Goal: Information Seeking & Learning: Learn about a topic

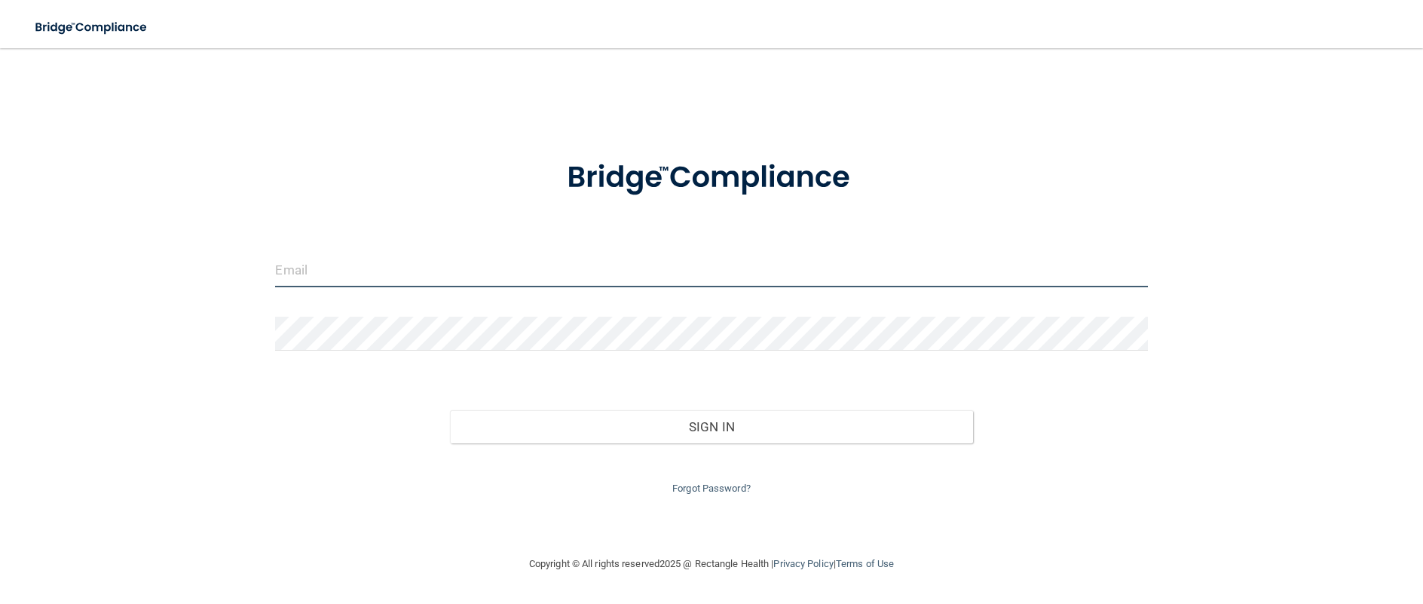
click at [412, 282] on input "email" at bounding box center [711, 270] width 872 height 34
type input "[EMAIL_ADDRESS][DOMAIN_NAME]"
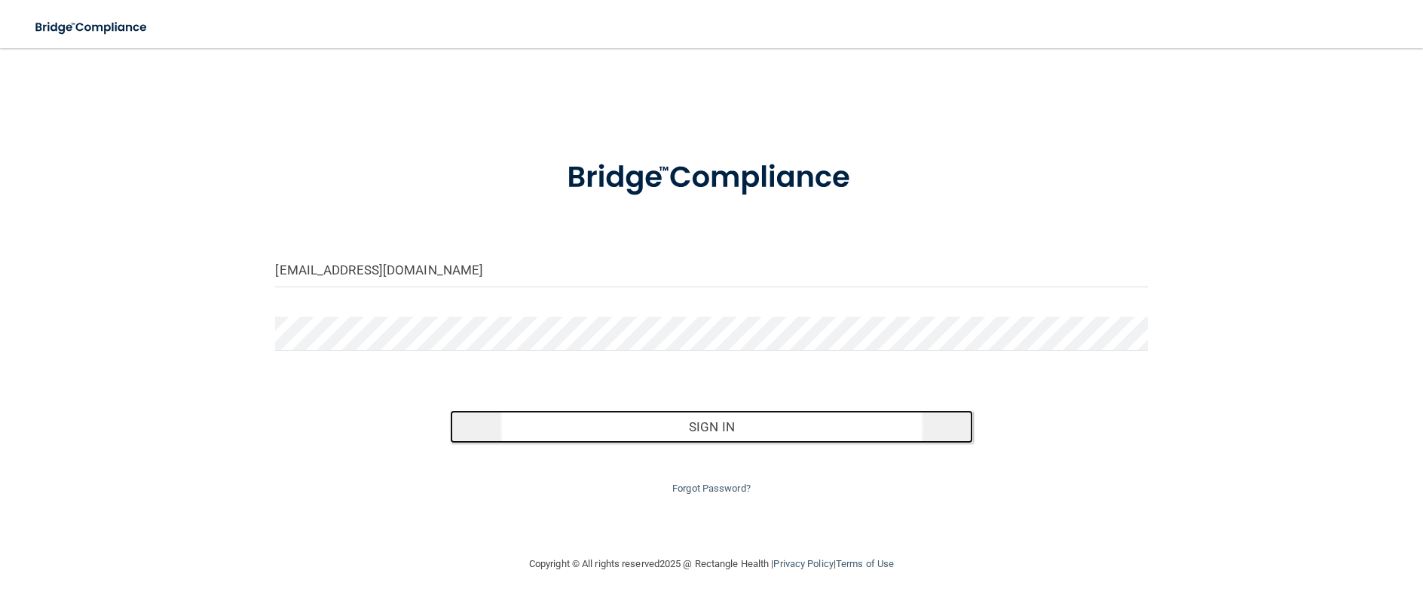
click at [750, 425] on button "Sign In" at bounding box center [711, 426] width 523 height 33
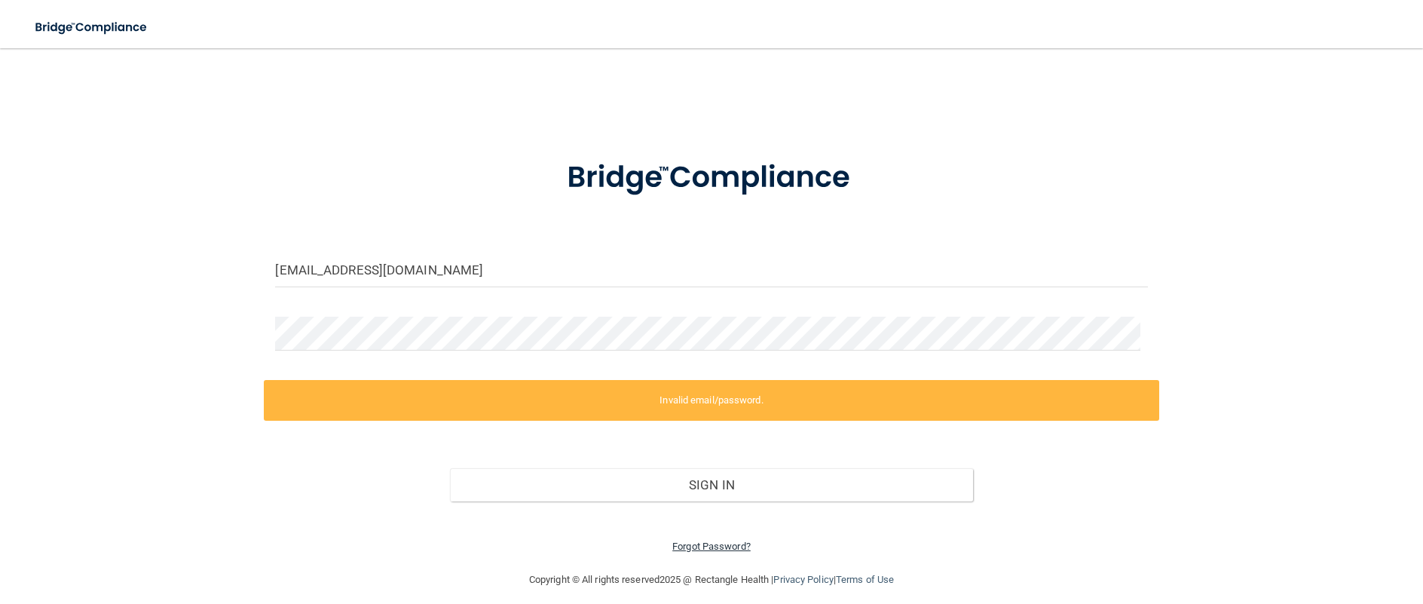
click at [701, 548] on link "Forgot Password?" at bounding box center [712, 546] width 78 height 11
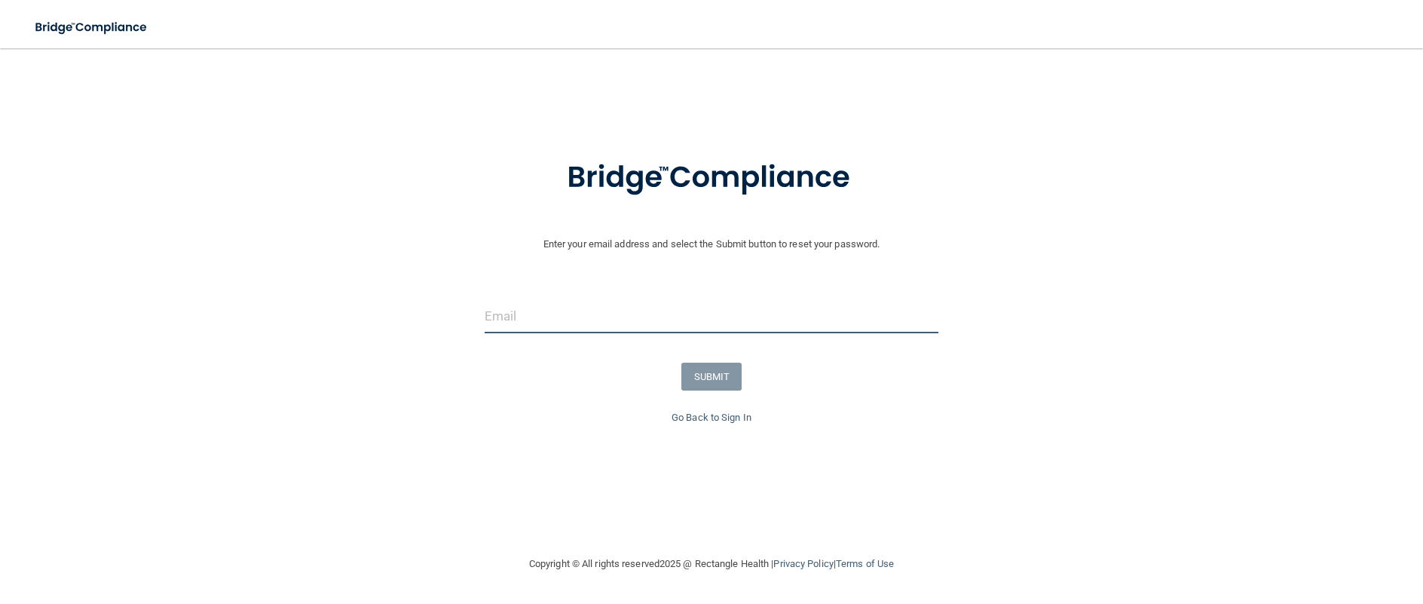
click at [543, 325] on input "email" at bounding box center [712, 316] width 455 height 34
type input "[EMAIL_ADDRESS][DOMAIN_NAME]"
click at [713, 375] on button "SUBMIT" at bounding box center [712, 377] width 61 height 28
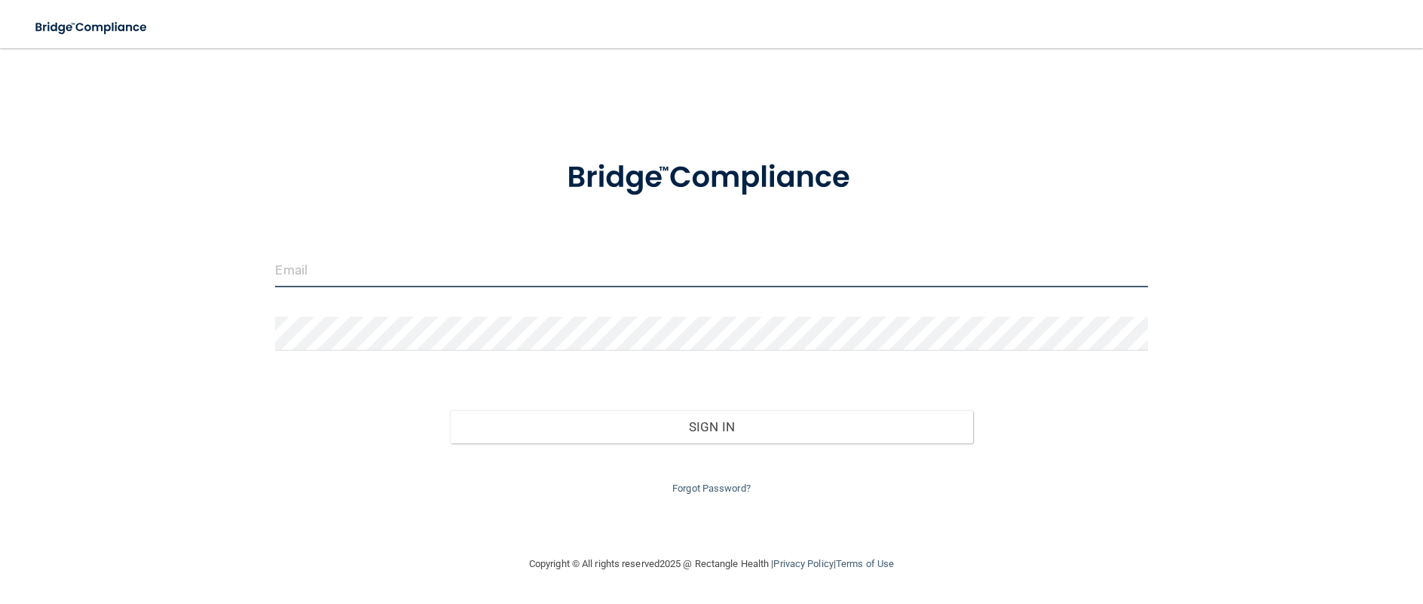
click at [354, 264] on input "email" at bounding box center [711, 270] width 872 height 34
type input "[EMAIL_ADDRESS][DOMAIN_NAME]"
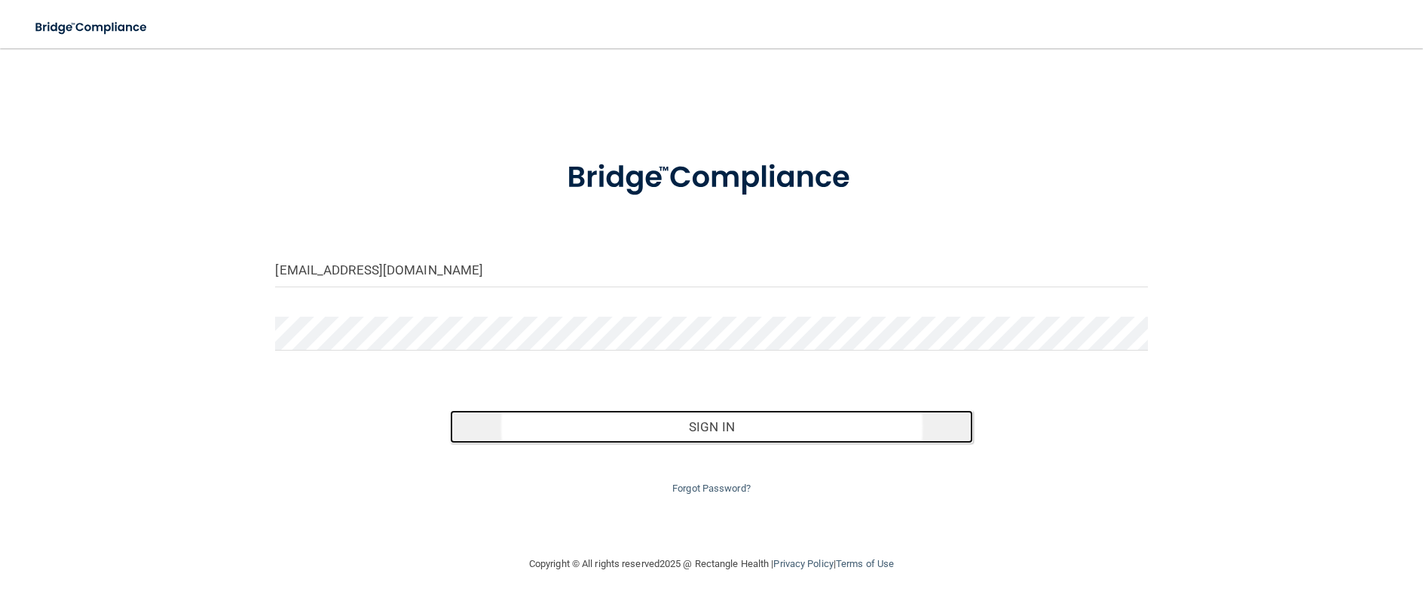
click at [722, 423] on button "Sign In" at bounding box center [711, 426] width 523 height 33
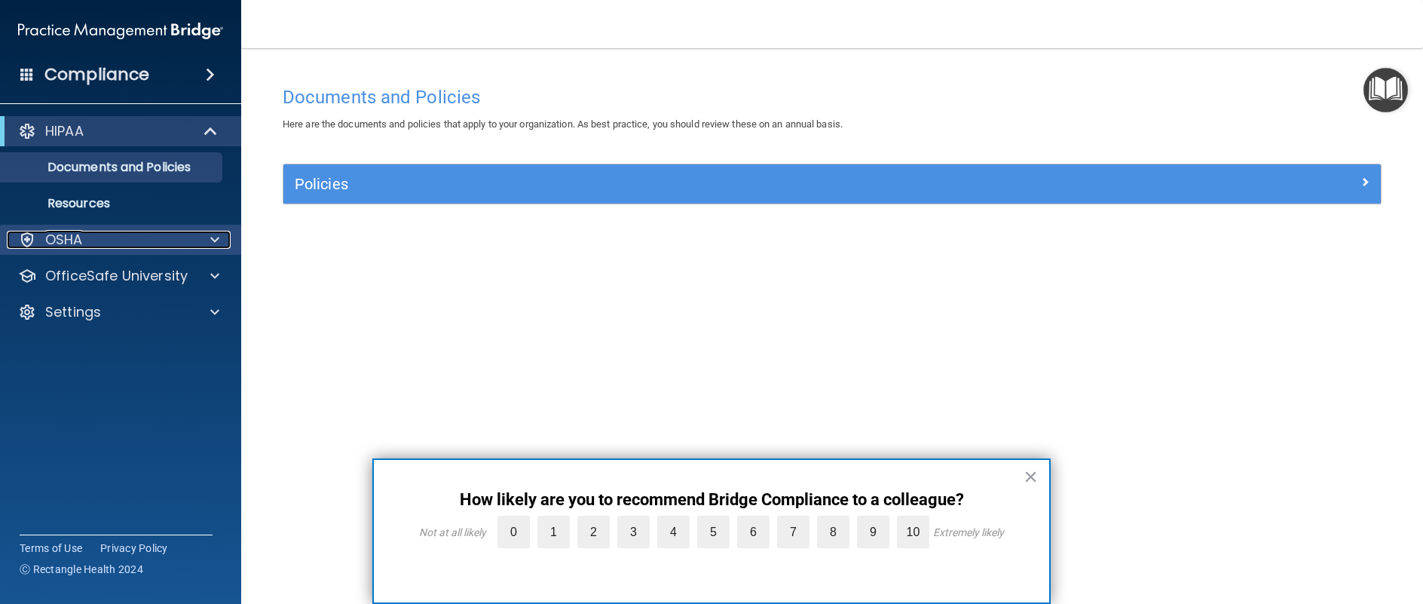
click at [78, 236] on p "OSHA" at bounding box center [64, 240] width 38 height 18
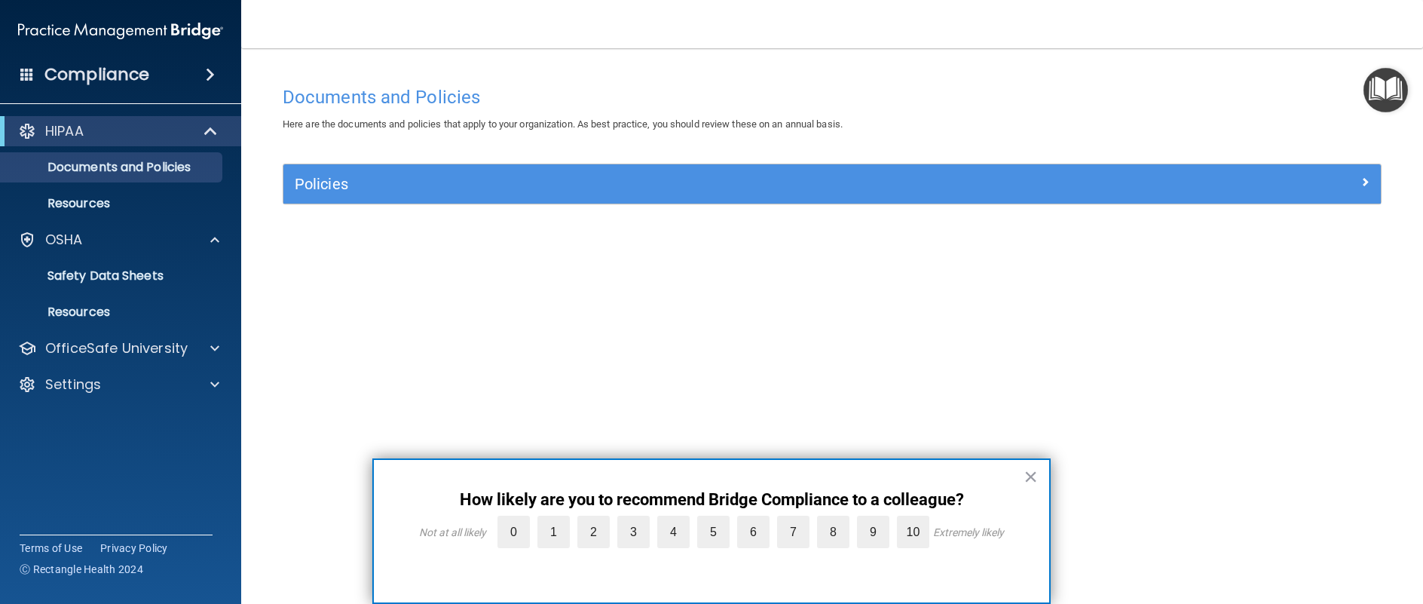
click at [148, 72] on div "Compliance" at bounding box center [120, 74] width 241 height 33
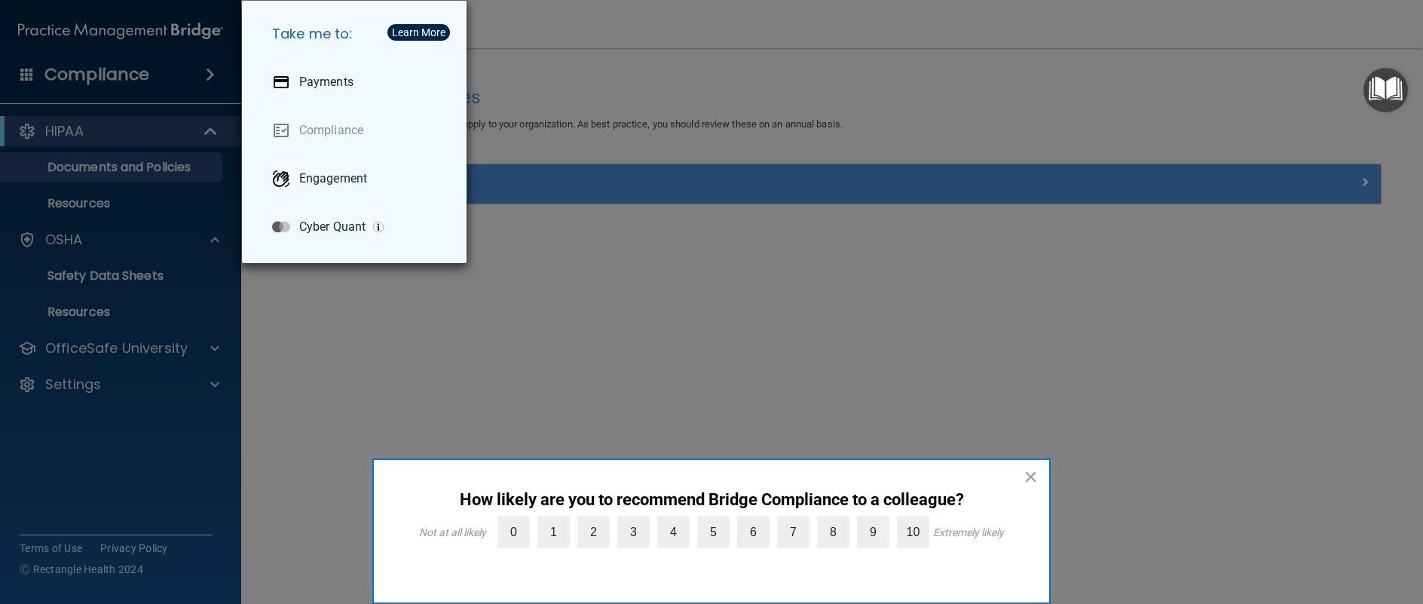
click at [617, 283] on div "Take me to: Payments Compliance Engagement Cyber Quant" at bounding box center [711, 302] width 1423 height 604
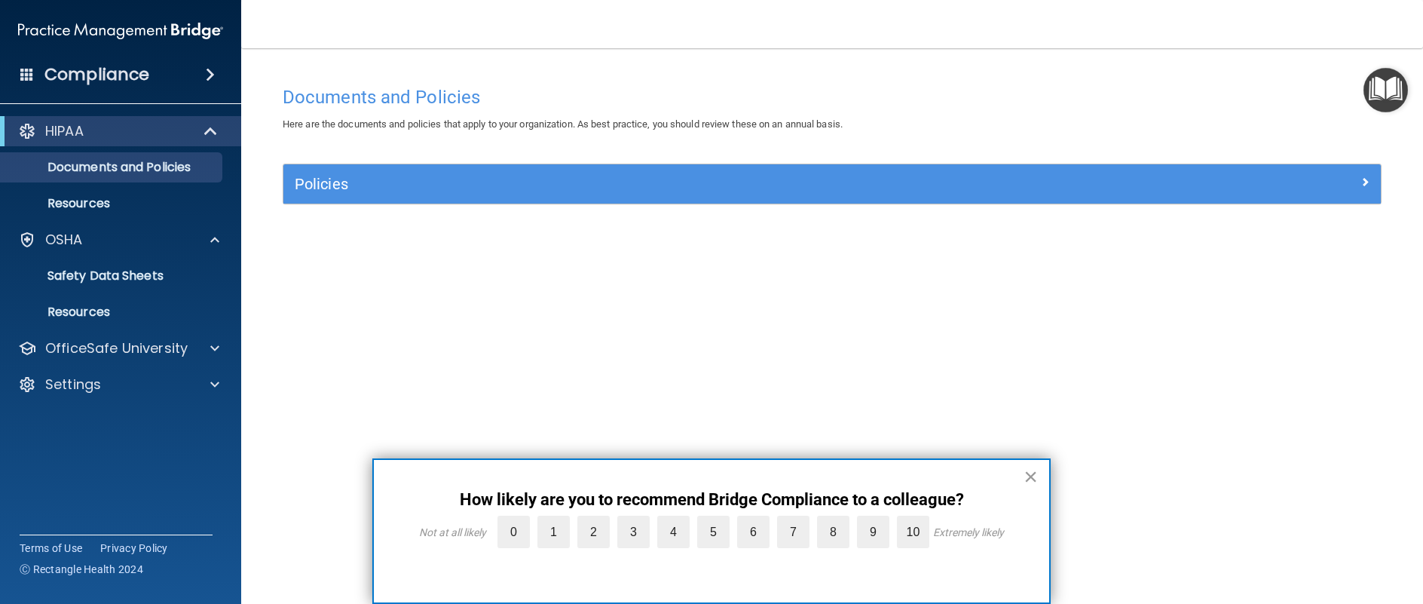
click at [1036, 473] on button "×" at bounding box center [1031, 476] width 14 height 24
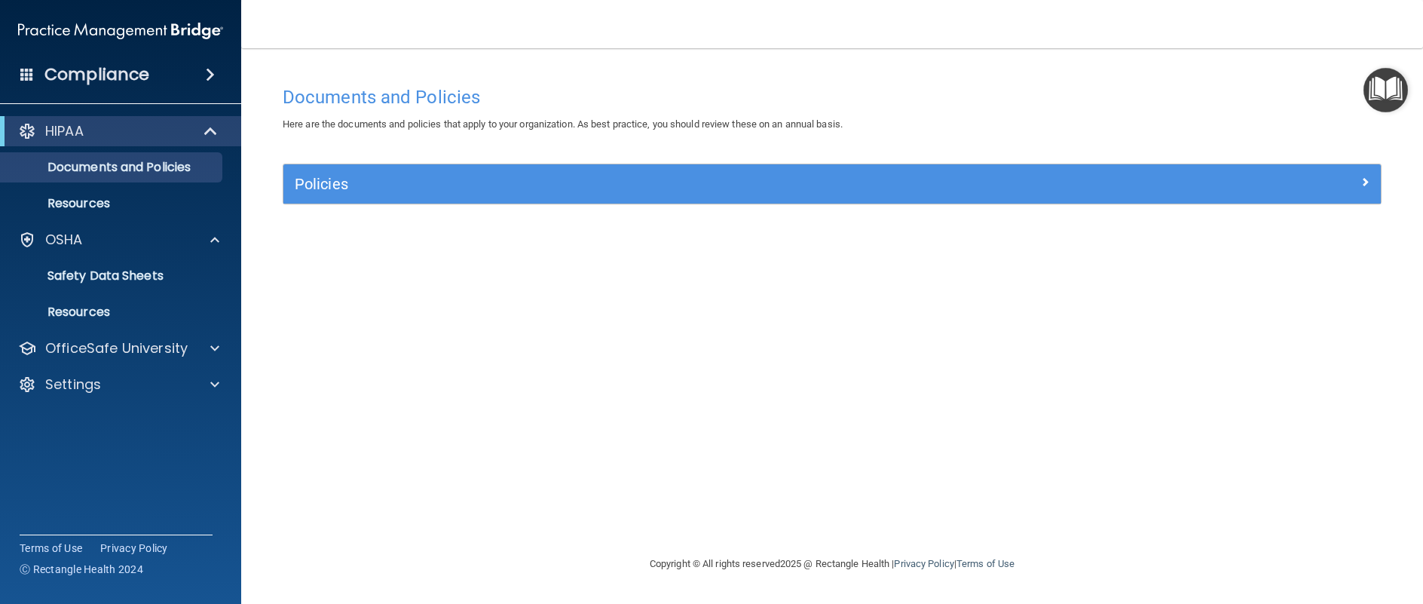
click at [974, 432] on div "Documents and Policies Here are the documents and policies that apply to your o…" at bounding box center [832, 316] width 1122 height 476
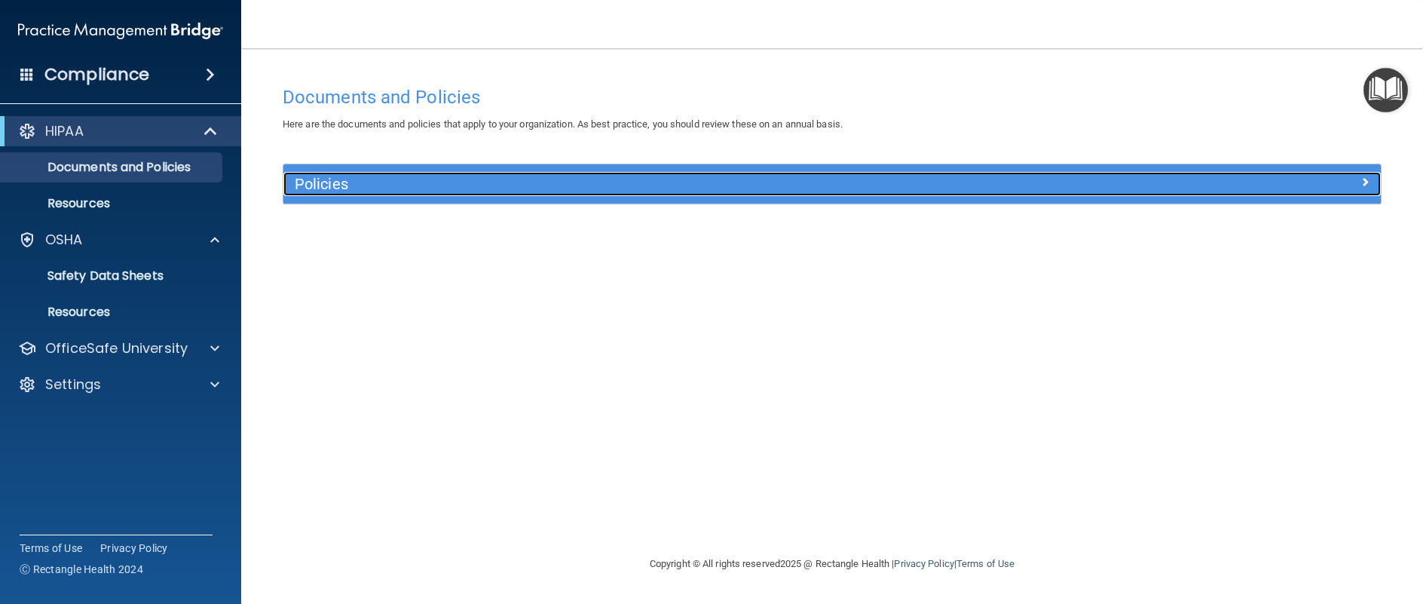
click at [339, 181] on h5 "Policies" at bounding box center [695, 184] width 801 height 17
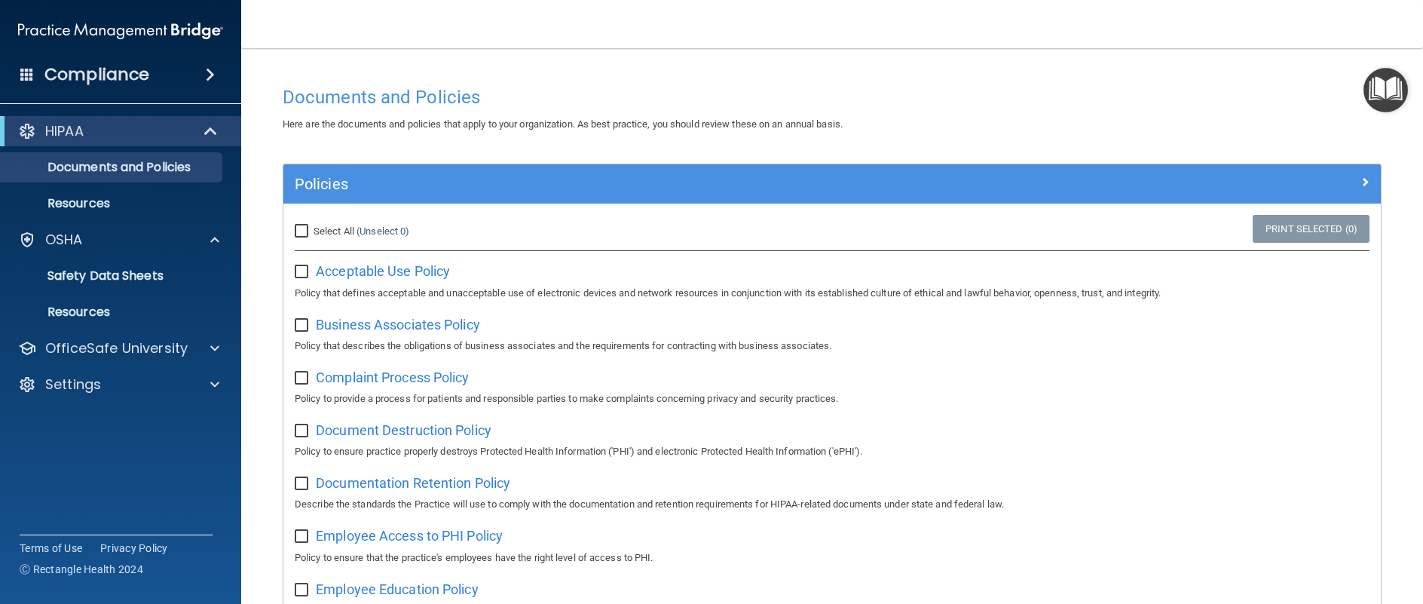
click at [300, 231] on input "Select All (Unselect 0) Unselect All" at bounding box center [303, 231] width 17 height 12
checkbox input "true"
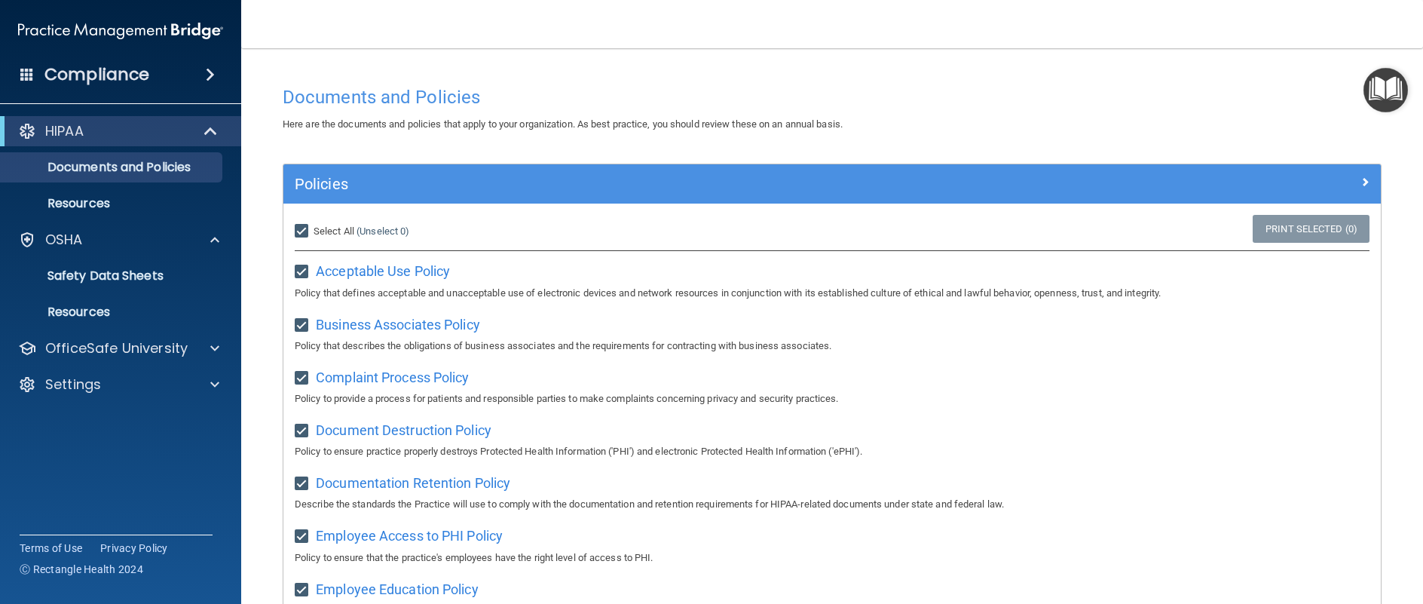
checkbox input "true"
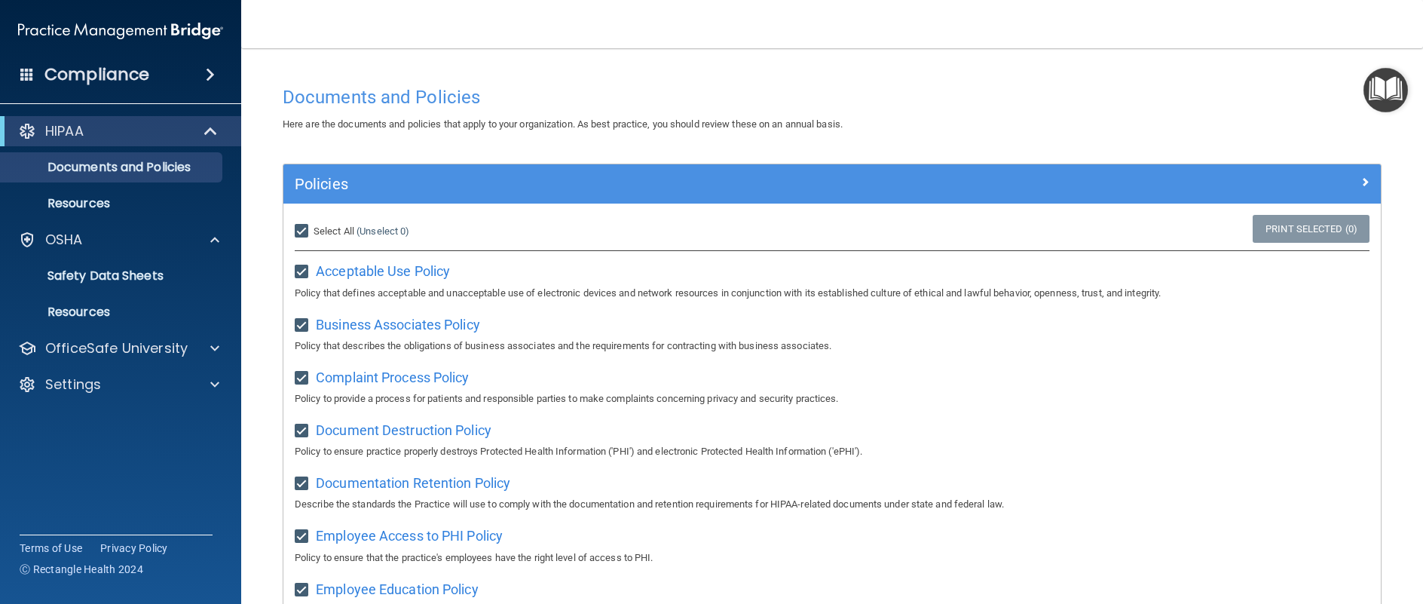
checkbox input "true"
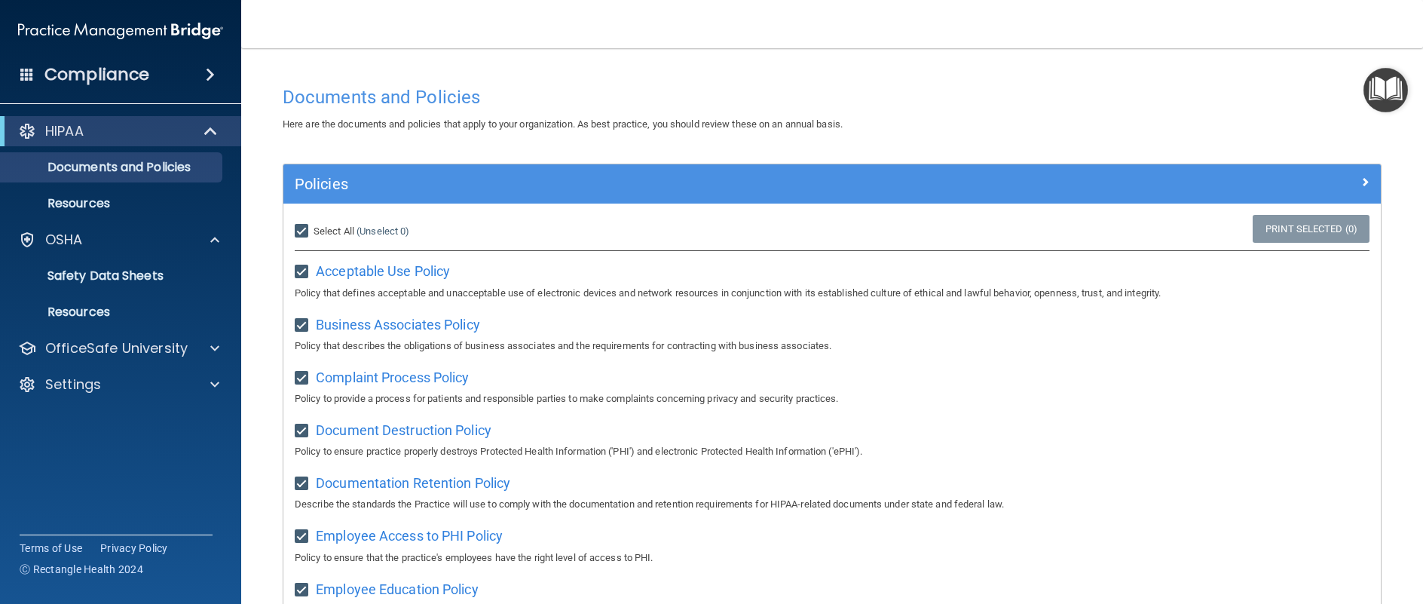
checkbox input "true"
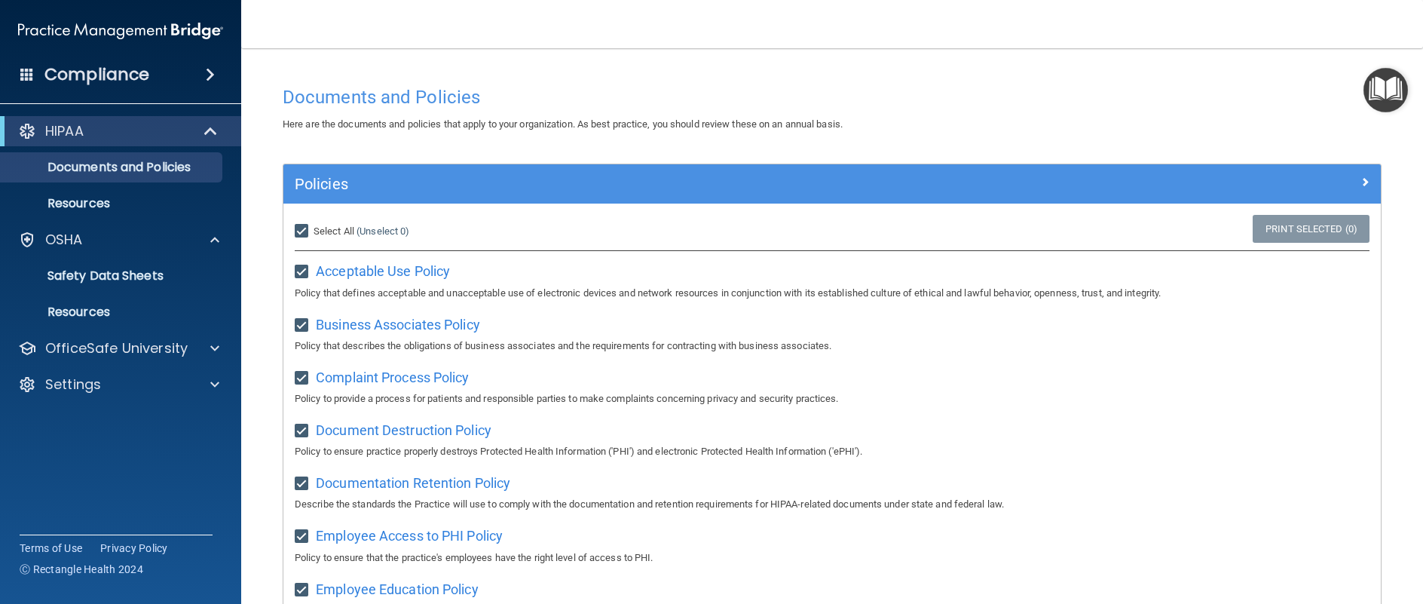
checkbox input "true"
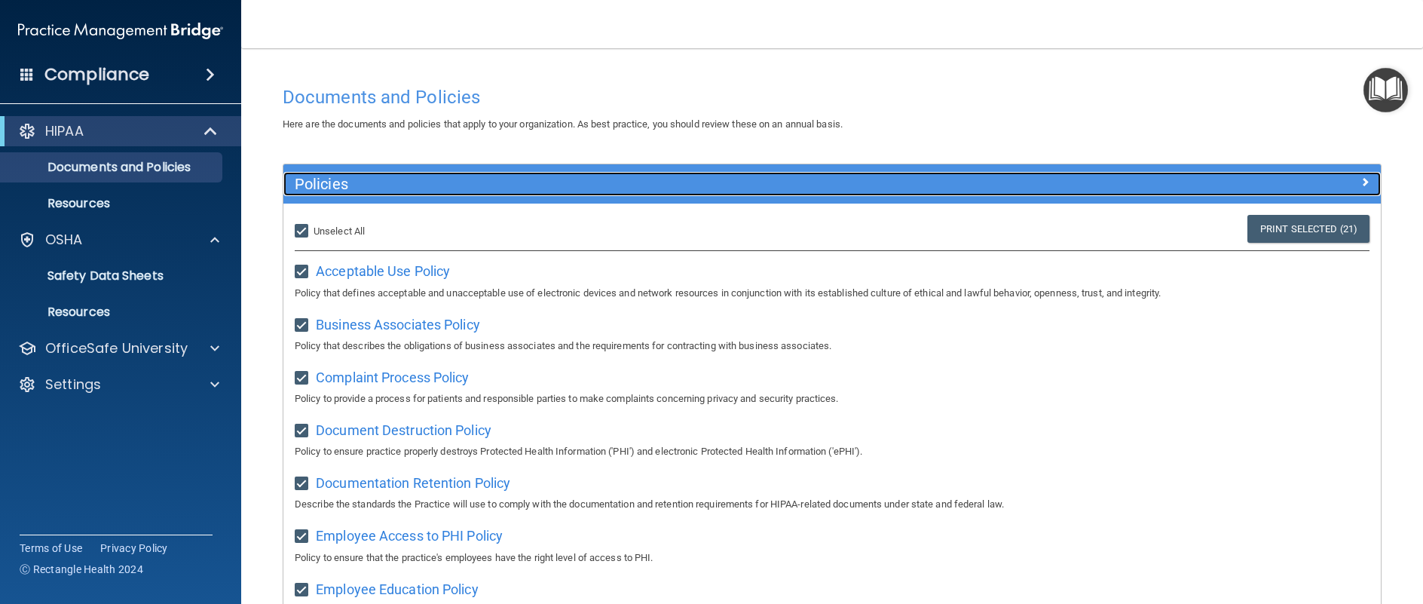
click at [1364, 182] on div at bounding box center [1244, 181] width 274 height 18
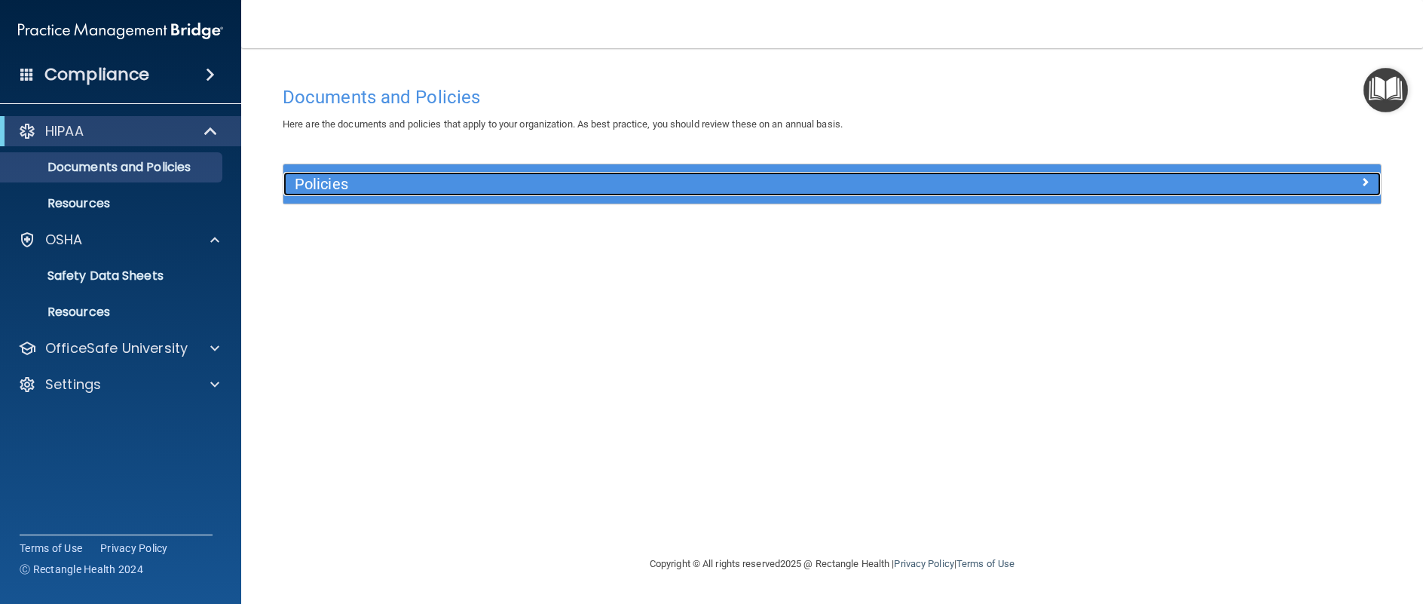
click at [648, 196] on div "Policies" at bounding box center [694, 184] width 823 height 24
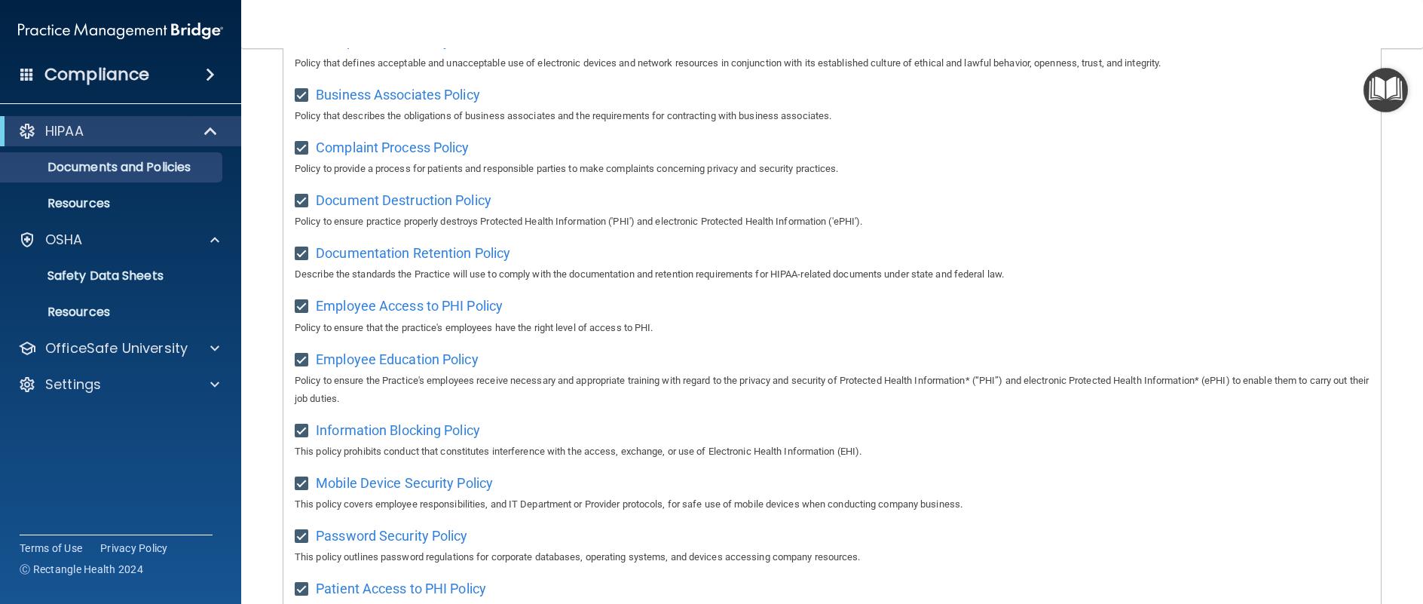
scroll to position [4, 0]
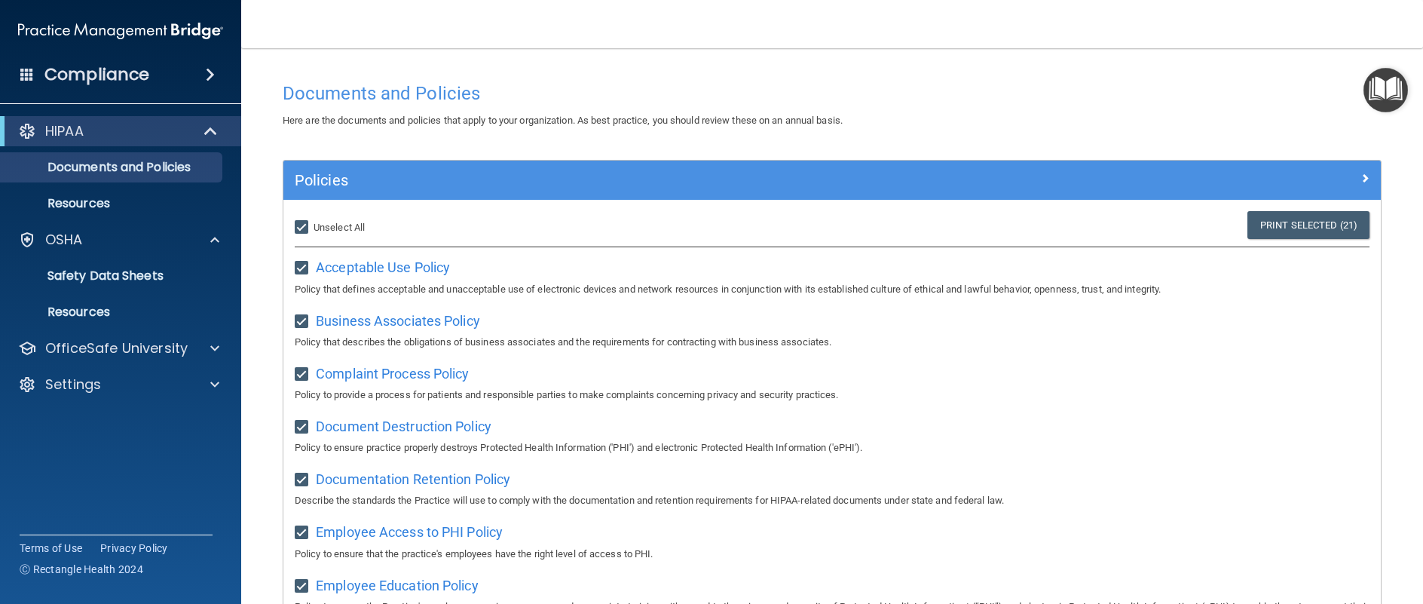
click at [302, 226] on input "Select All (Unselect 21) Unselect All" at bounding box center [303, 228] width 17 height 12
checkbox input "false"
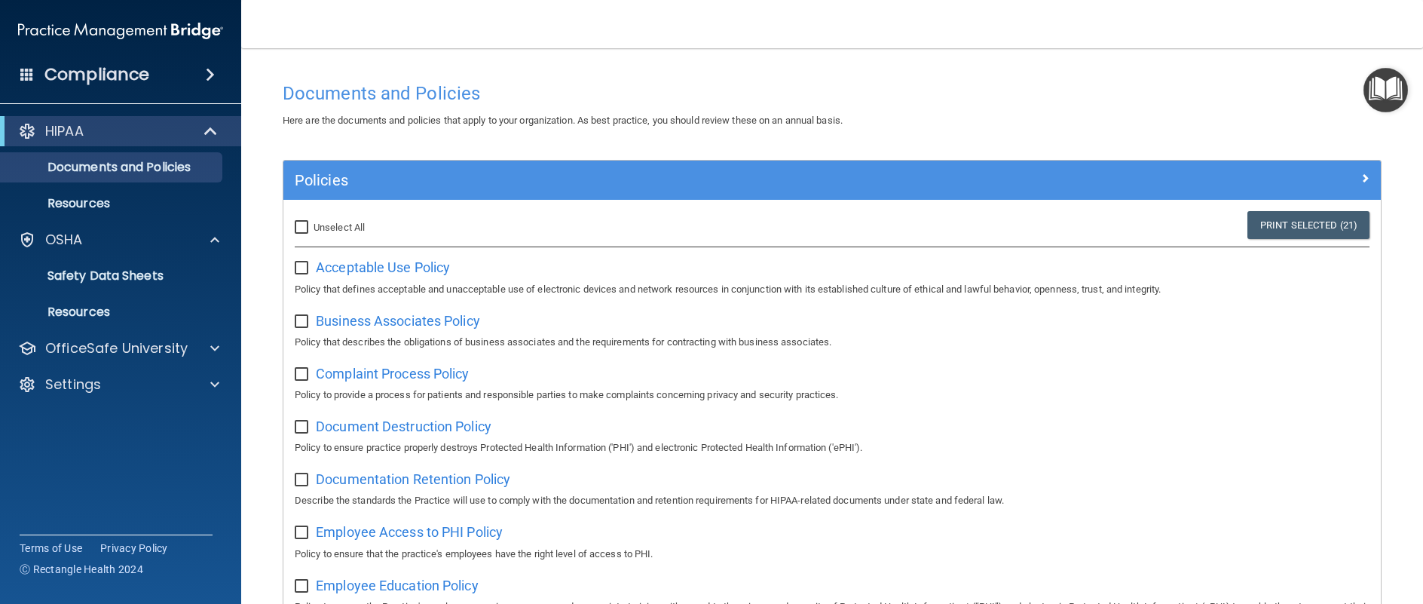
checkbox input "false"
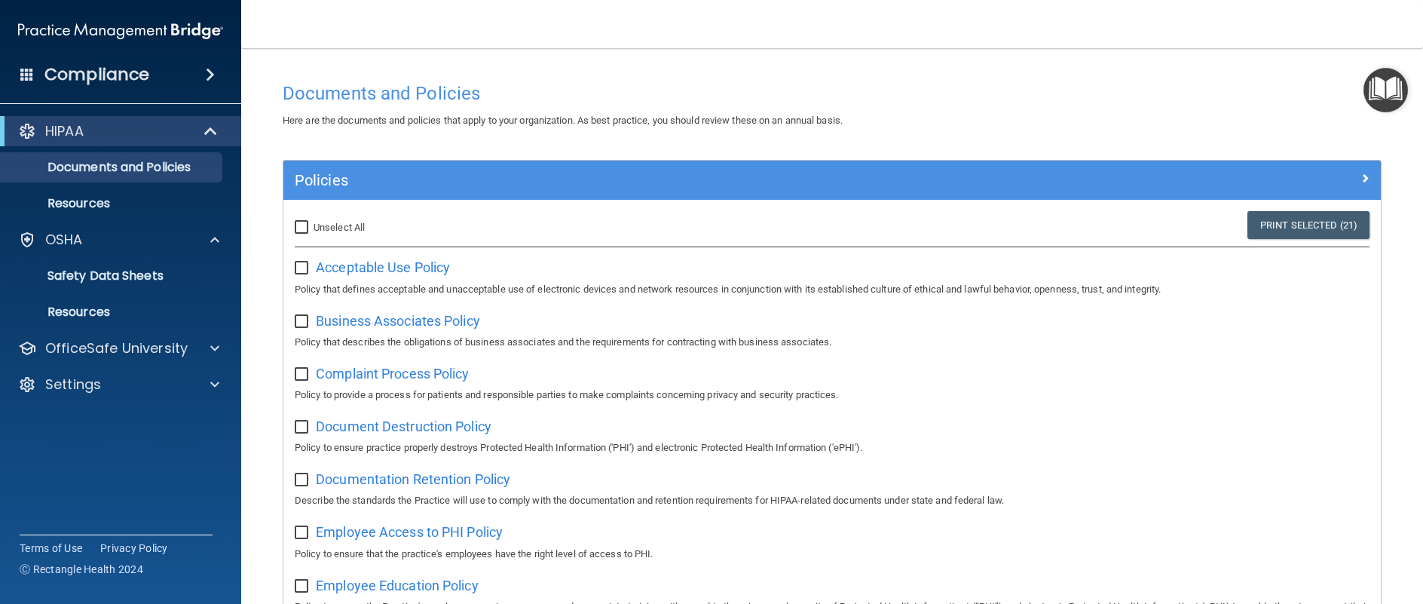
checkbox input "false"
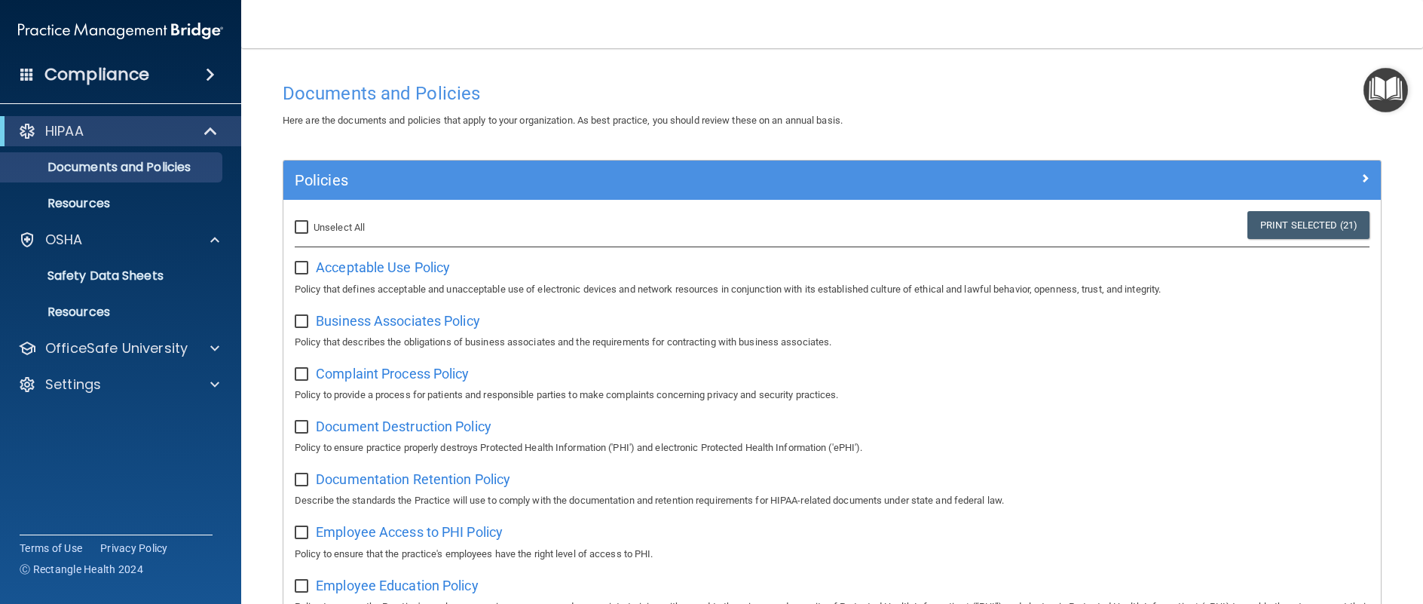
checkbox input "false"
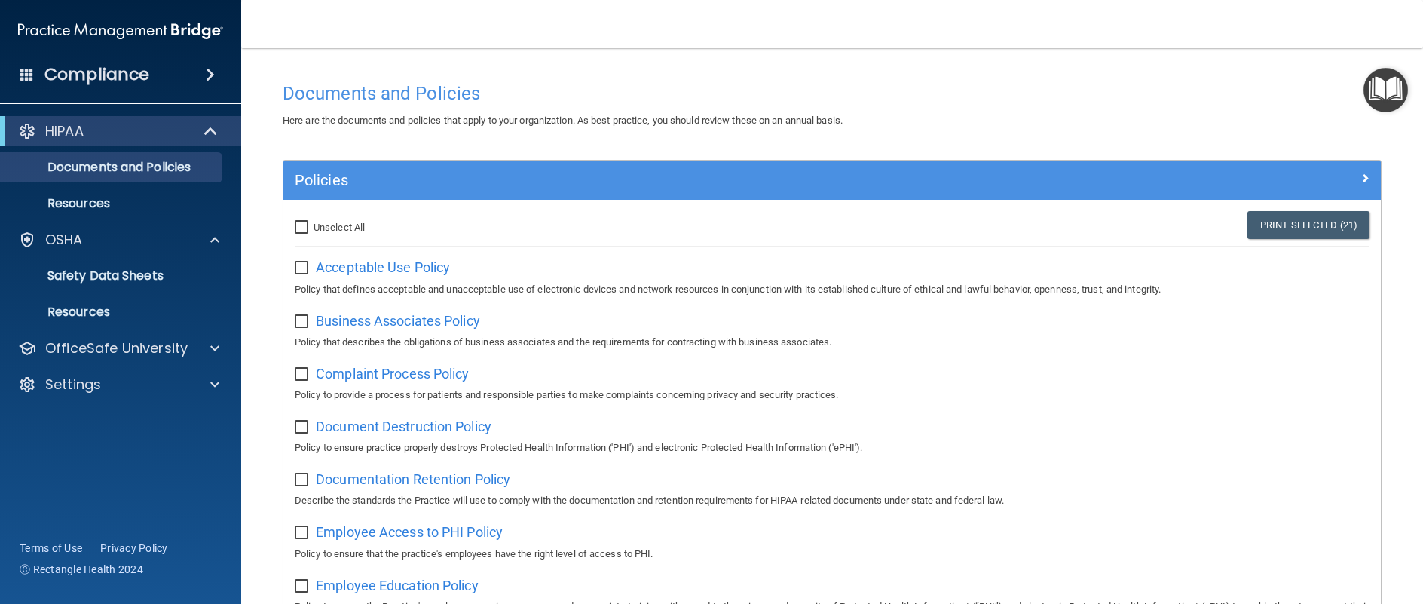
checkbox input "false"
click at [366, 268] on span "Acceptable Use Policy" at bounding box center [383, 267] width 134 height 16
click at [369, 320] on span "Business Associates Policy" at bounding box center [398, 321] width 164 height 16
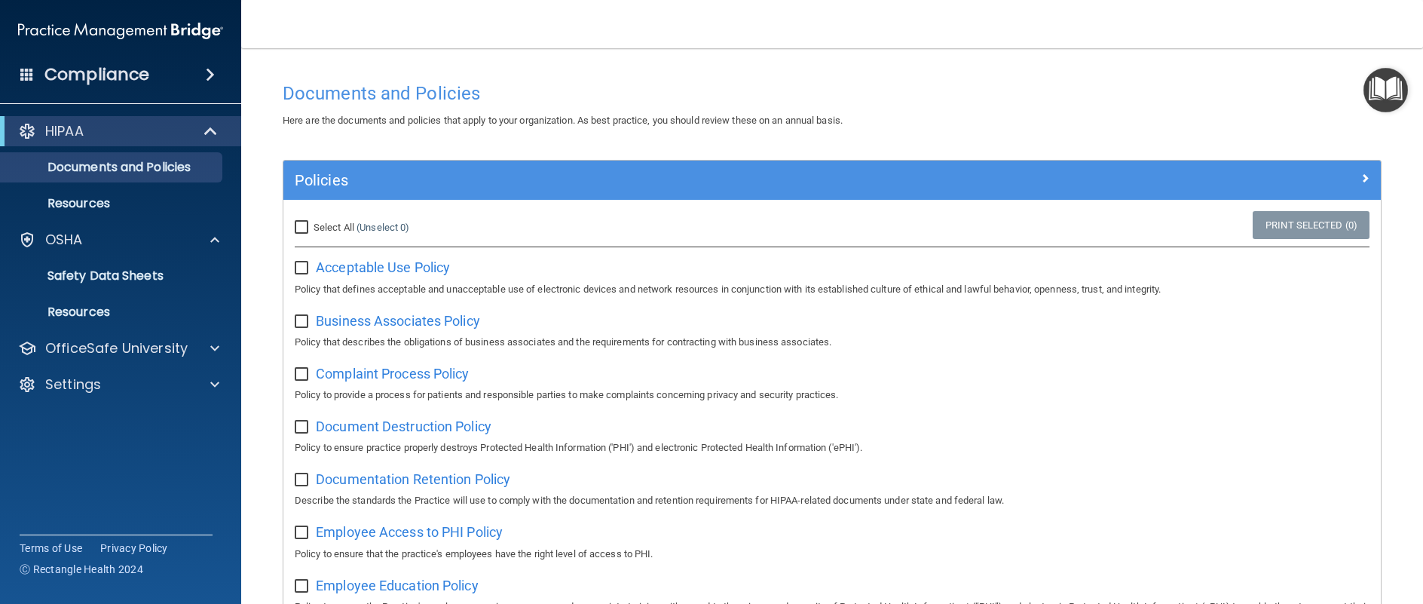
click at [305, 372] on input "checkbox" at bounding box center [303, 375] width 17 height 12
checkbox input "true"
click at [424, 371] on span "Complaint Process Policy" at bounding box center [392, 374] width 153 height 16
click at [302, 426] on input "checkbox" at bounding box center [303, 427] width 17 height 12
checkbox input "true"
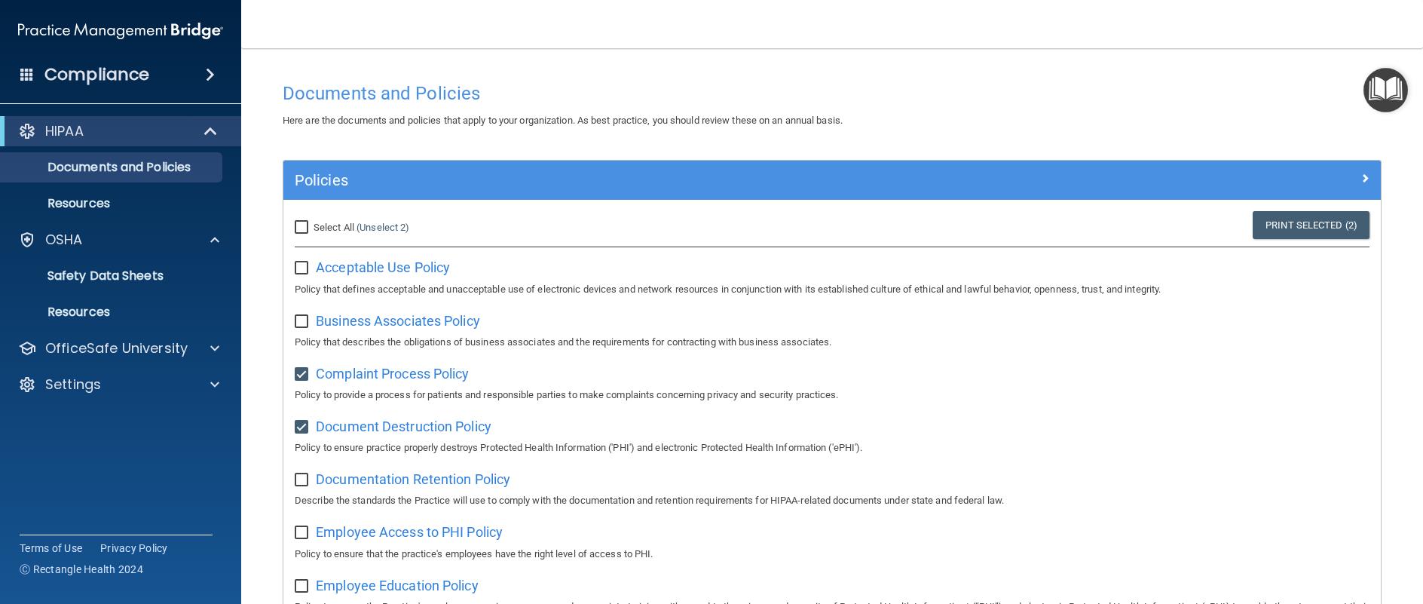
click at [299, 374] on input "checkbox" at bounding box center [303, 375] width 17 height 12
checkbox input "false"
click at [366, 430] on span "Document Destruction Policy" at bounding box center [404, 426] width 176 height 16
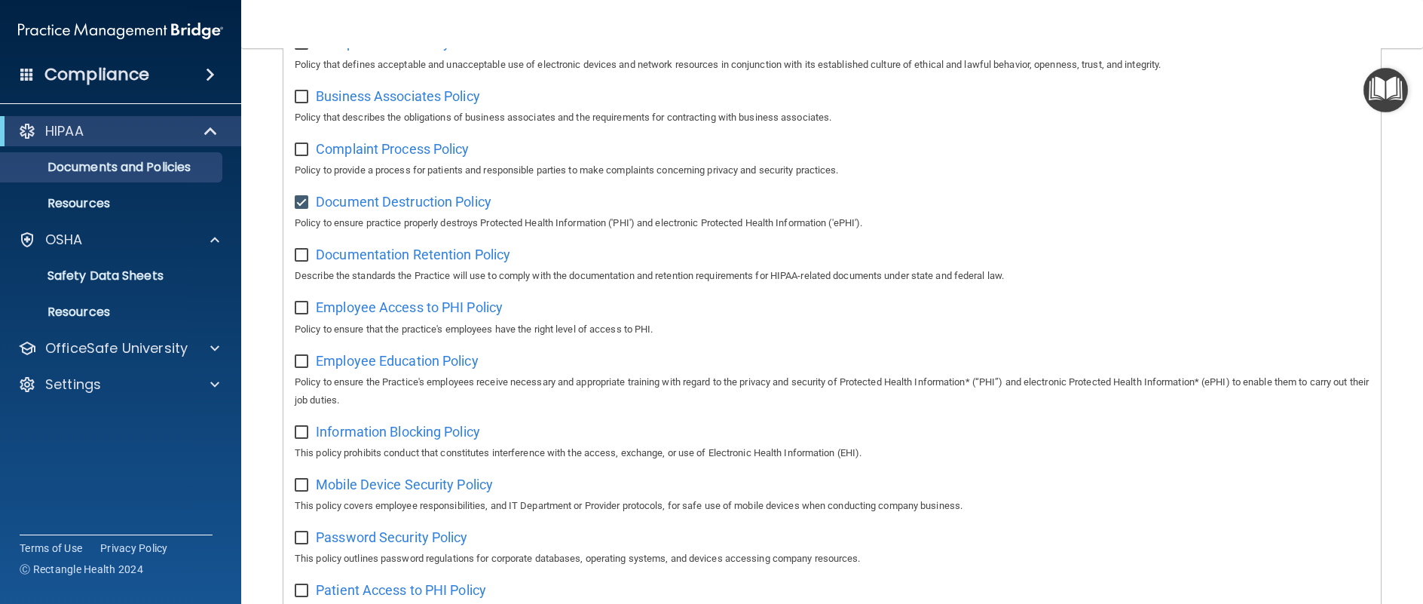
scroll to position [230, 0]
click at [302, 198] on input "checkbox" at bounding box center [303, 201] width 17 height 12
checkbox input "false"
click at [375, 254] on span "Documentation Retention Policy" at bounding box center [413, 253] width 195 height 16
click at [427, 311] on span "Employee Access to PHI Policy" at bounding box center [409, 306] width 187 height 16
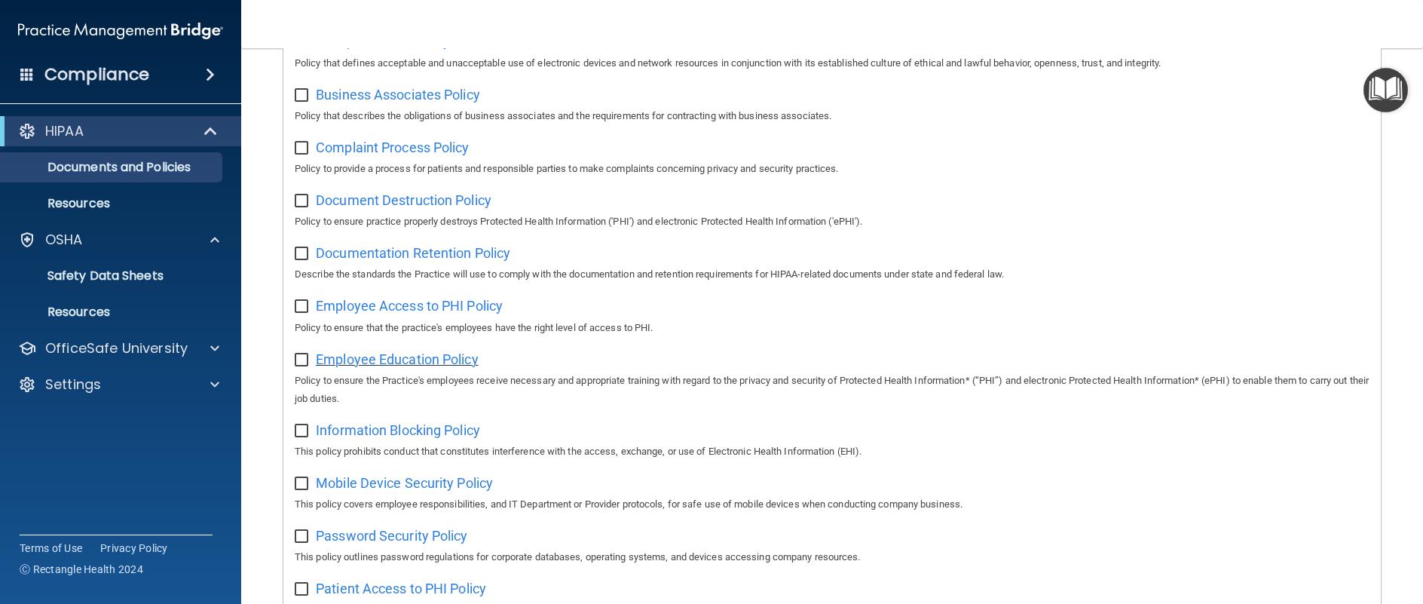
click at [400, 364] on span "Employee Education Policy" at bounding box center [397, 359] width 163 height 16
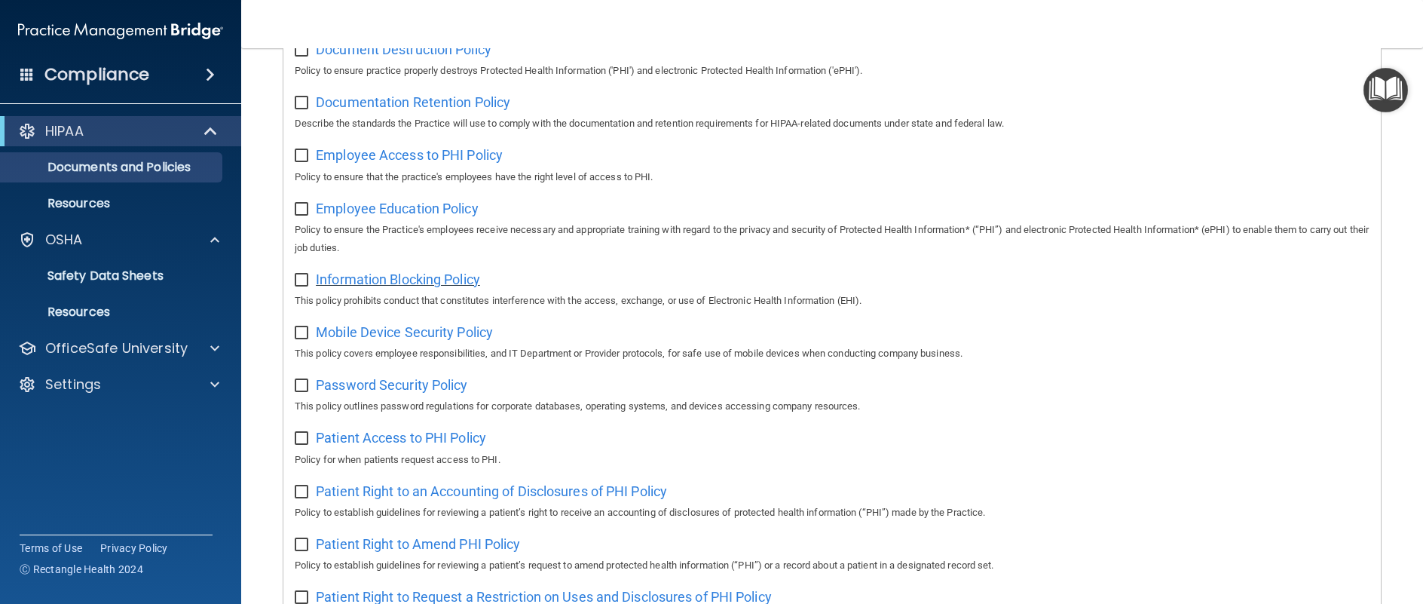
click at [421, 284] on span "Information Blocking Policy" at bounding box center [398, 279] width 164 height 16
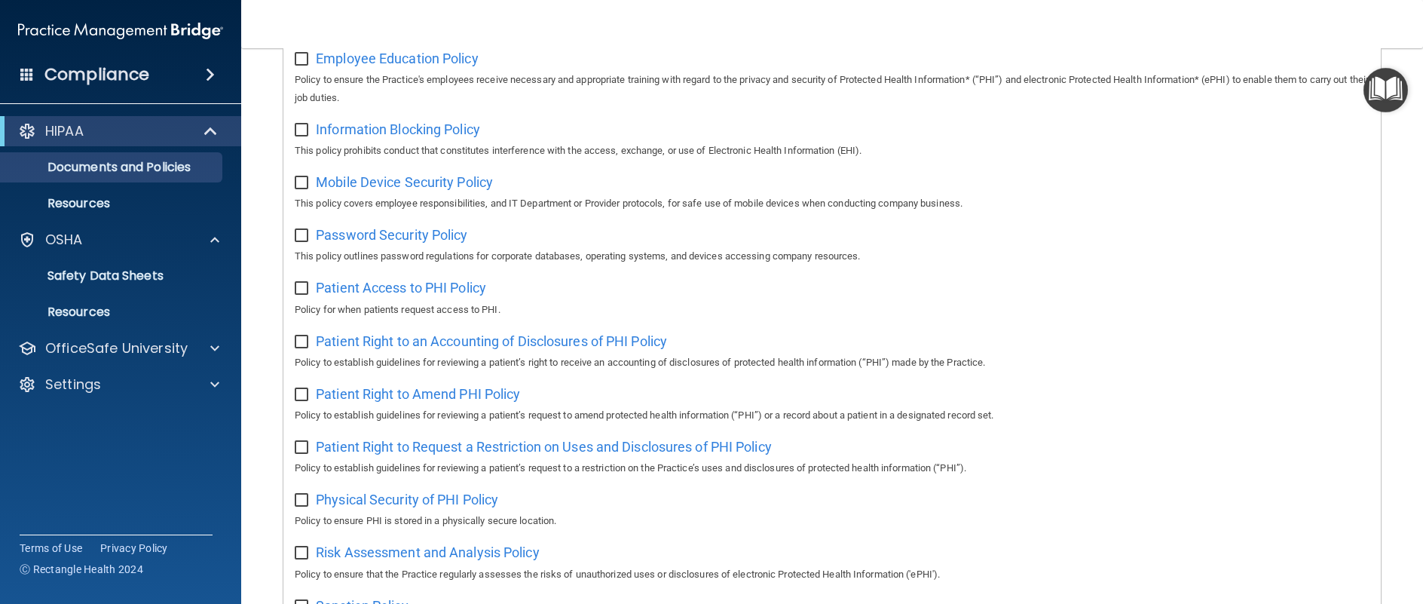
scroll to position [532, 0]
click at [427, 185] on span "Mobile Device Security Policy" at bounding box center [404, 181] width 177 height 16
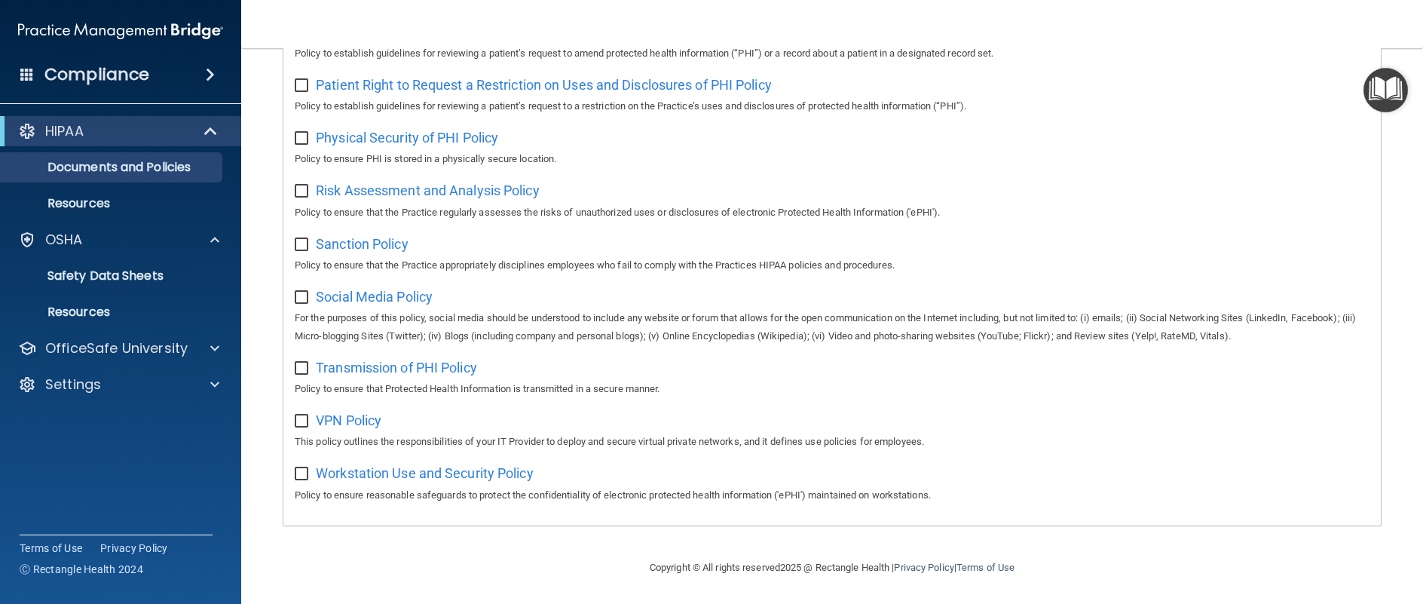
scroll to position [908, 0]
click at [345, 417] on span "VPN Policy" at bounding box center [349, 420] width 66 height 16
click at [45, 238] on p "OSHA" at bounding box center [64, 240] width 38 height 18
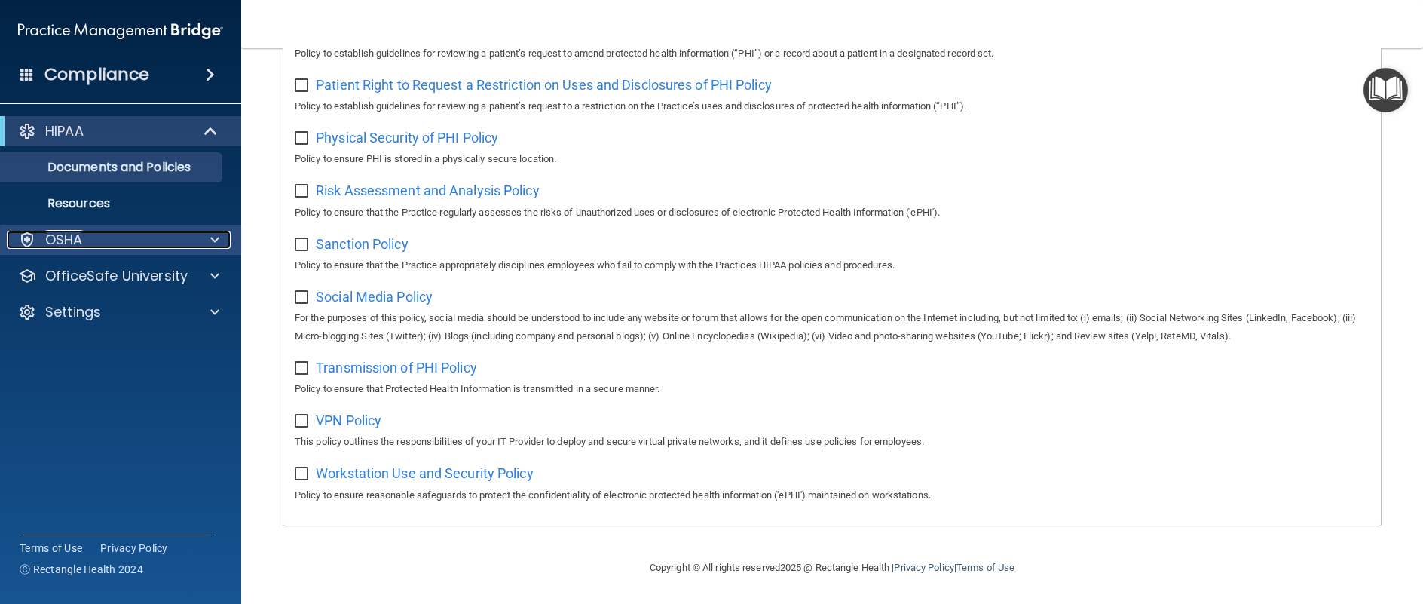
click at [45, 238] on p "OSHA" at bounding box center [64, 240] width 38 height 18
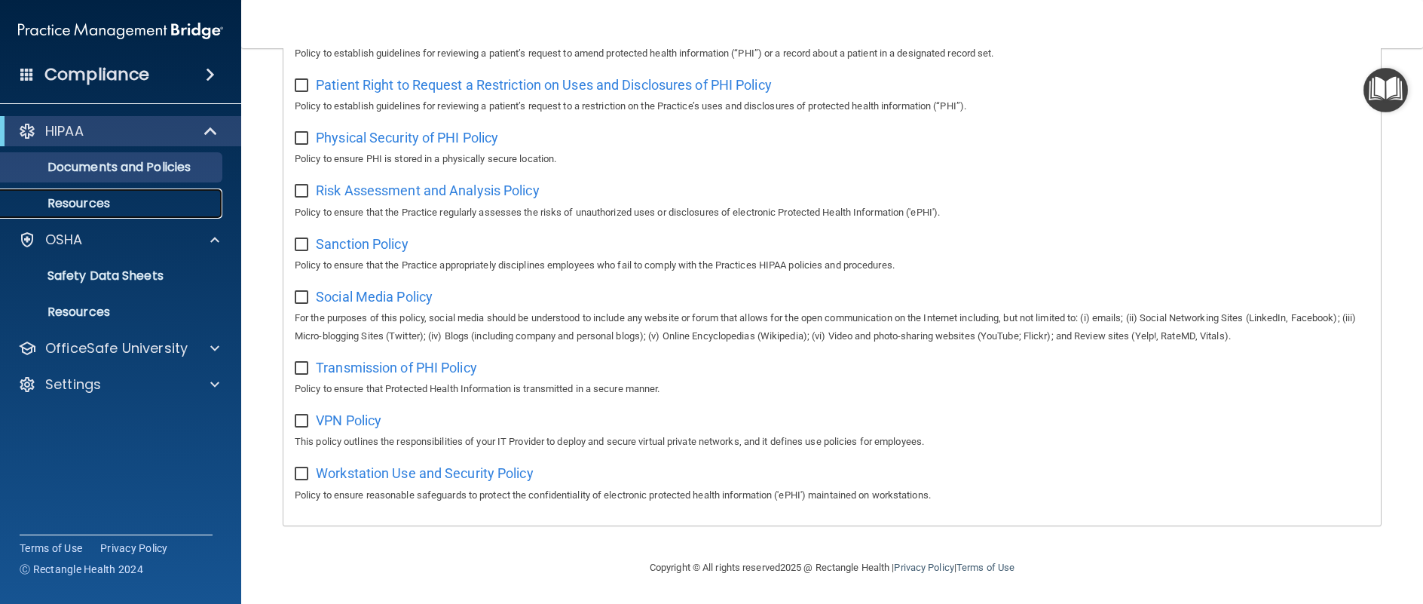
click at [88, 200] on p "Resources" at bounding box center [113, 203] width 206 height 15
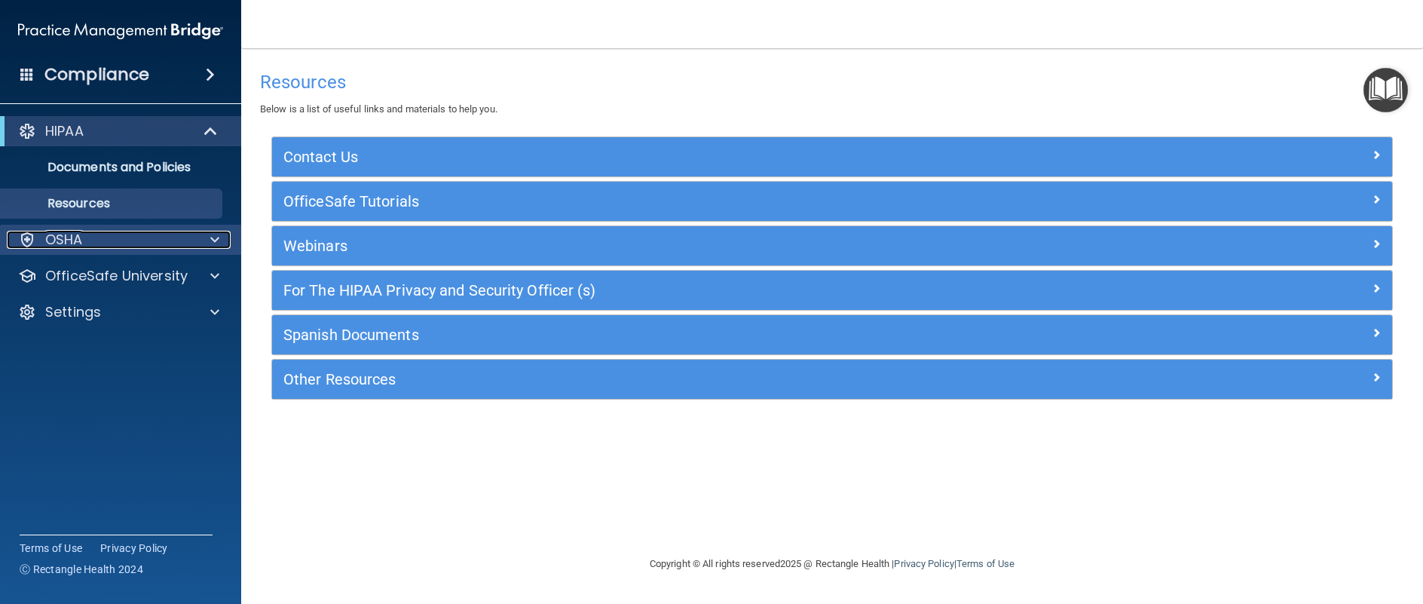
click at [90, 238] on div "OSHA" at bounding box center [100, 240] width 187 height 18
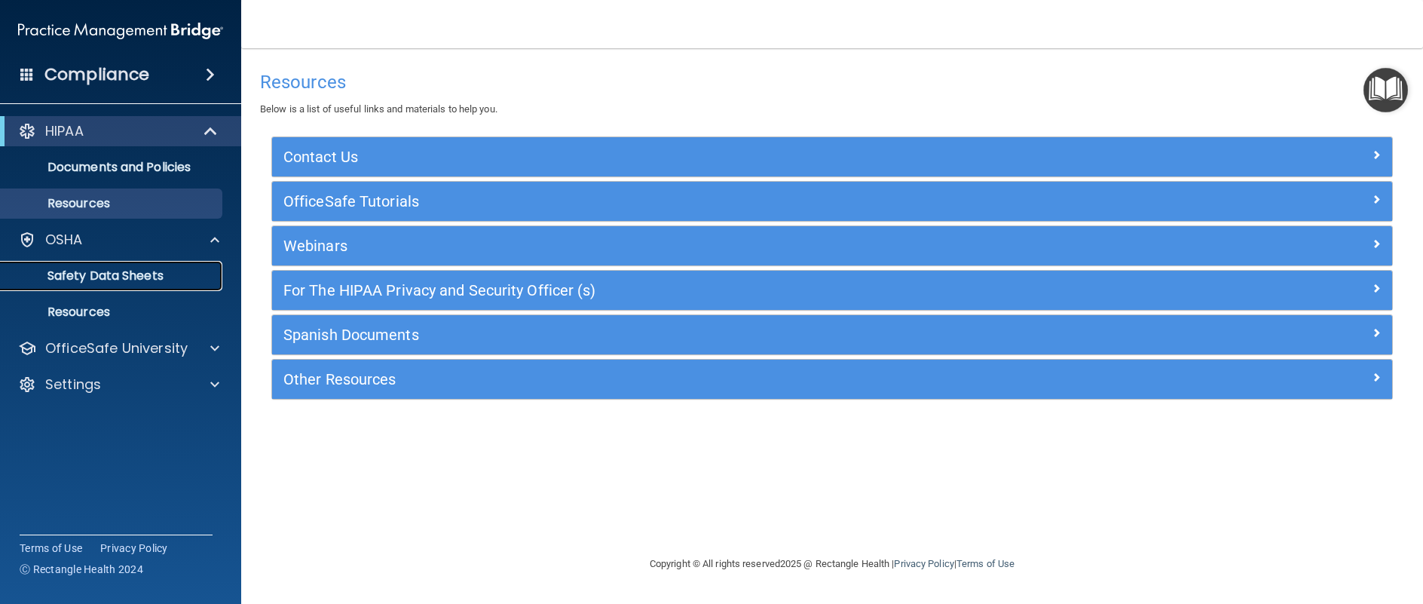
click at [81, 271] on p "Safety Data Sheets" at bounding box center [113, 275] width 206 height 15
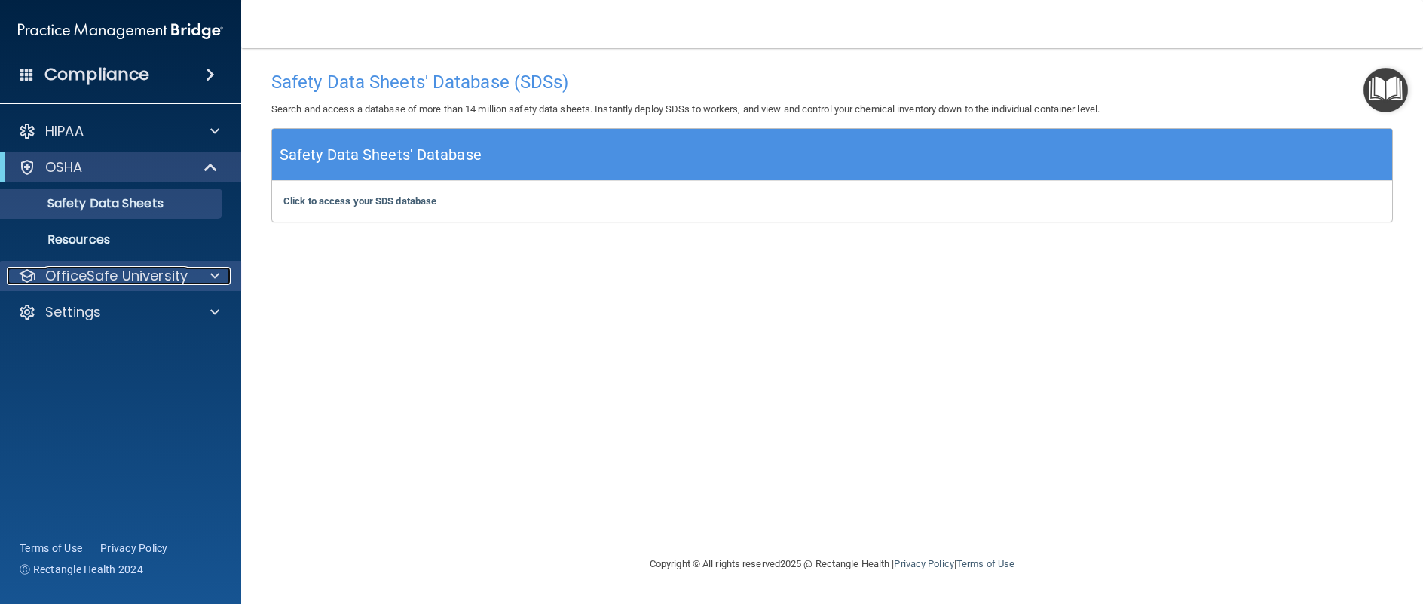
click at [115, 277] on p "OfficeSafe University" at bounding box center [116, 276] width 142 height 18
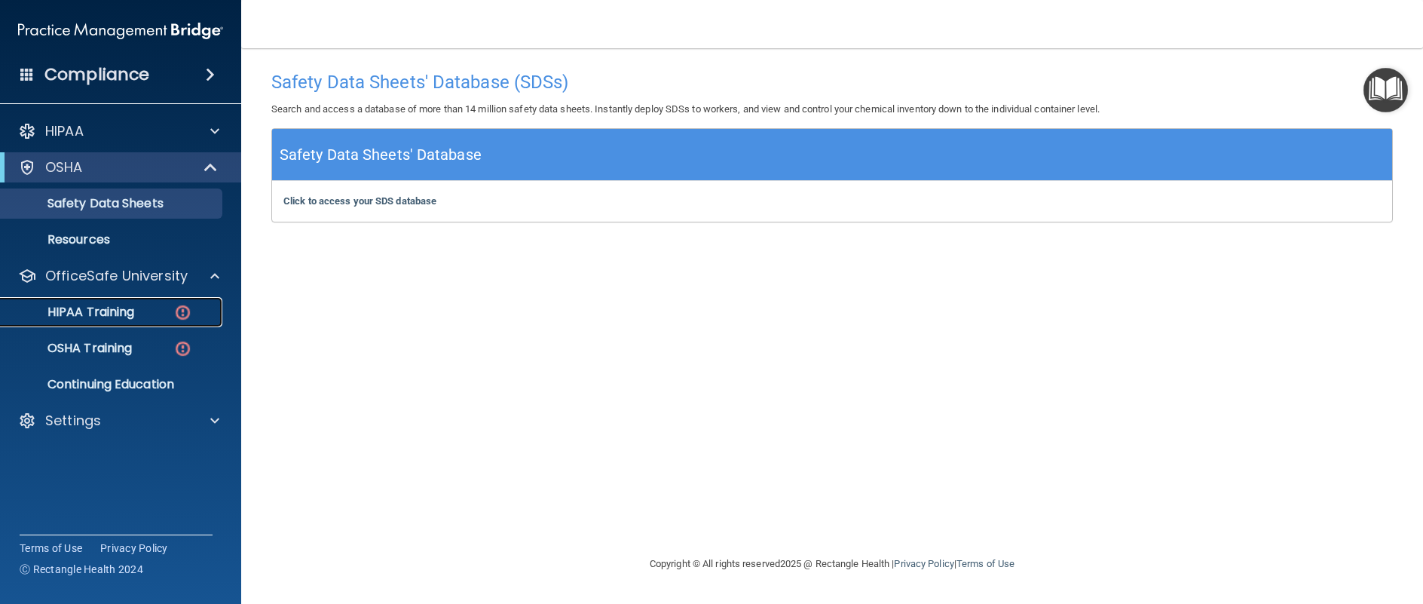
click at [104, 317] on p "HIPAA Training" at bounding box center [72, 312] width 124 height 15
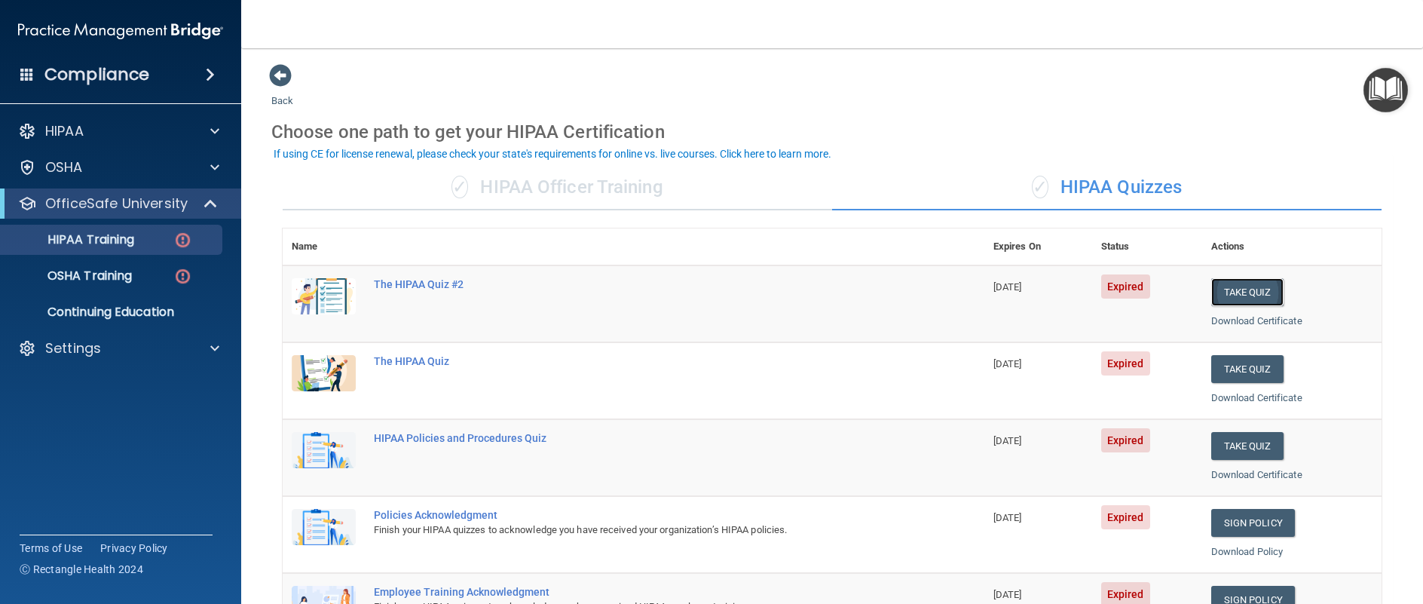
click at [1240, 288] on button "Take Quiz" at bounding box center [1248, 292] width 72 height 28
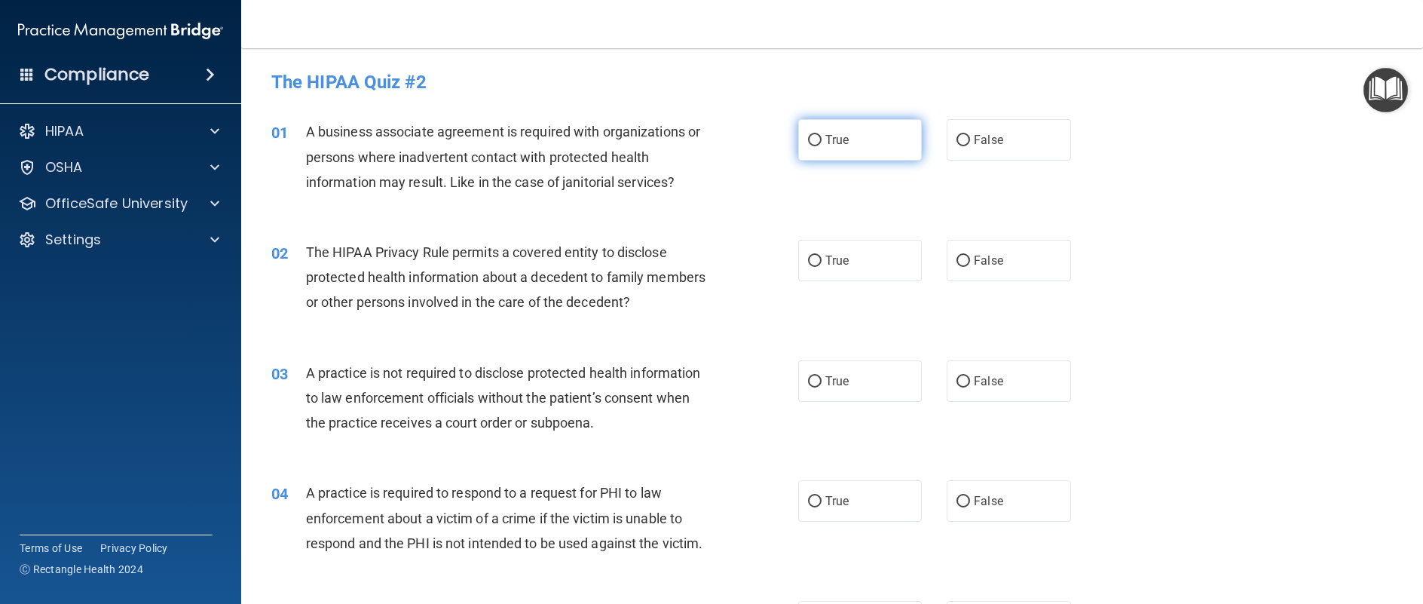
click at [808, 136] on input "True" at bounding box center [815, 140] width 14 height 11
radio input "true"
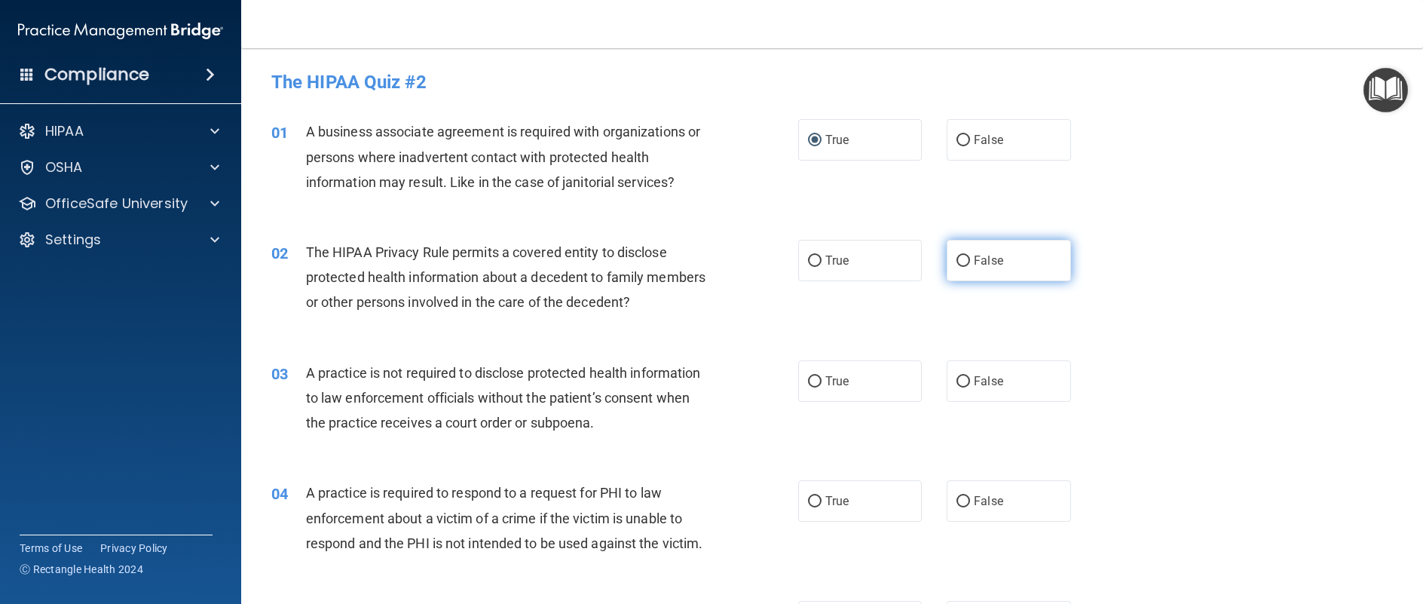
click at [959, 260] on input "False" at bounding box center [964, 261] width 14 height 11
radio input "true"
click at [957, 378] on input "False" at bounding box center [964, 381] width 14 height 11
radio input "true"
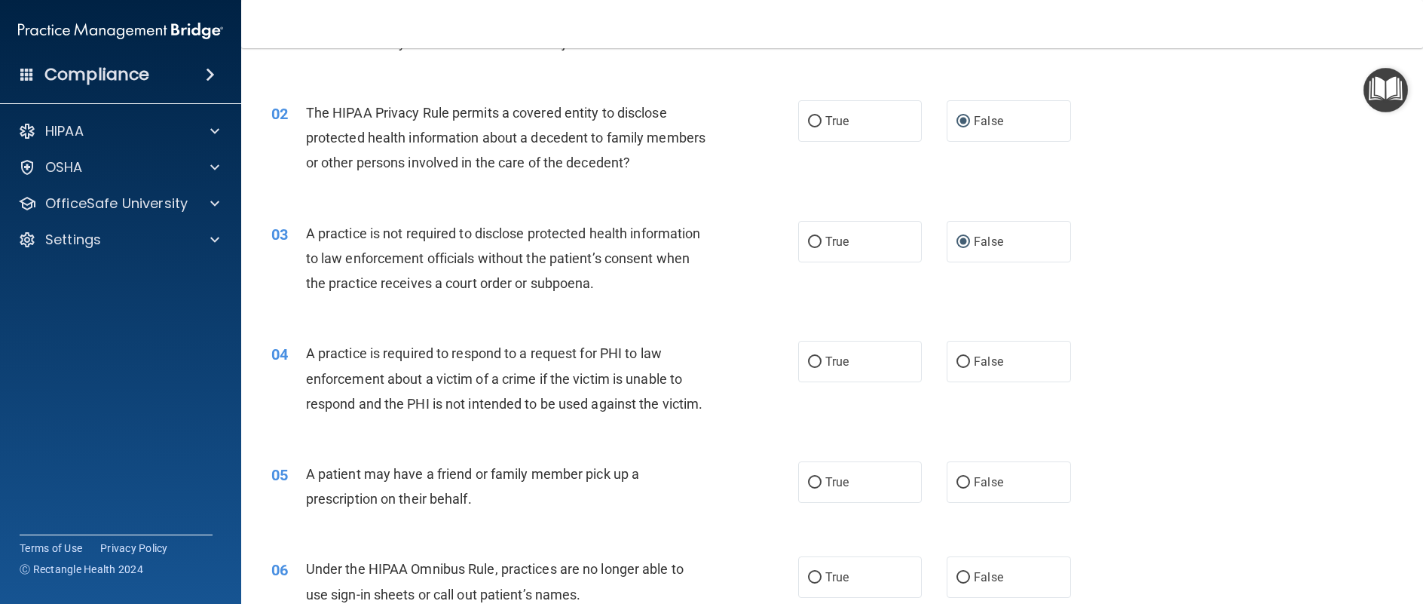
scroll to position [151, 0]
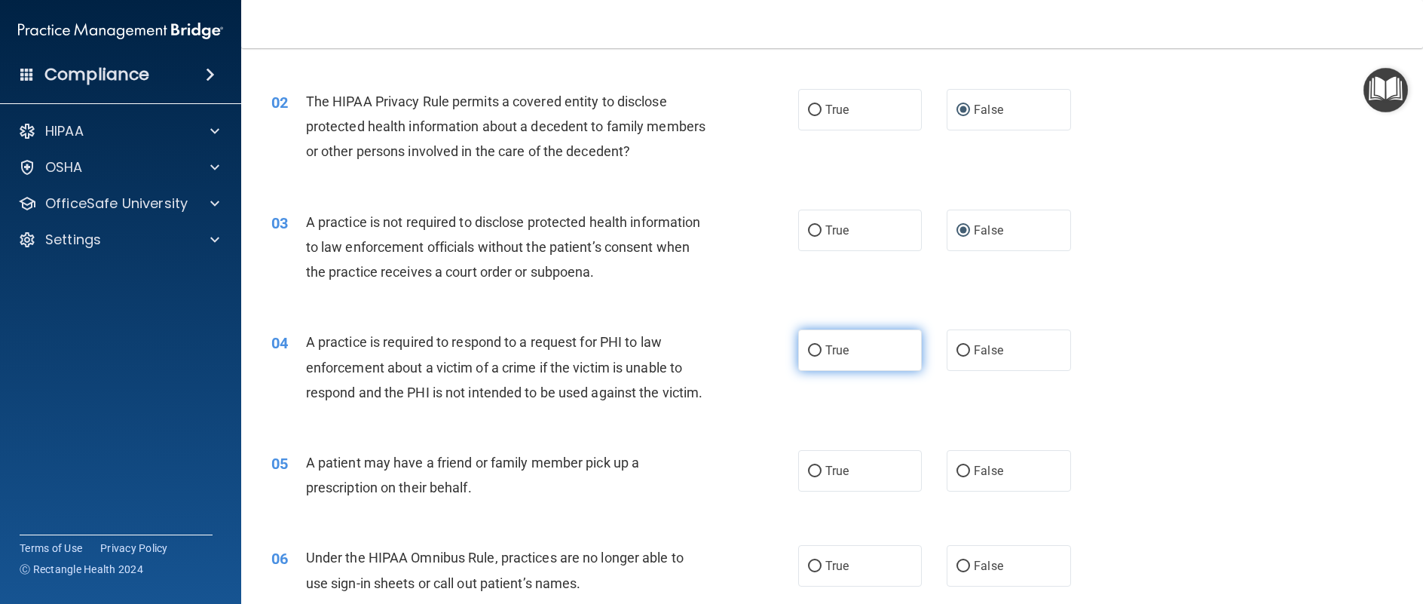
click at [814, 348] on input "True" at bounding box center [815, 350] width 14 height 11
radio input "true"
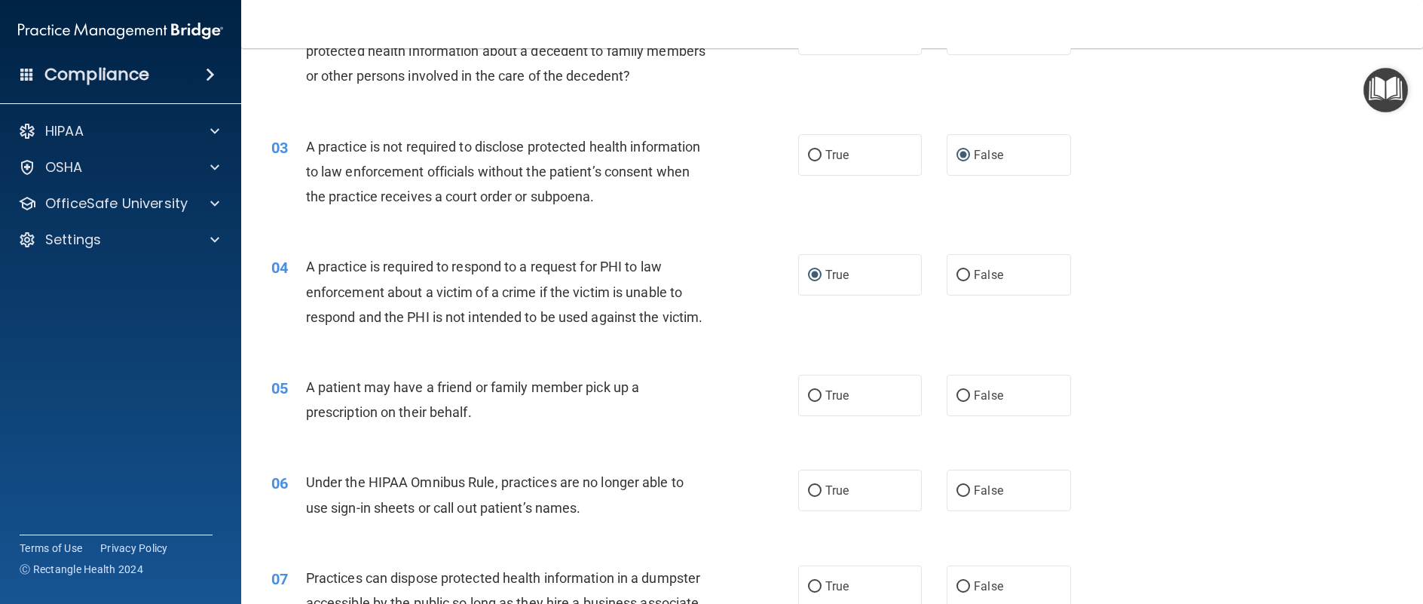
scroll to position [302, 0]
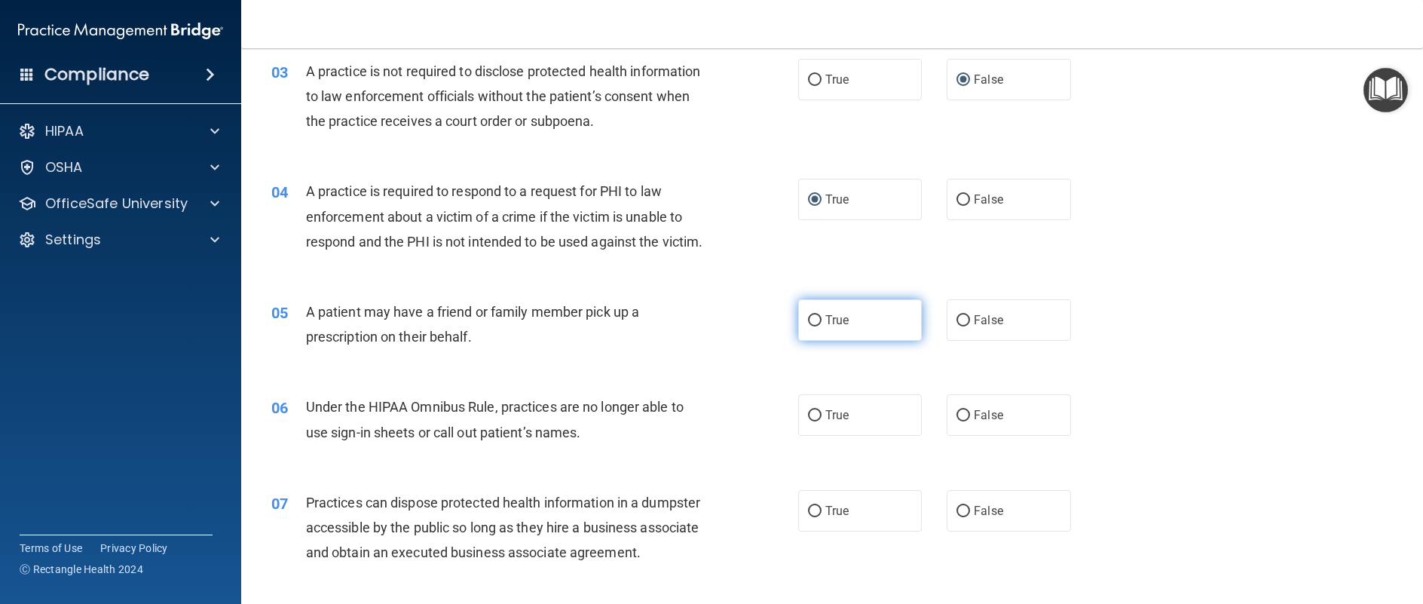
click at [812, 326] on input "True" at bounding box center [815, 320] width 14 height 11
radio input "true"
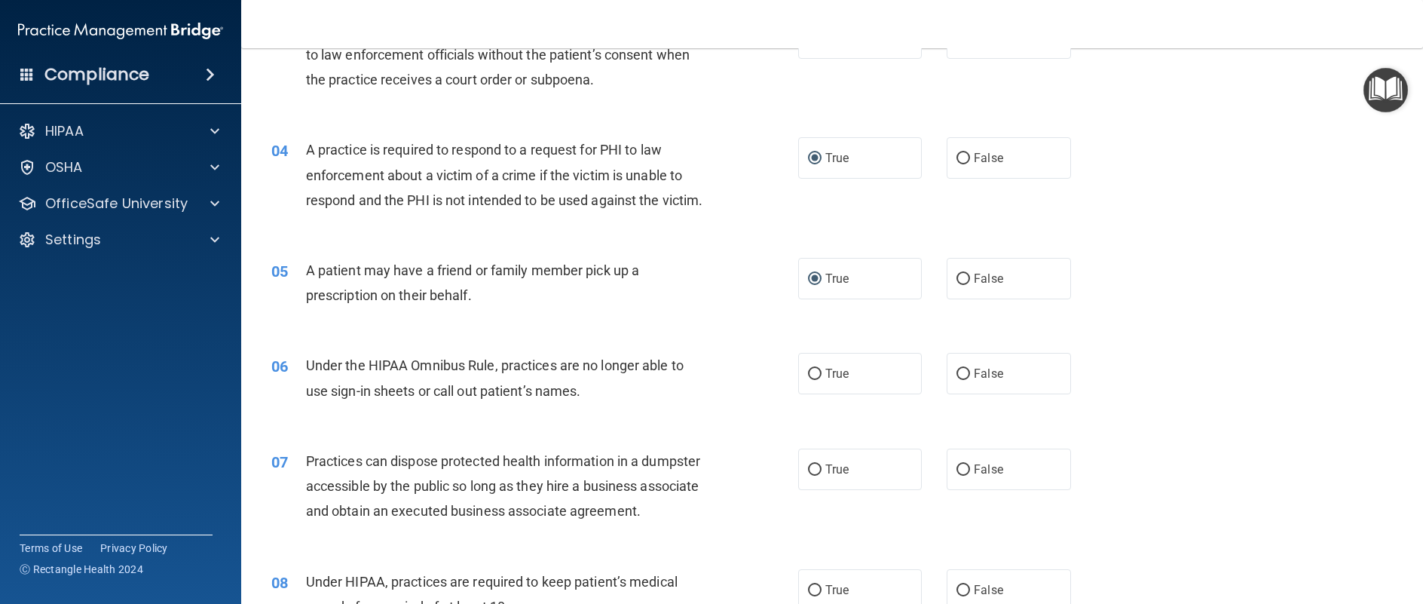
scroll to position [377, 0]
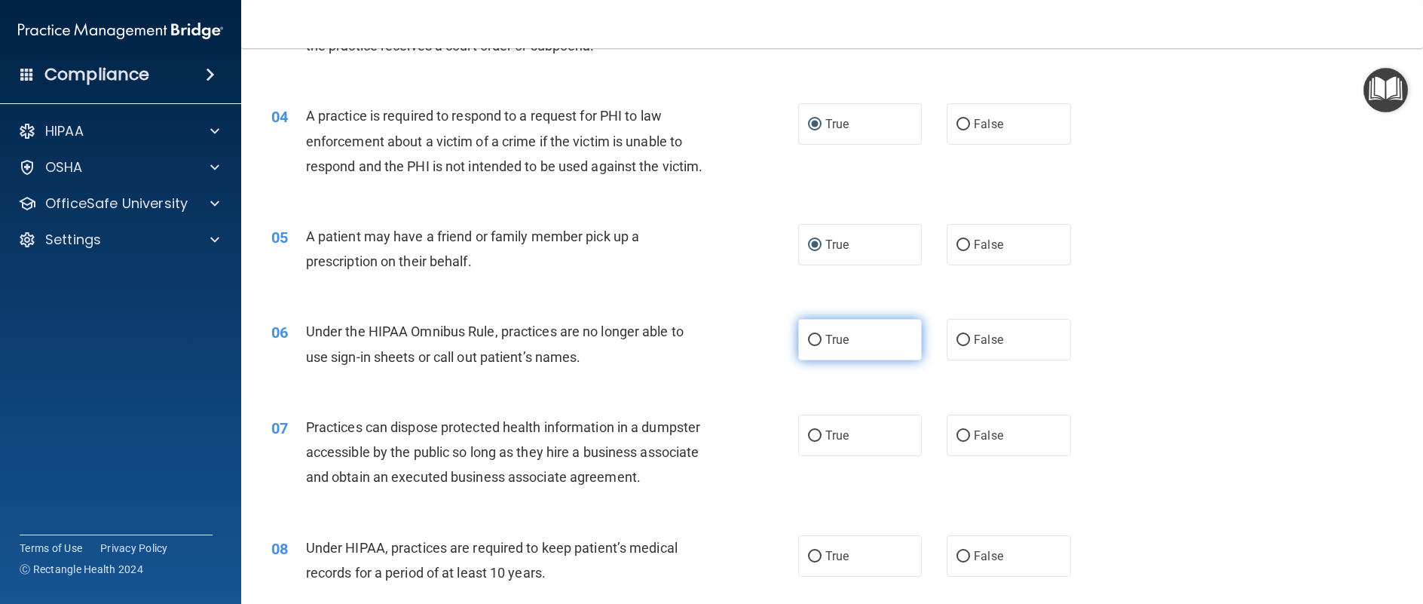
click at [808, 346] on input "True" at bounding box center [815, 340] width 14 height 11
radio input "true"
click at [962, 442] on input "False" at bounding box center [964, 436] width 14 height 11
radio input "true"
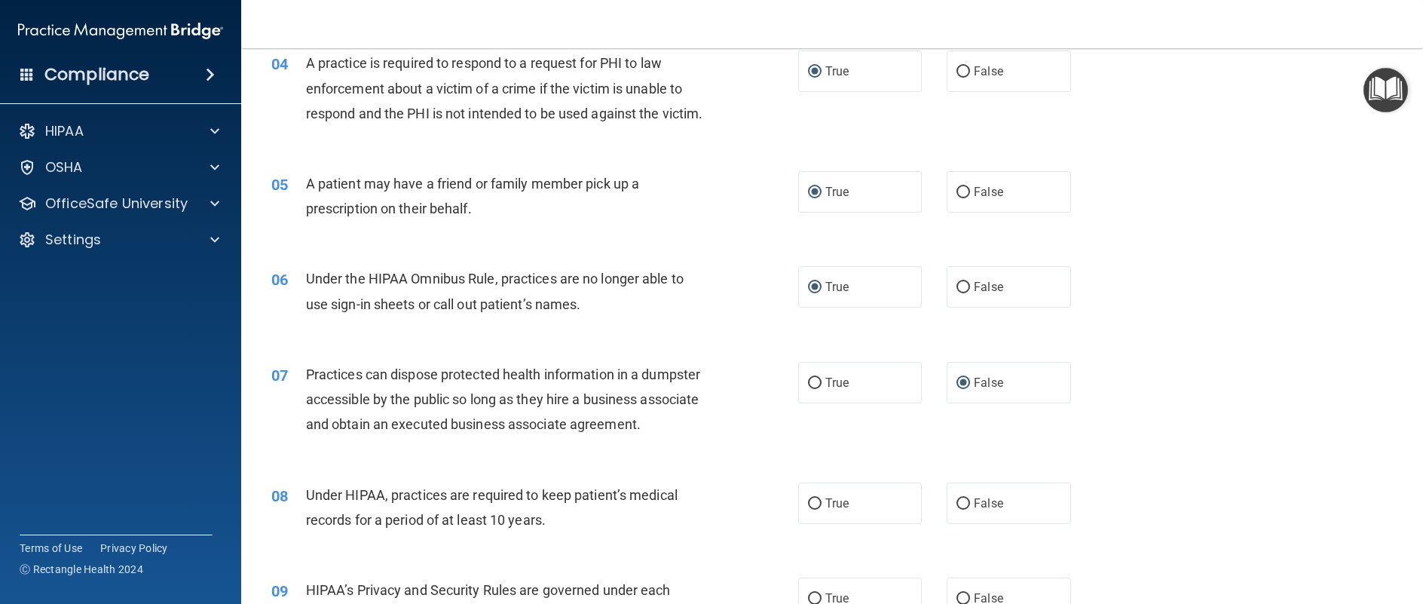
scroll to position [528, 0]
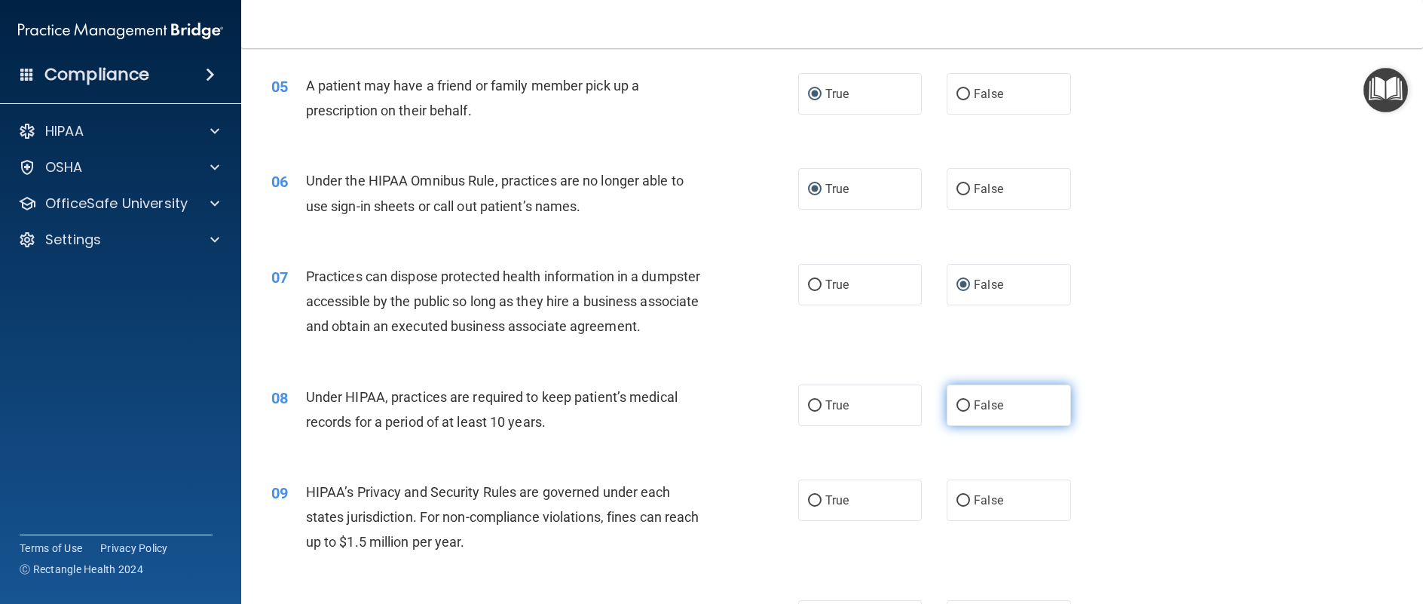
click at [957, 412] on input "False" at bounding box center [964, 405] width 14 height 11
radio input "true"
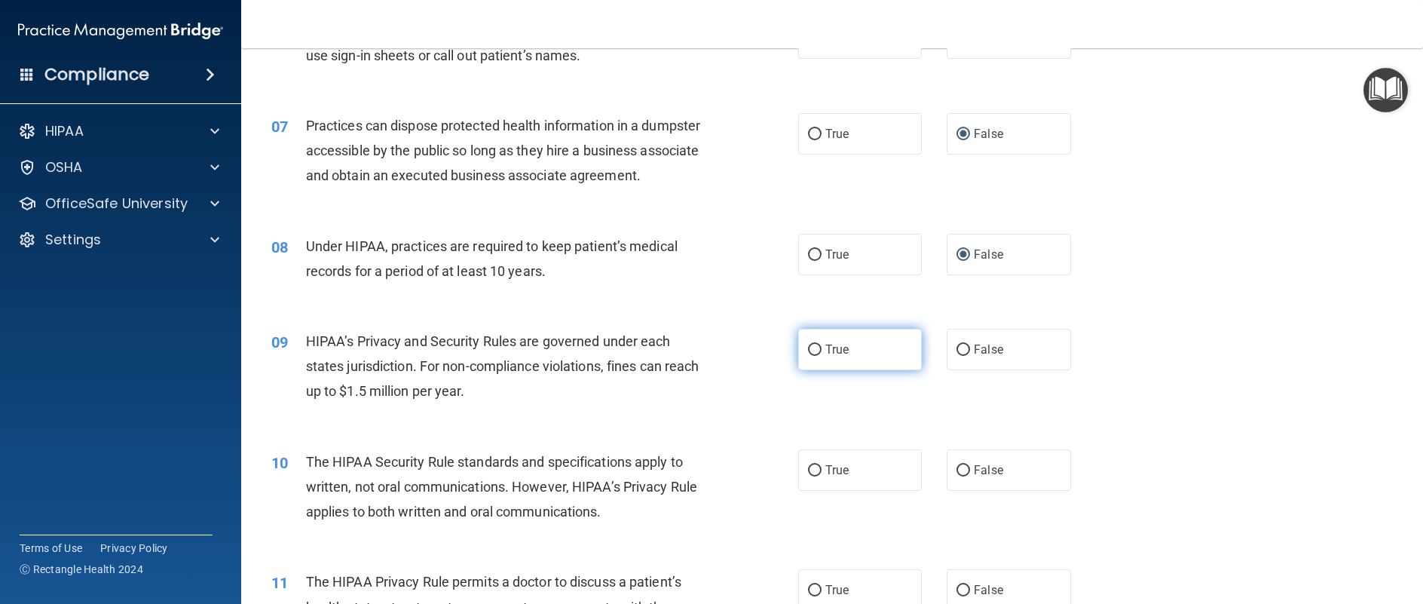
click at [814, 356] on input "True" at bounding box center [815, 350] width 14 height 11
radio input "true"
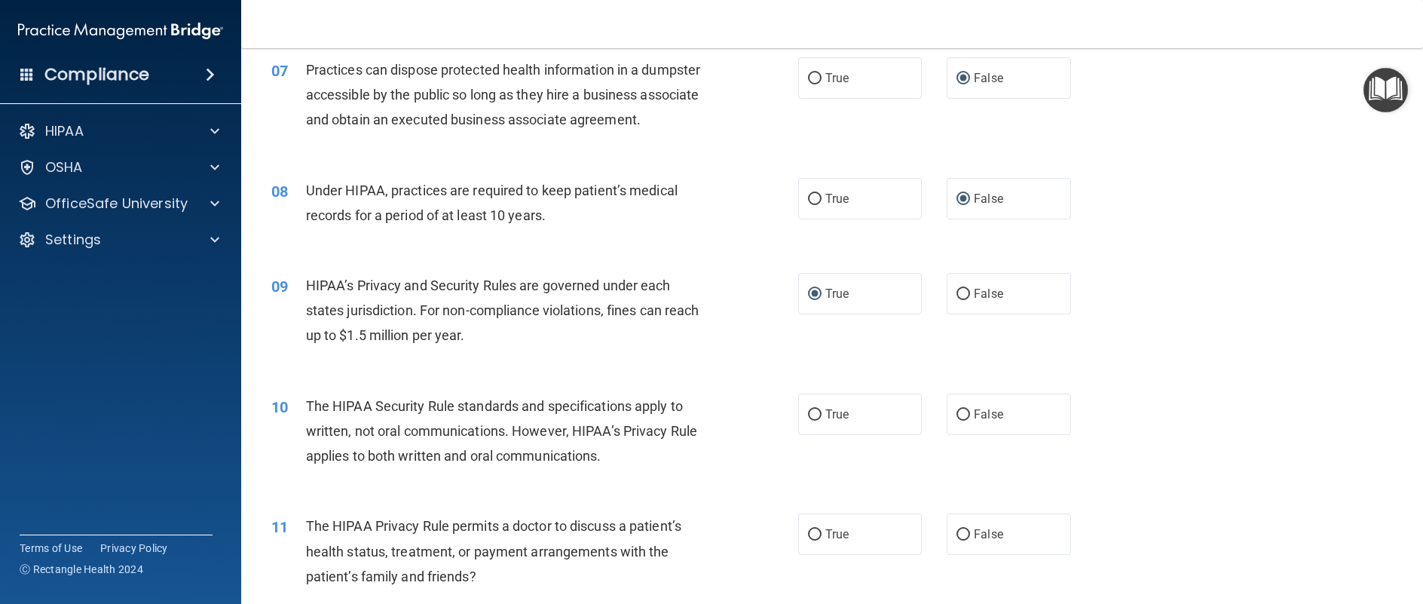
scroll to position [829, 0]
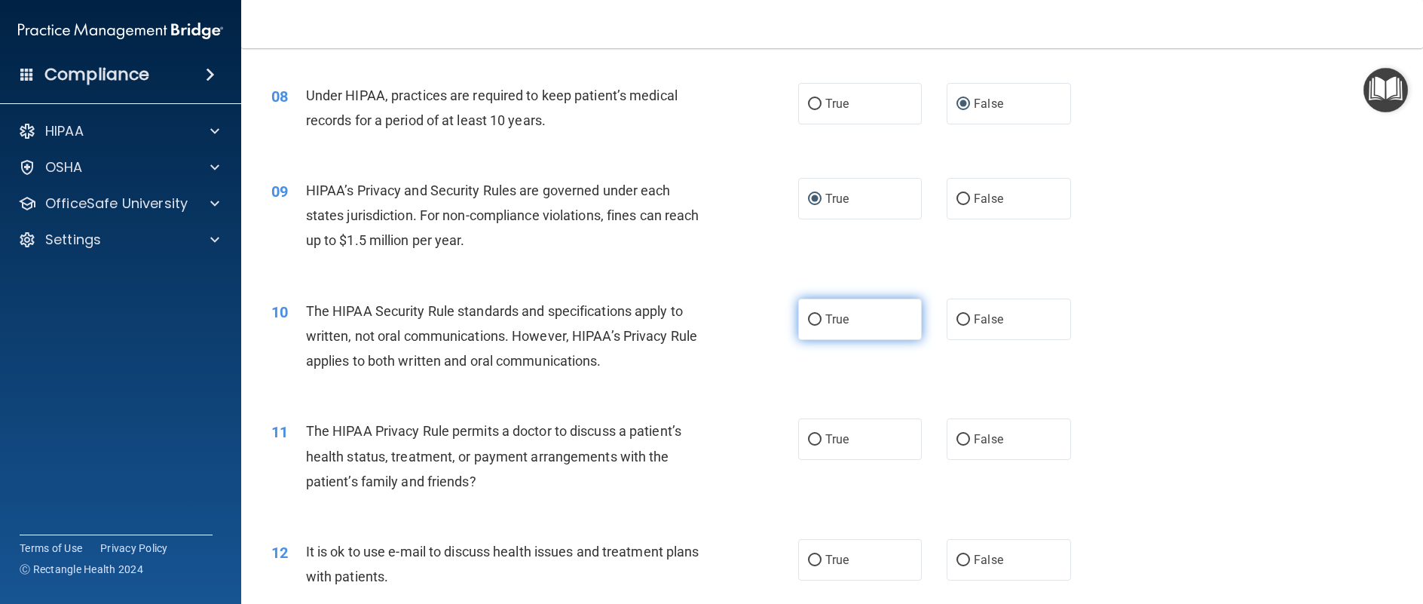
click at [812, 326] on input "True" at bounding box center [815, 319] width 14 height 11
radio input "true"
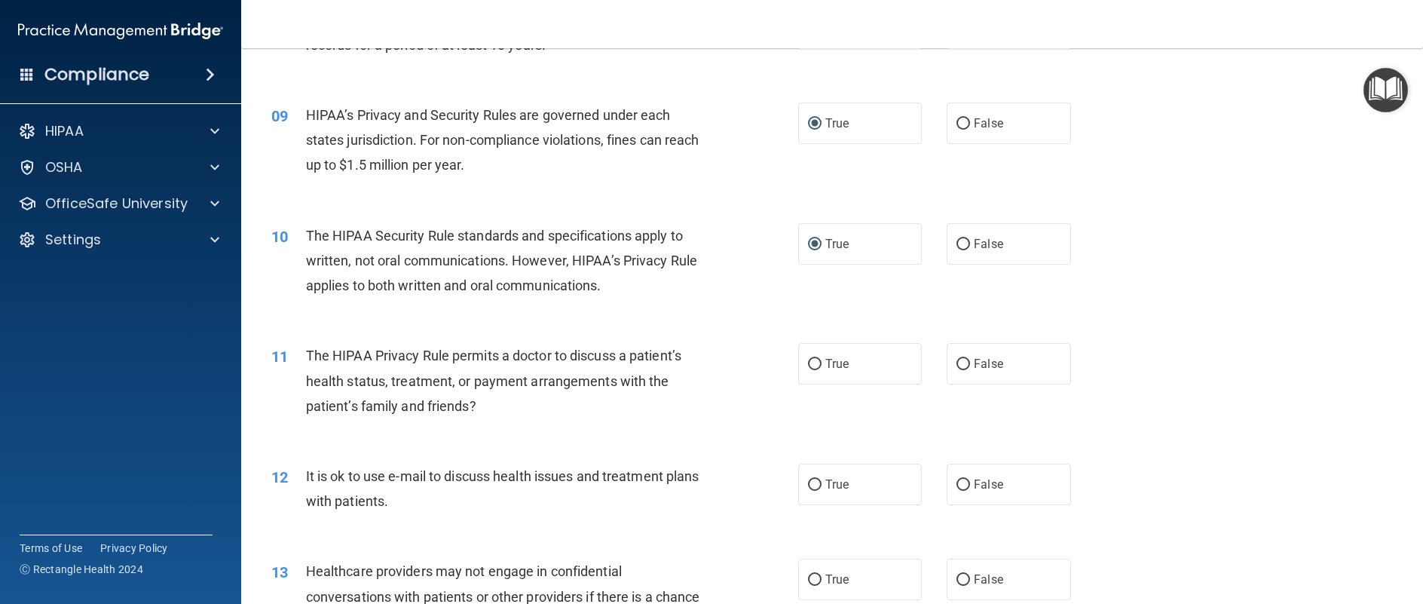
scroll to position [1056, 0]
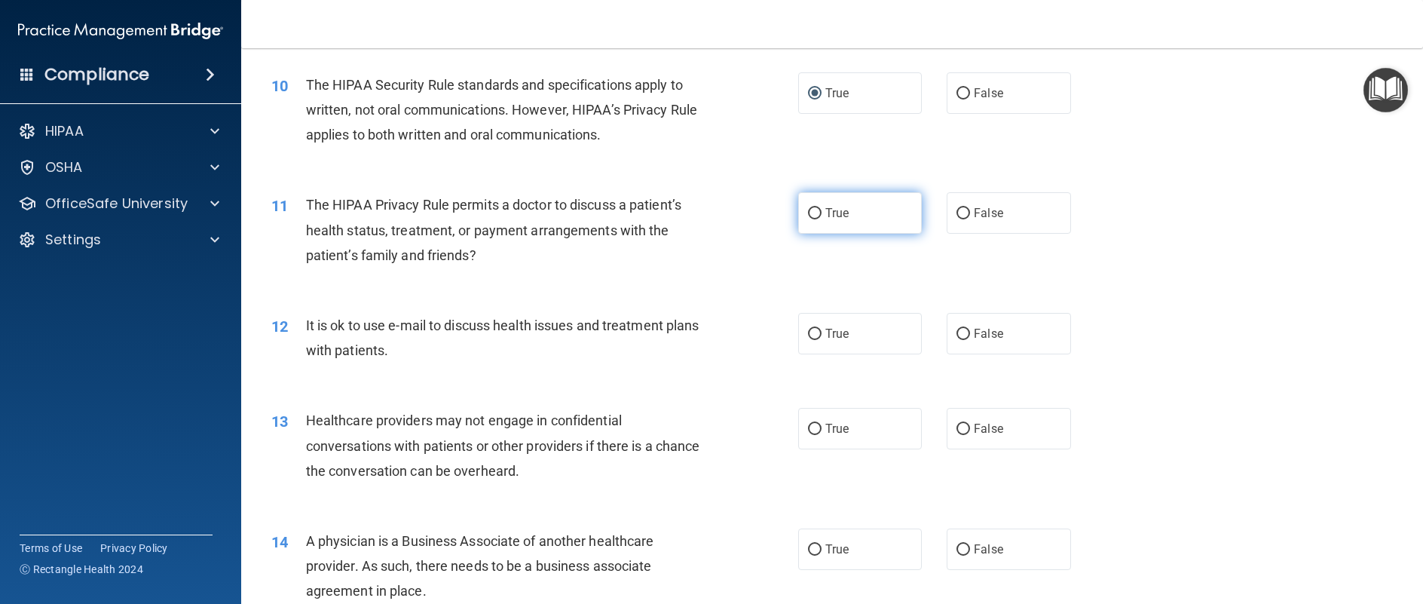
click at [808, 219] on input "True" at bounding box center [815, 213] width 14 height 11
radio input "true"
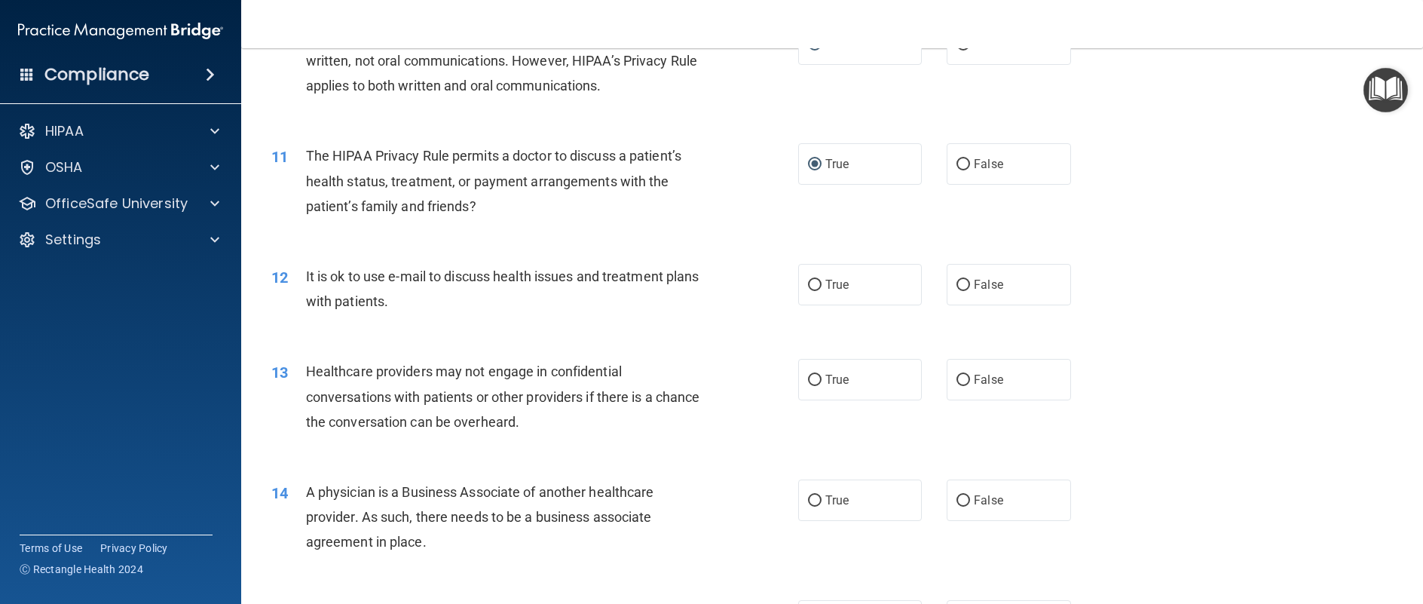
scroll to position [1131, 0]
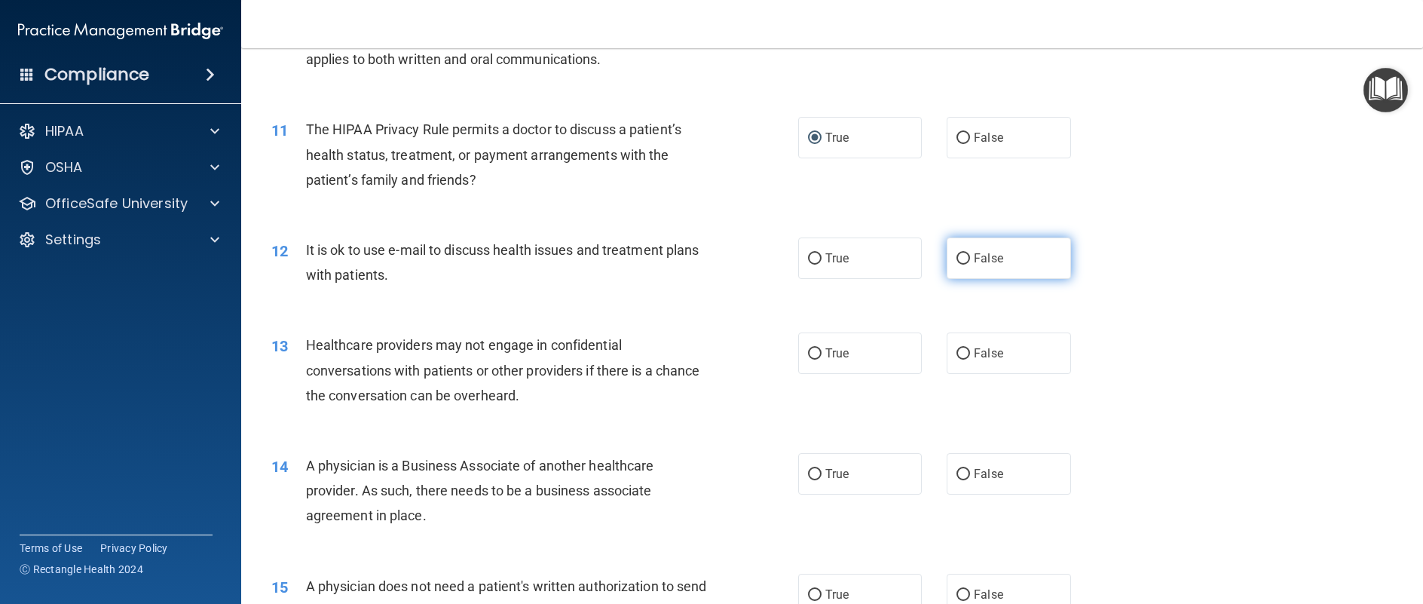
click at [961, 265] on input "False" at bounding box center [964, 258] width 14 height 11
radio input "true"
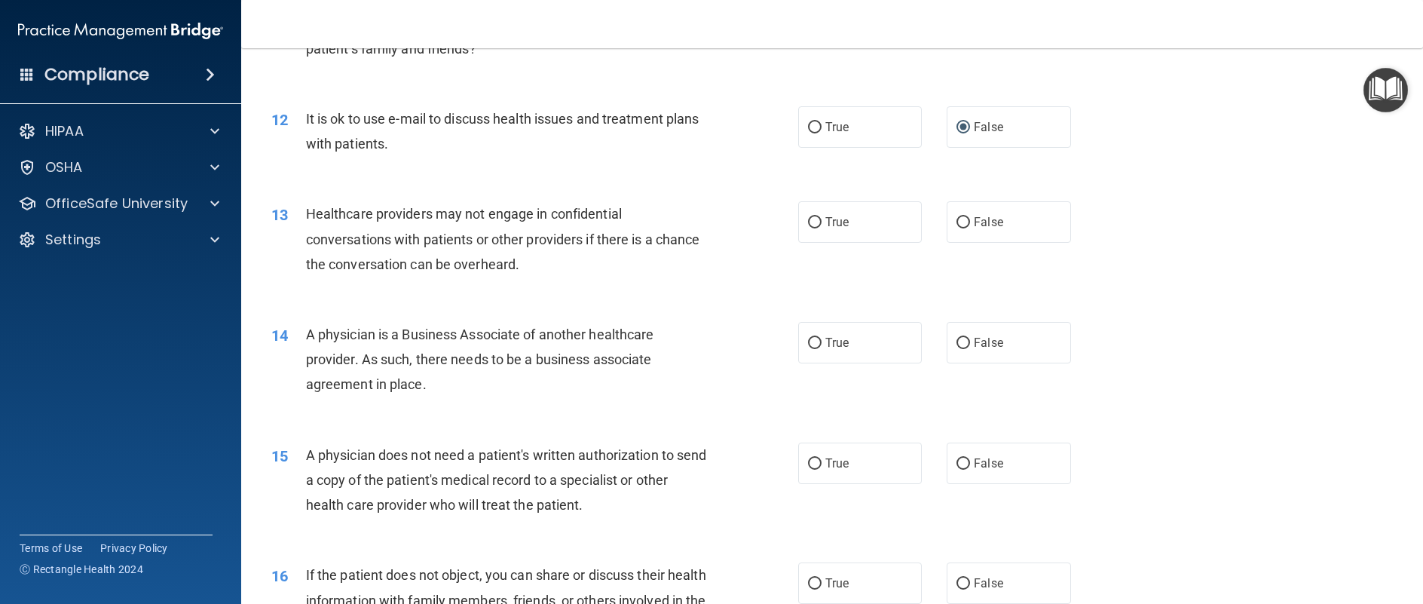
scroll to position [1282, 0]
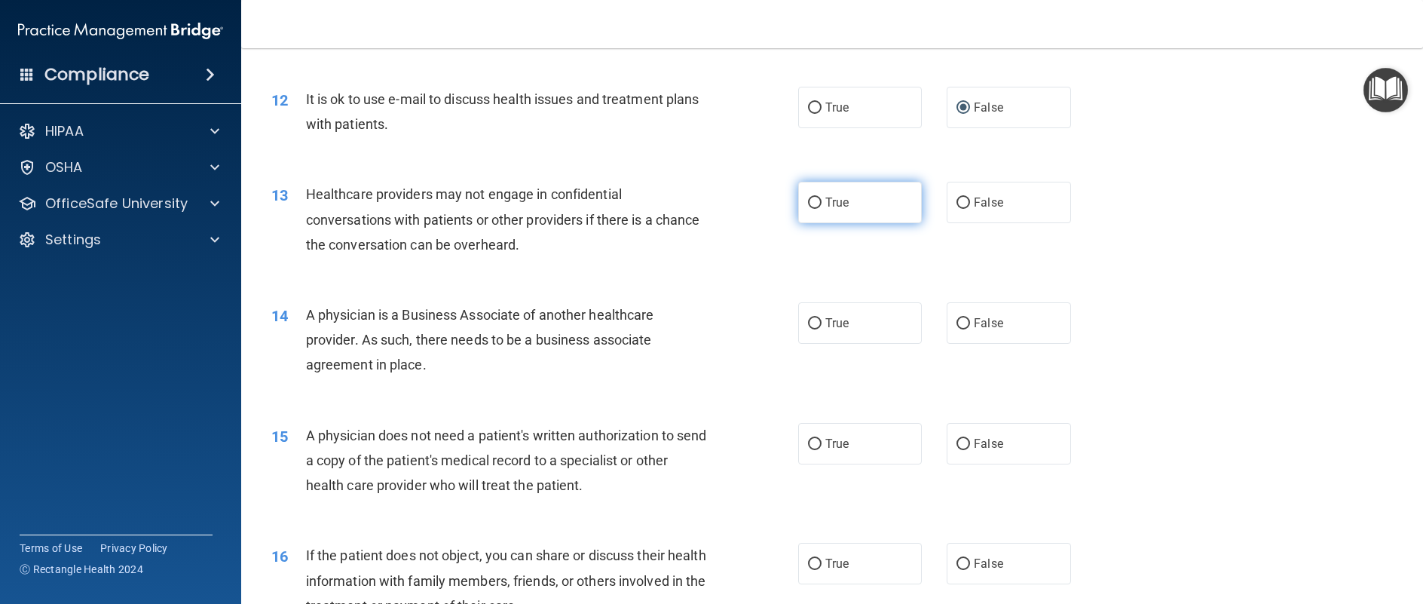
click at [812, 209] on input "True" at bounding box center [815, 203] width 14 height 11
radio input "true"
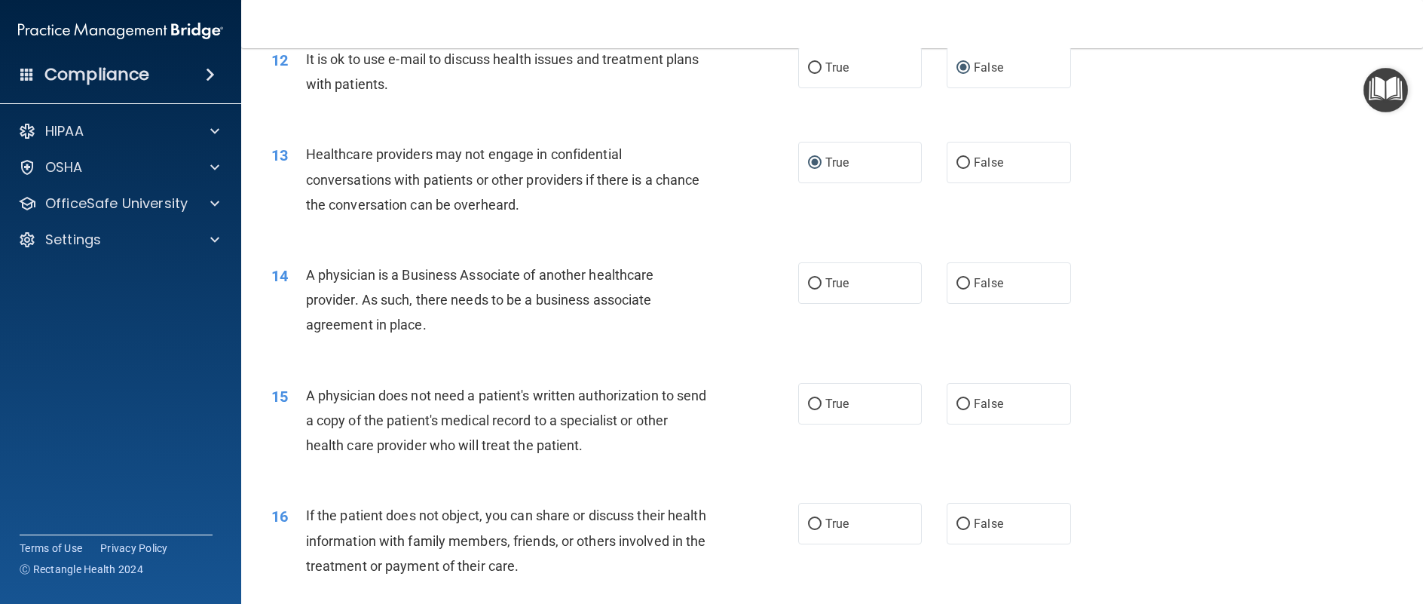
scroll to position [1357, 0]
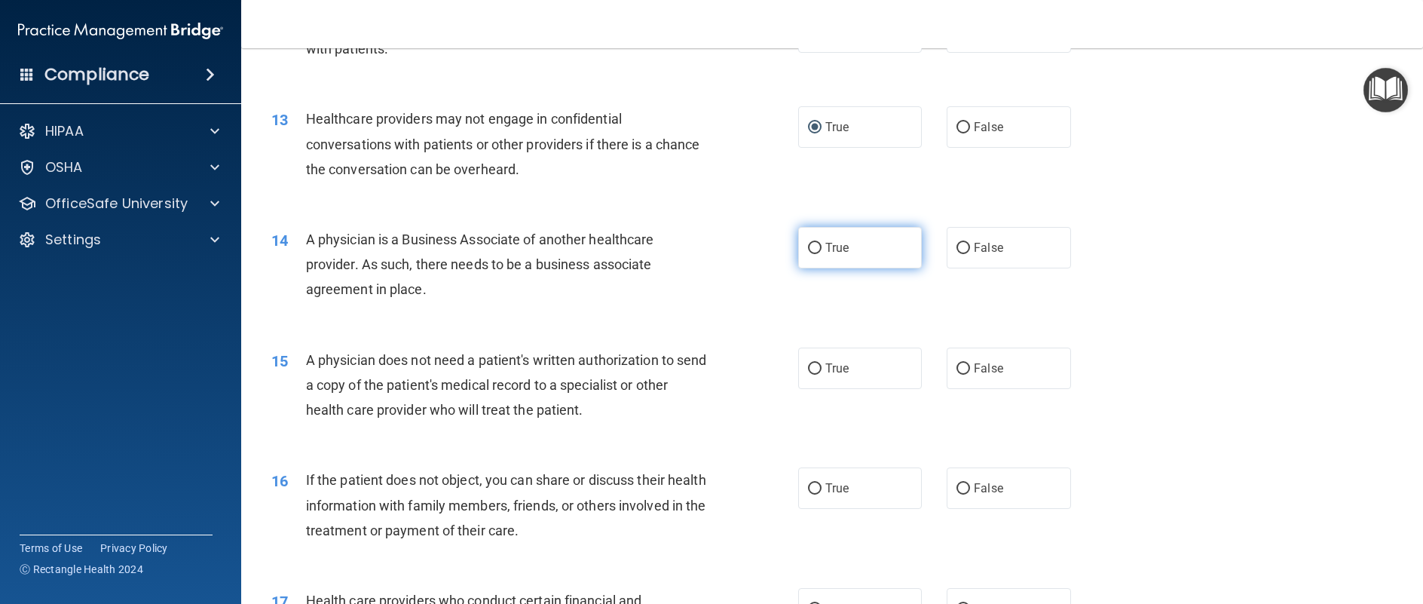
click at [811, 254] on input "True" at bounding box center [815, 248] width 14 height 11
radio input "true"
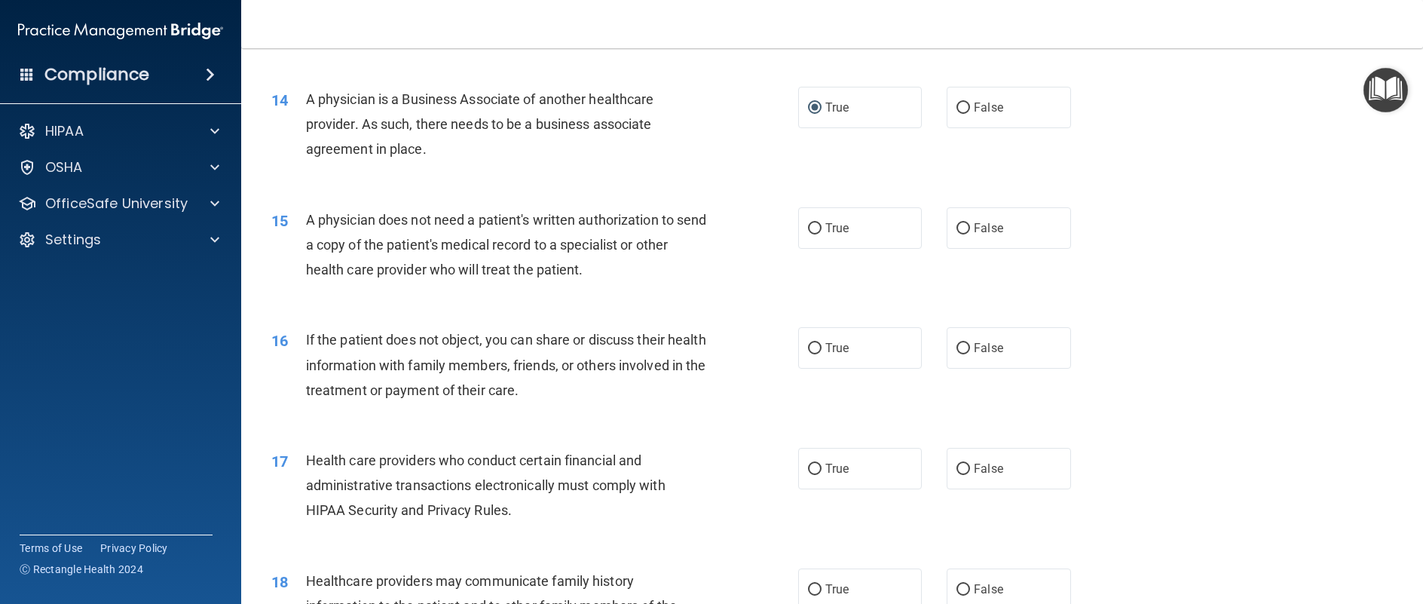
scroll to position [1508, 0]
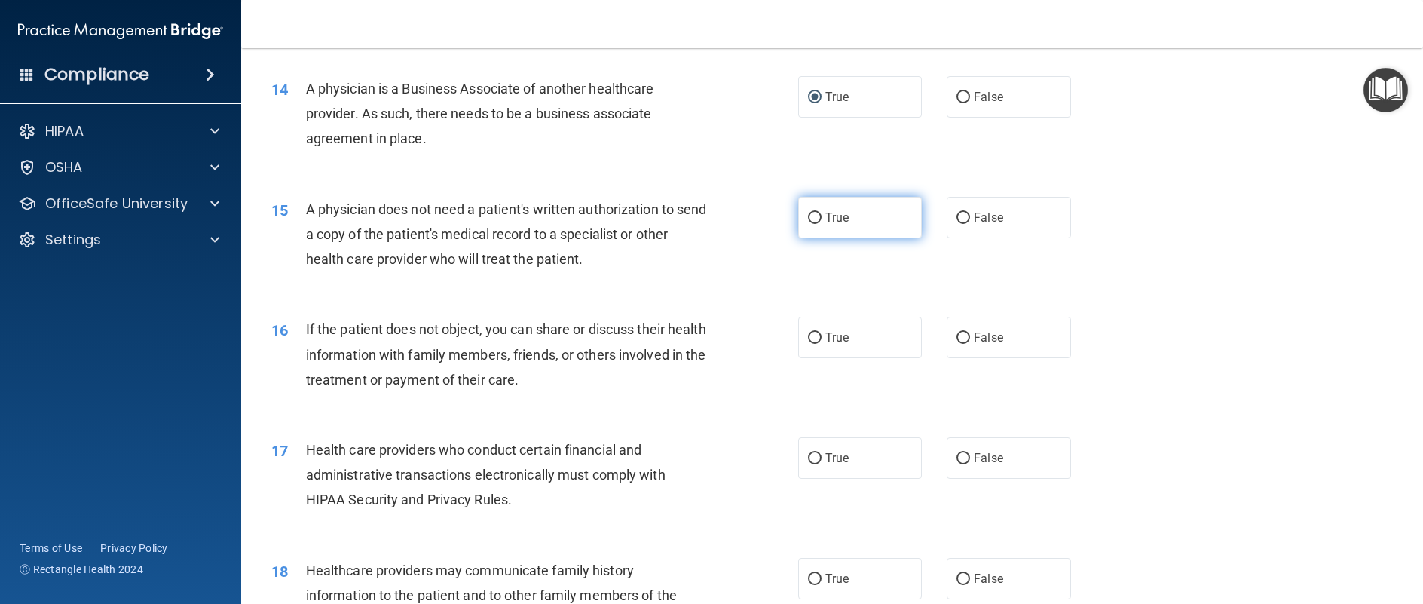
click at [813, 224] on input "True" at bounding box center [815, 218] width 14 height 11
radio input "true"
click at [812, 344] on input "True" at bounding box center [815, 337] width 14 height 11
radio input "true"
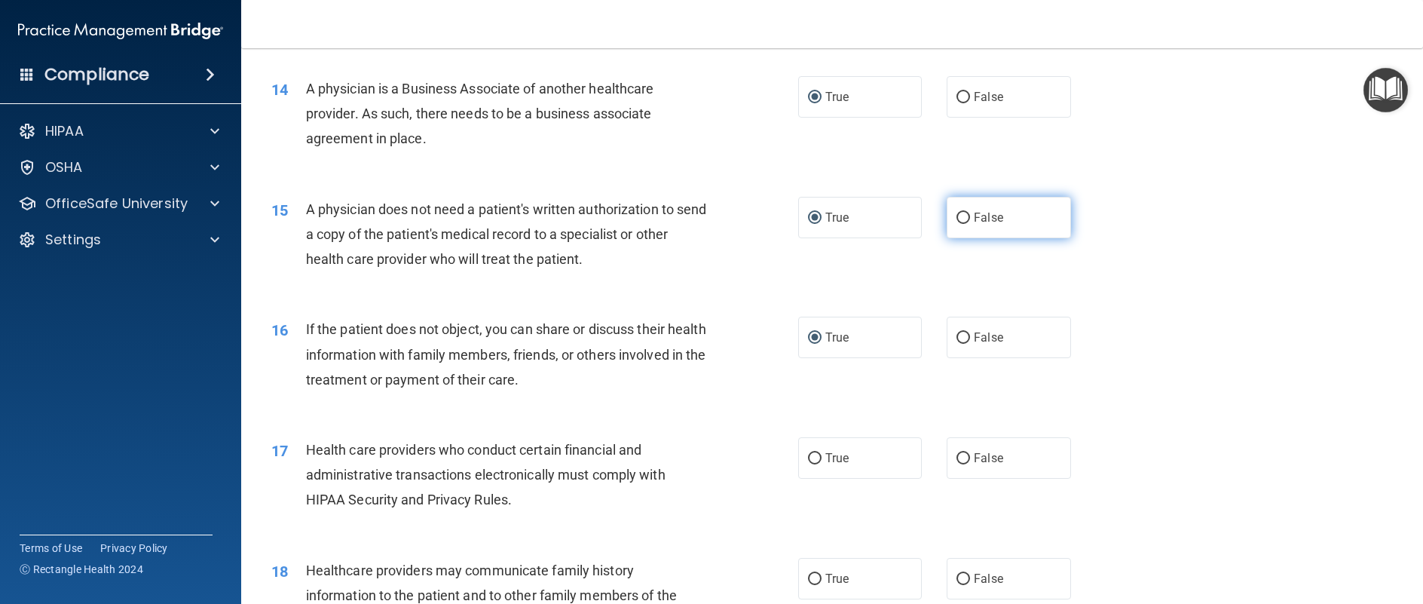
click at [960, 224] on input "False" at bounding box center [964, 218] width 14 height 11
radio input "true"
radio input "false"
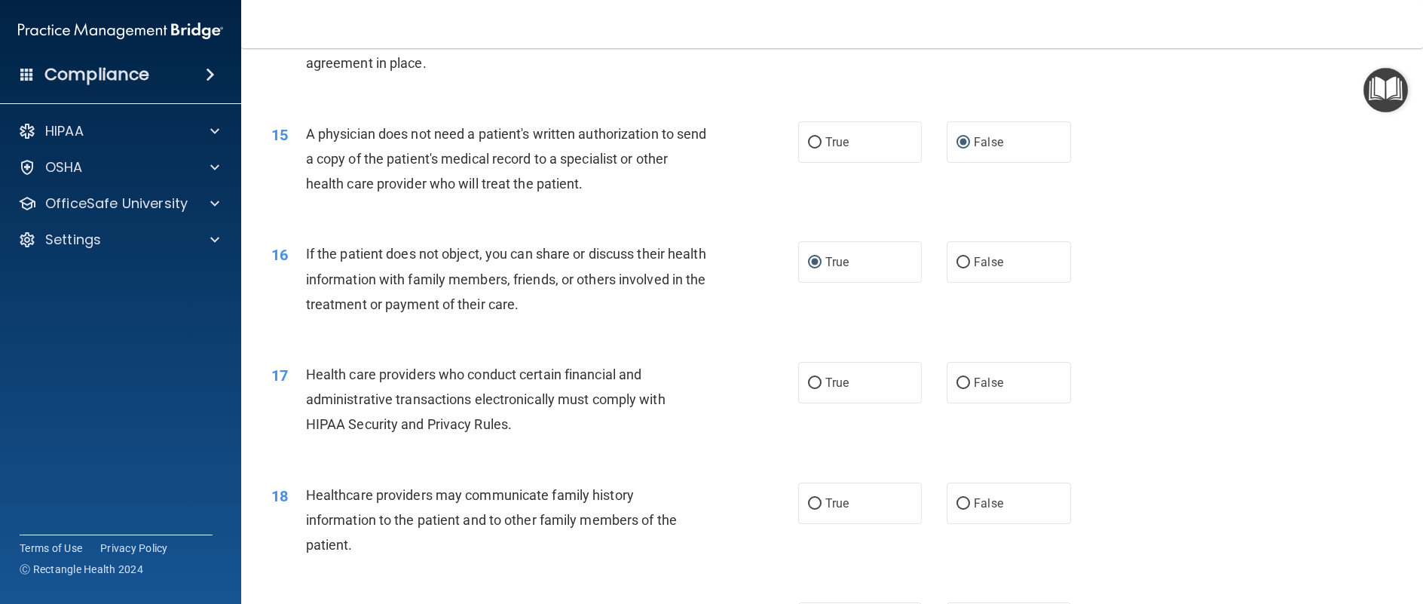
scroll to position [1659, 0]
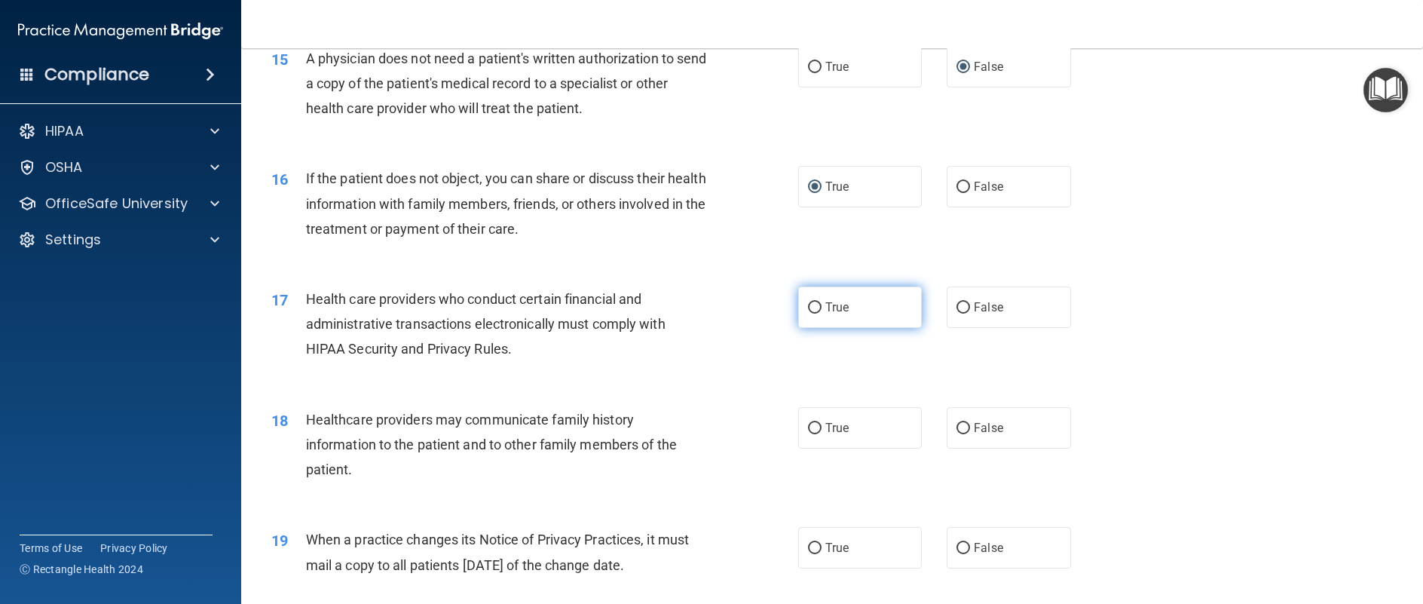
click at [808, 314] on input "True" at bounding box center [815, 307] width 14 height 11
radio input "true"
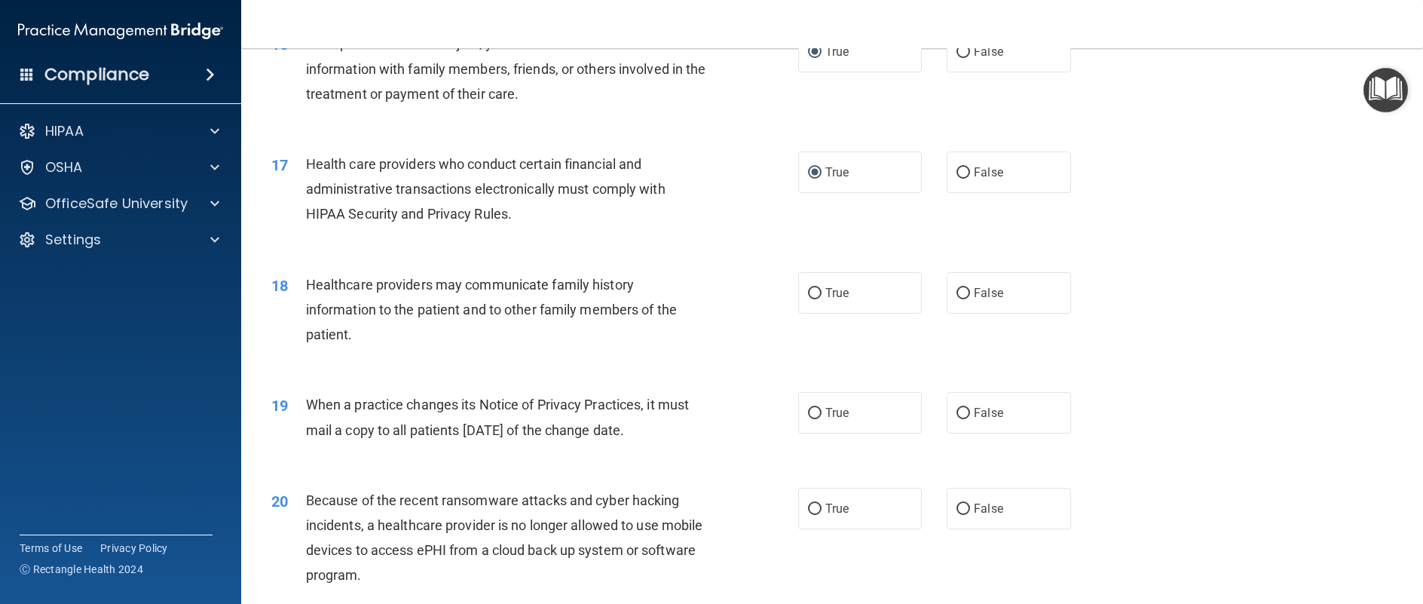
scroll to position [1809, 0]
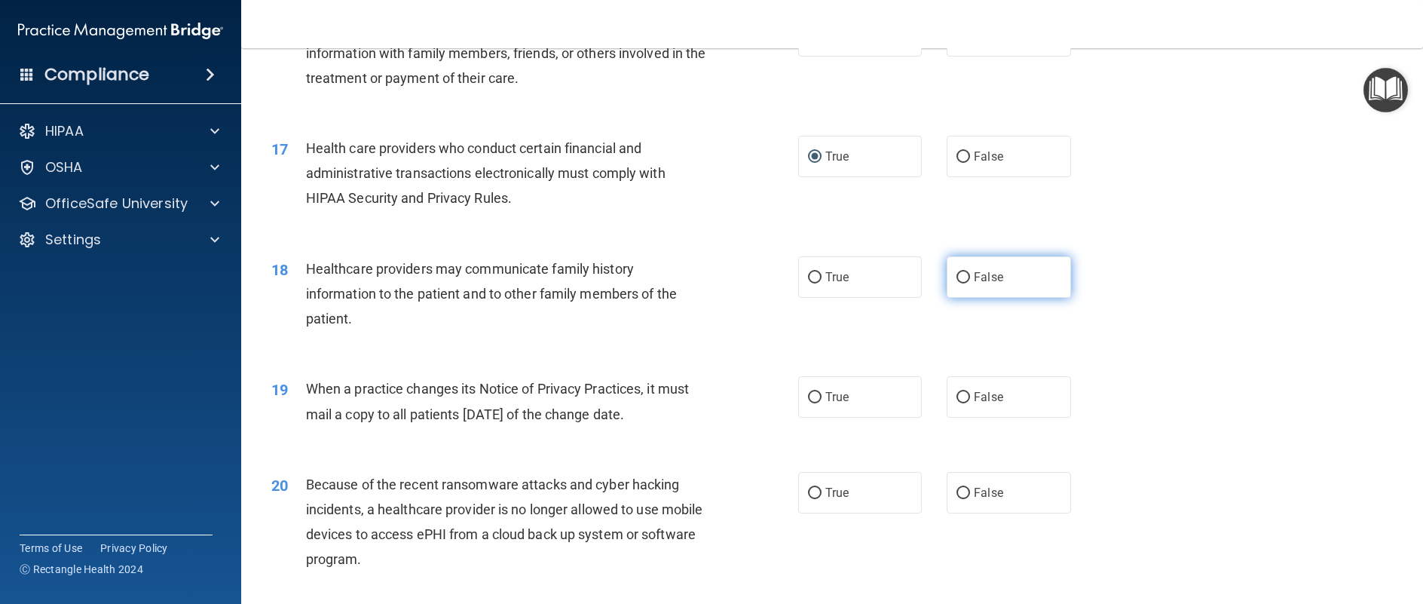
click at [958, 283] on input "False" at bounding box center [964, 277] width 14 height 11
radio input "true"
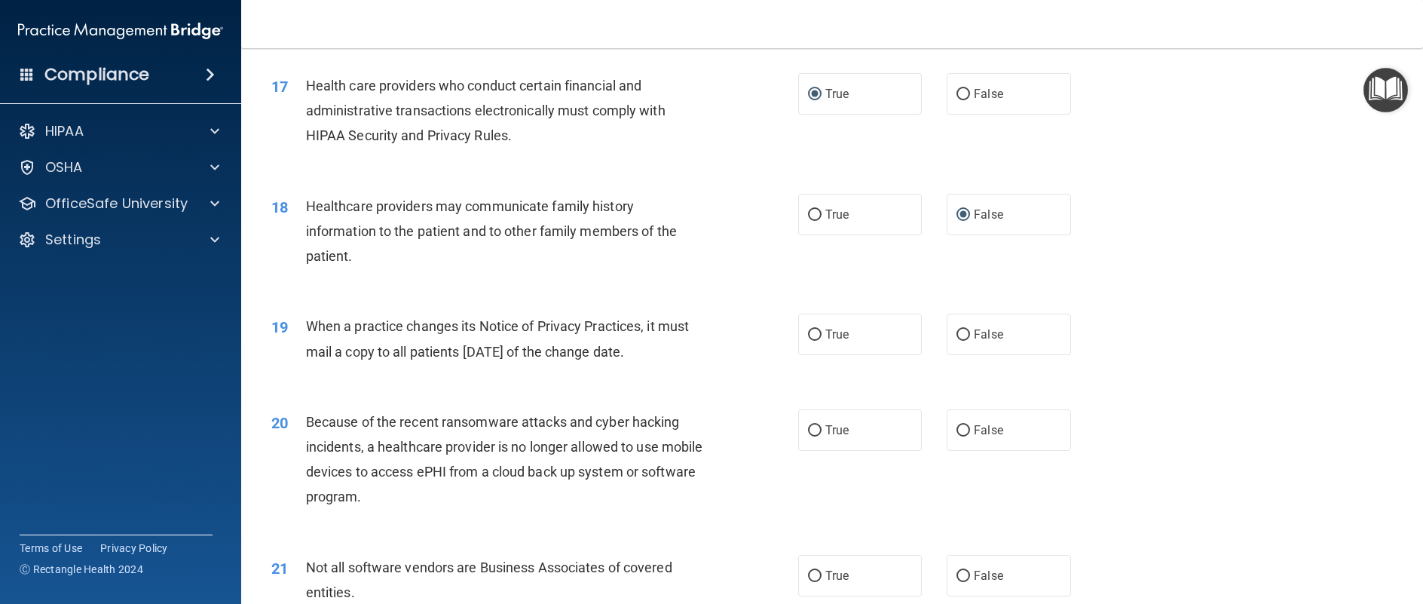
scroll to position [1960, 0]
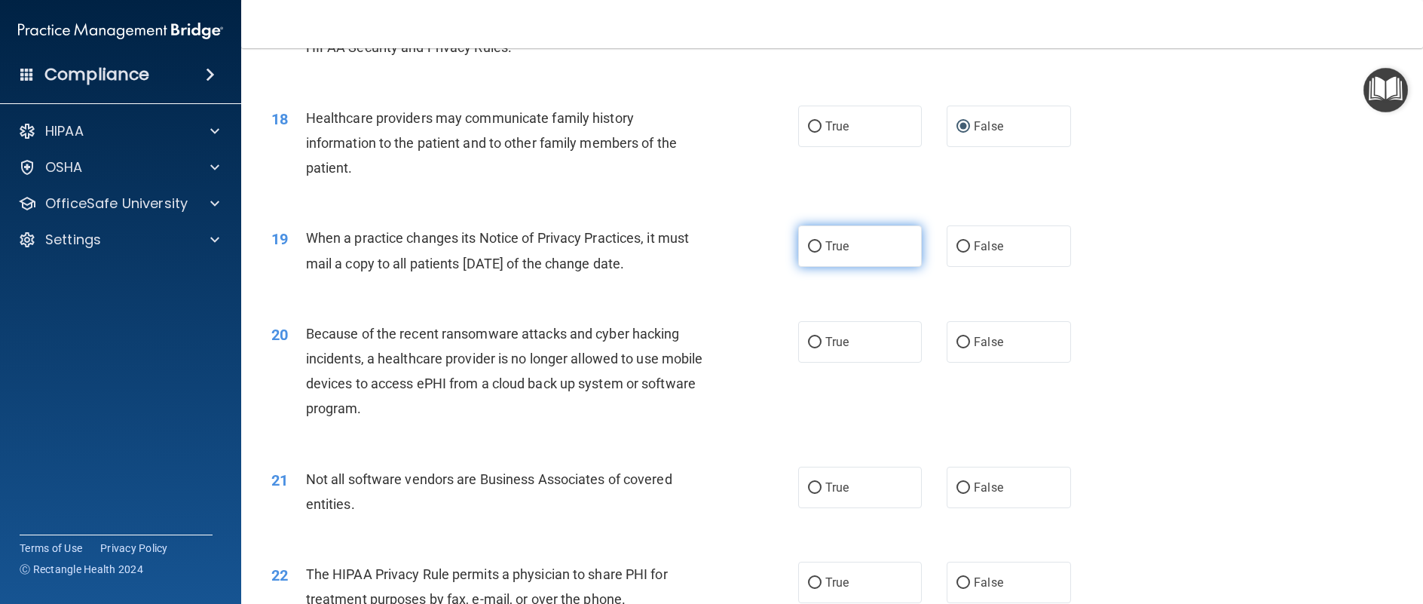
click at [809, 253] on input "True" at bounding box center [815, 246] width 14 height 11
radio input "true"
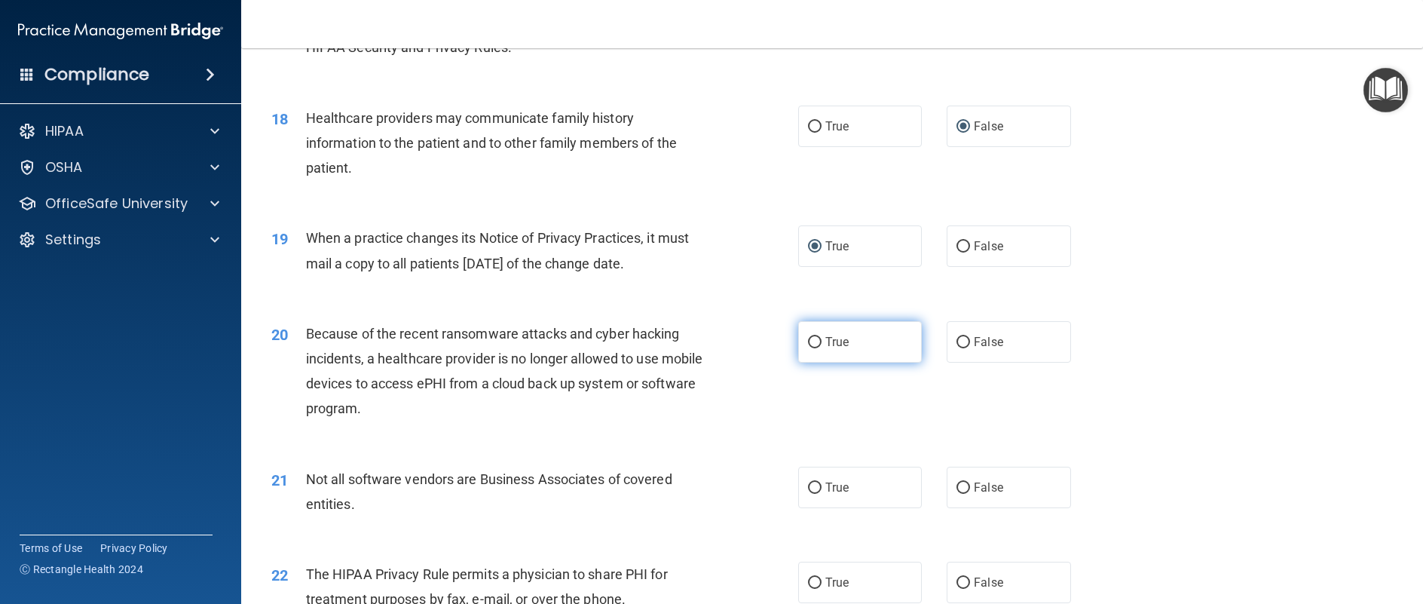
click at [809, 348] on input "True" at bounding box center [815, 342] width 14 height 11
radio input "true"
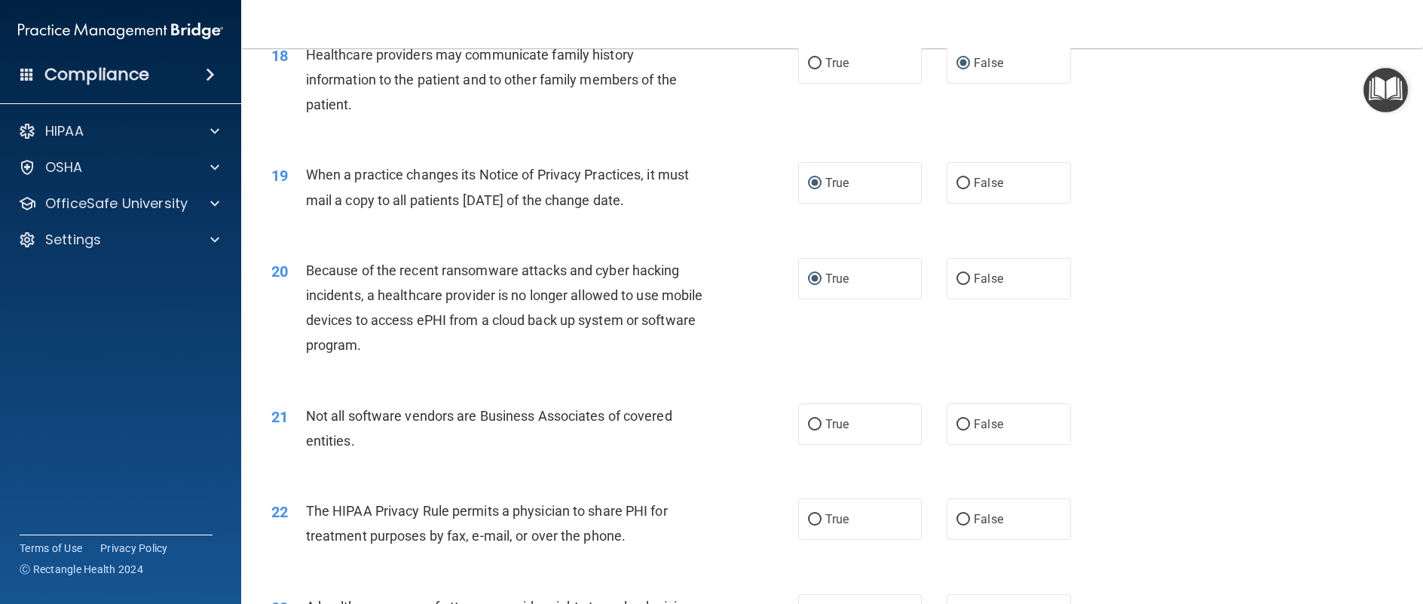
scroll to position [2111, 0]
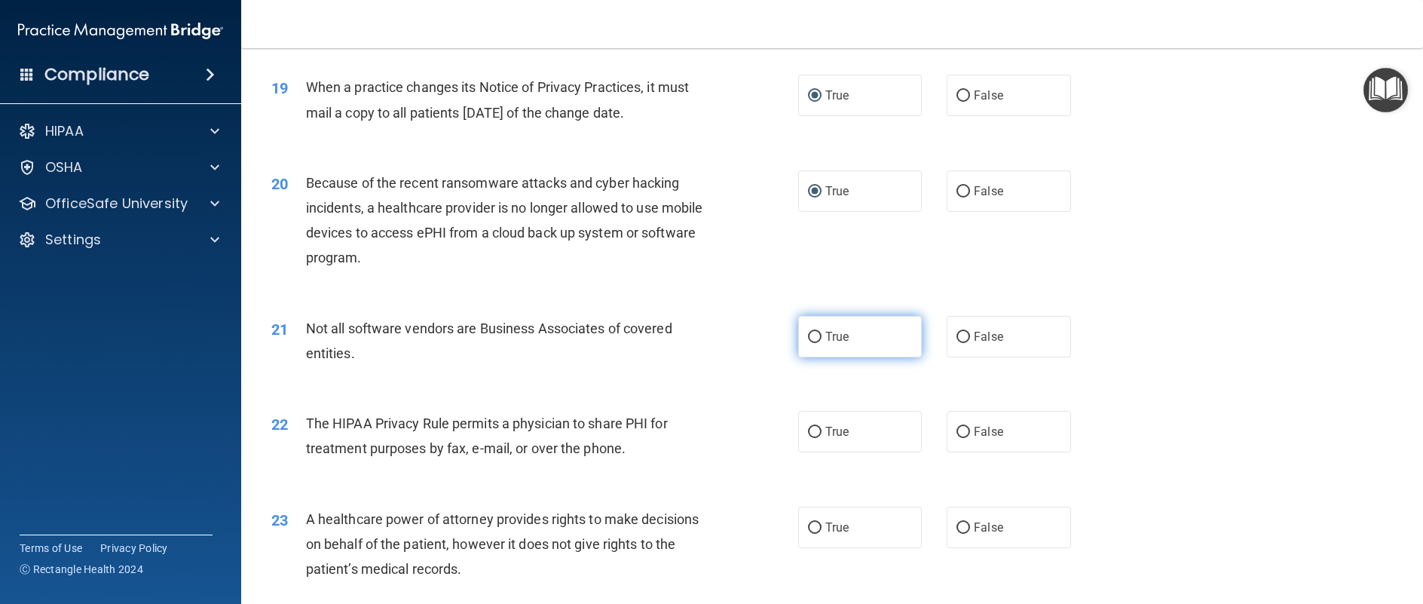
click at [812, 343] on input "True" at bounding box center [815, 337] width 14 height 11
radio input "true"
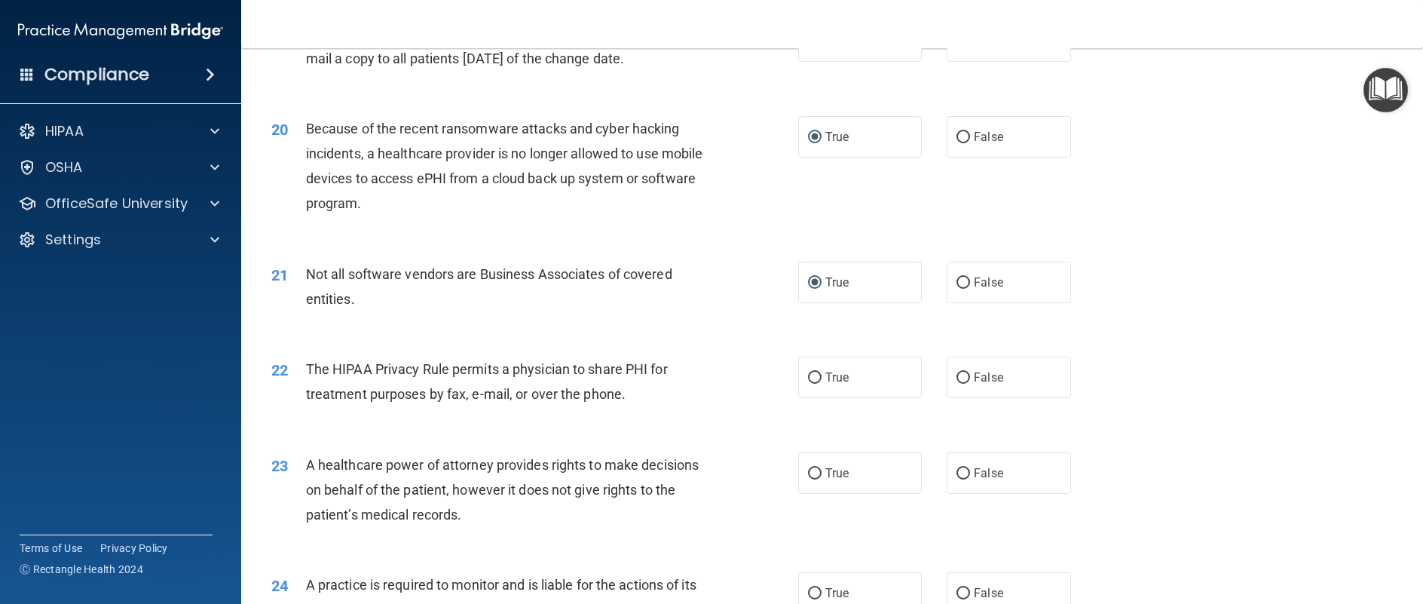
scroll to position [2262, 0]
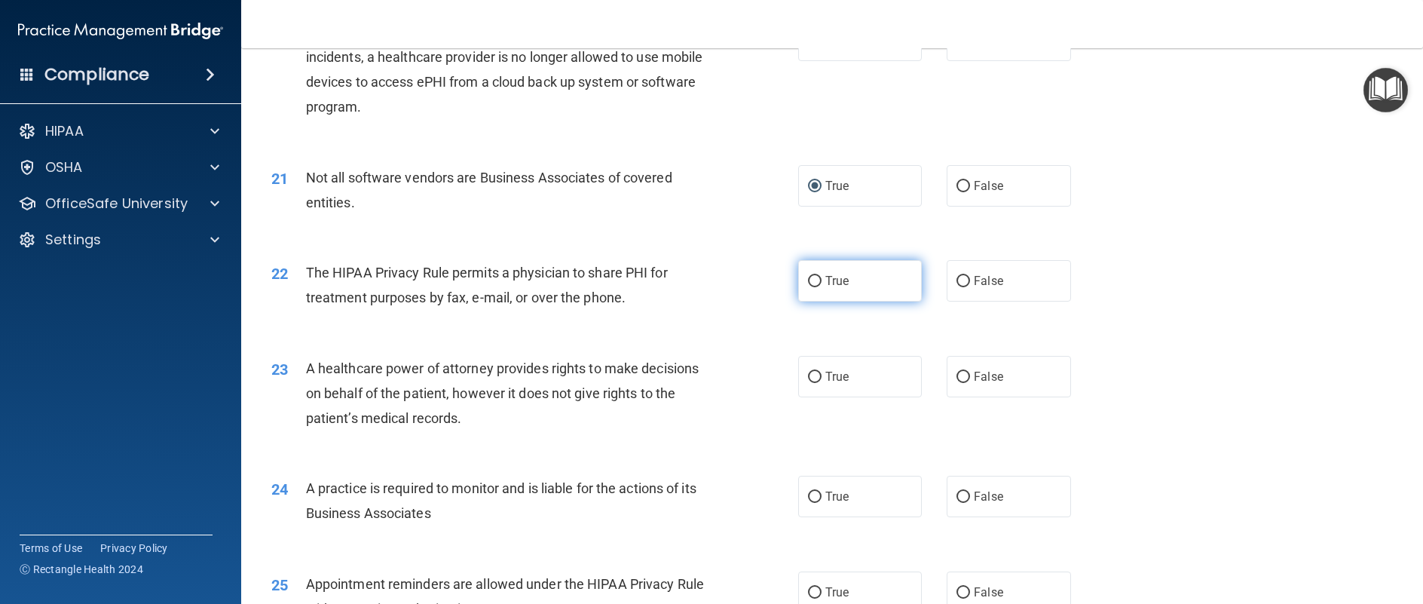
click at [812, 287] on input "True" at bounding box center [815, 281] width 14 height 11
radio input "true"
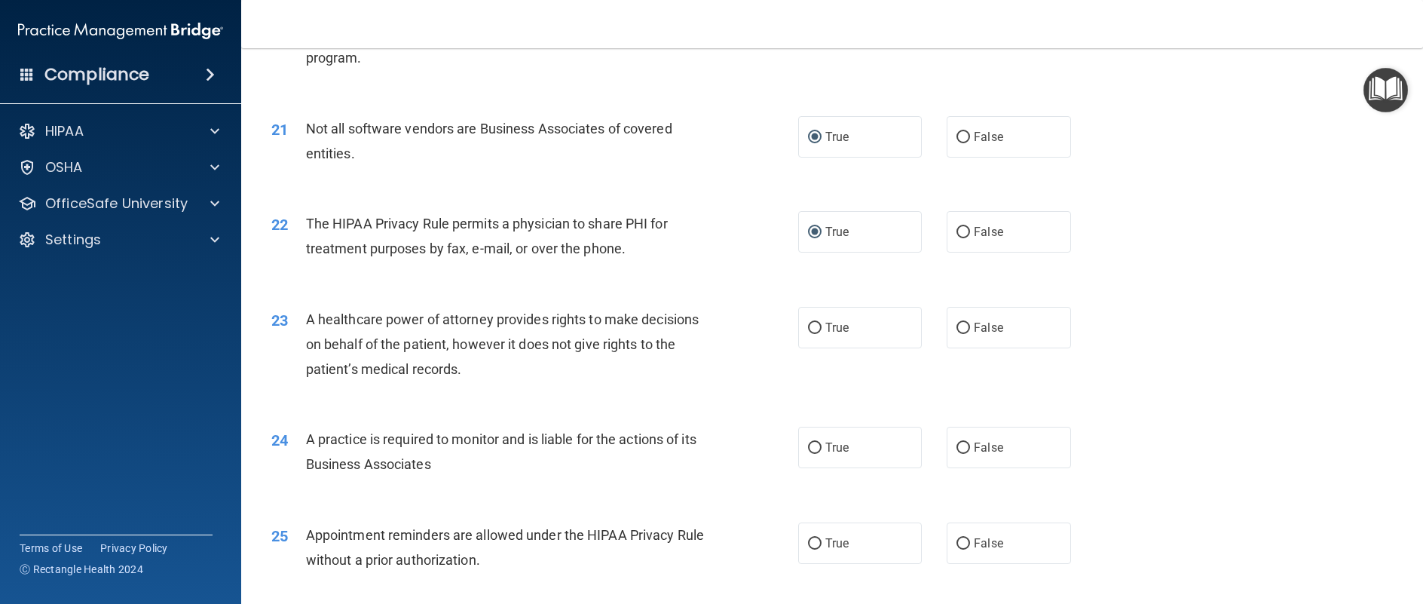
scroll to position [2337, 0]
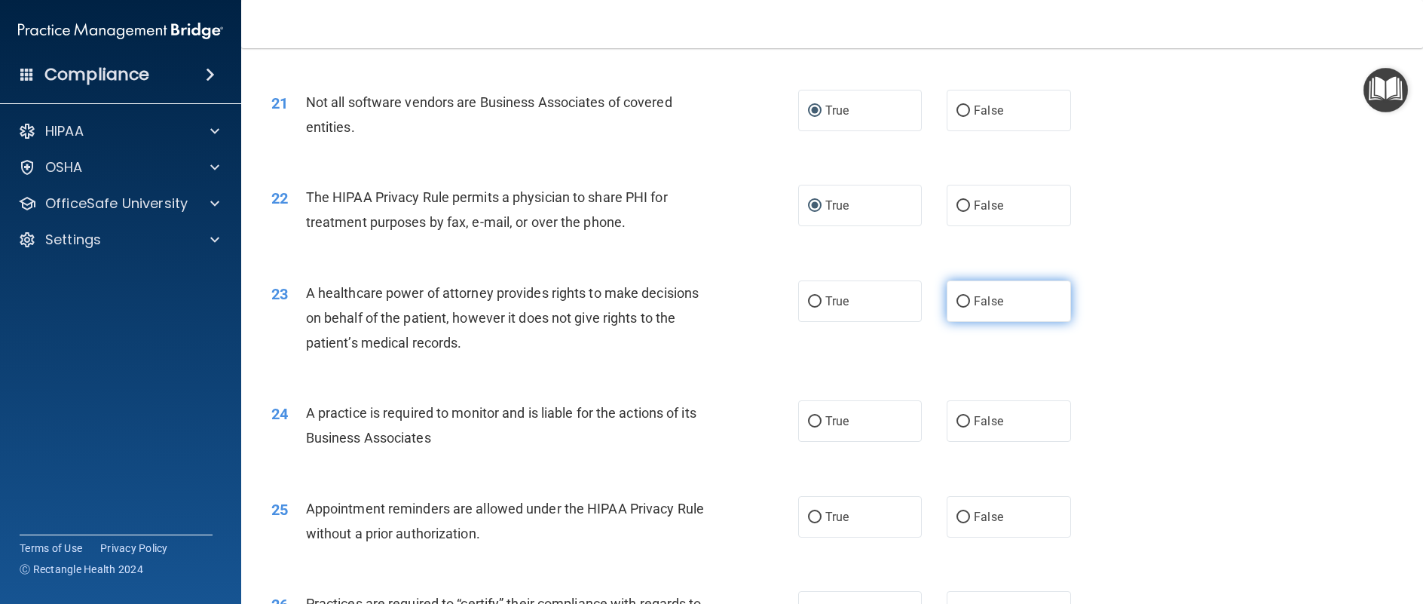
click at [957, 308] on input "False" at bounding box center [964, 301] width 14 height 11
radio input "true"
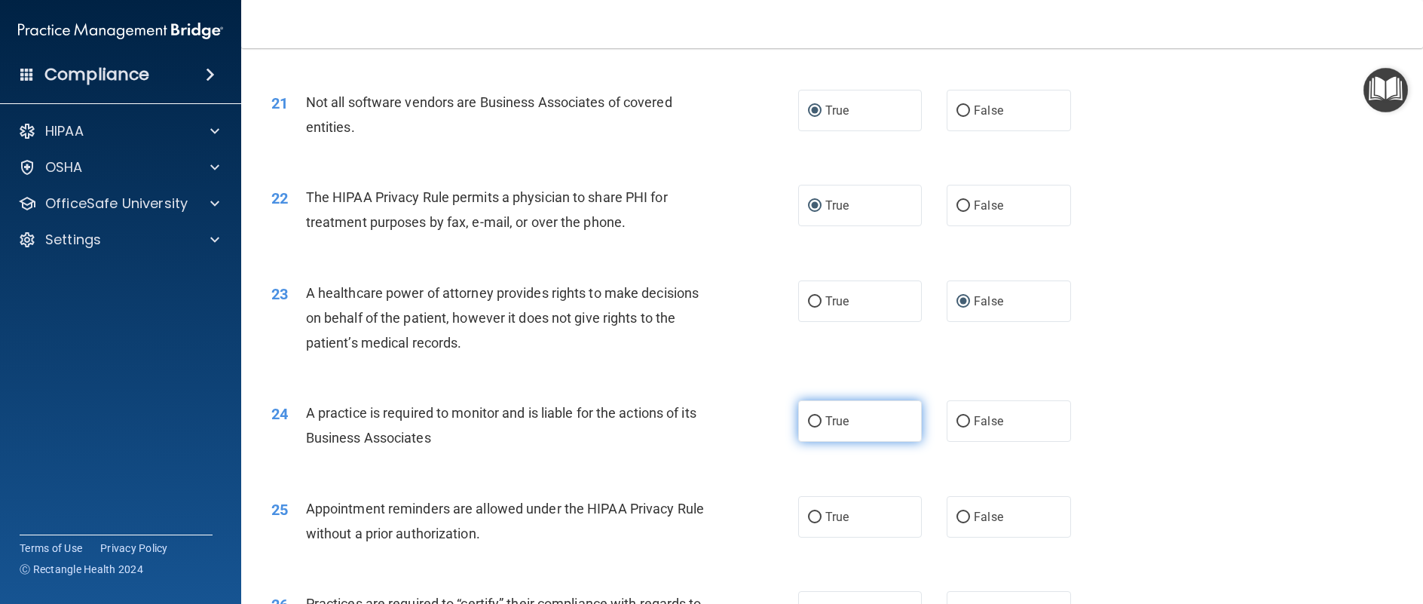
click at [808, 427] on input "True" at bounding box center [815, 421] width 14 height 11
radio input "true"
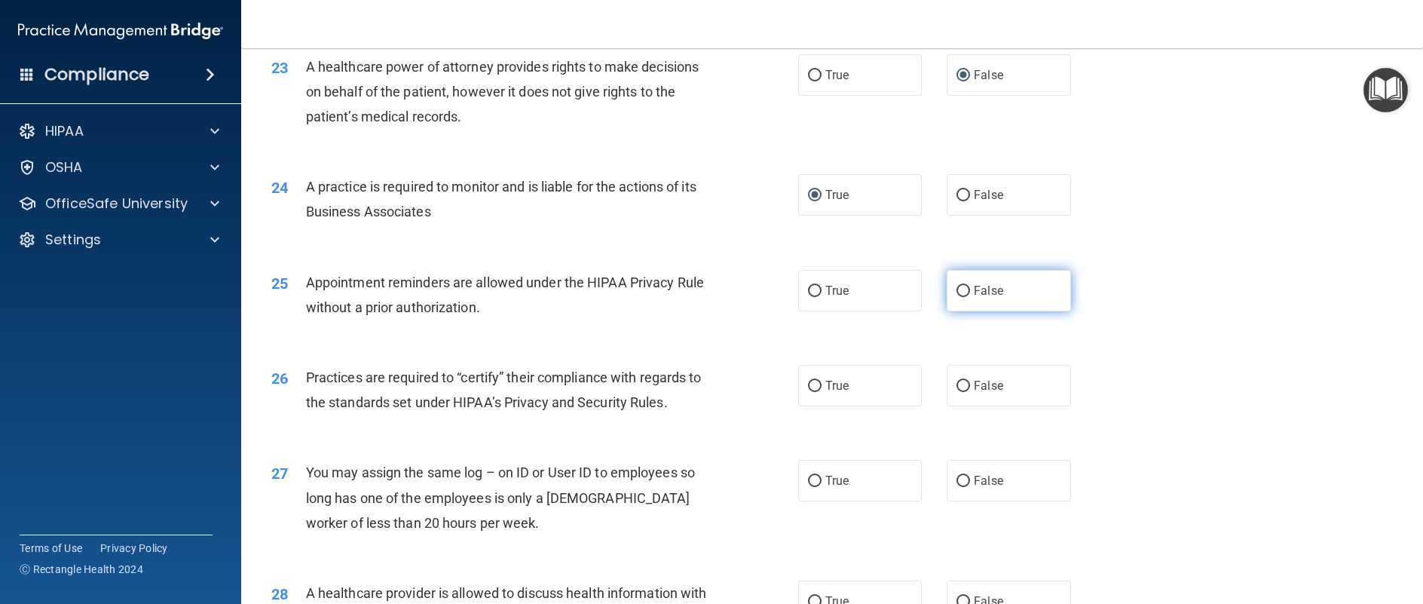
click at [958, 297] on input "False" at bounding box center [964, 291] width 14 height 11
radio input "true"
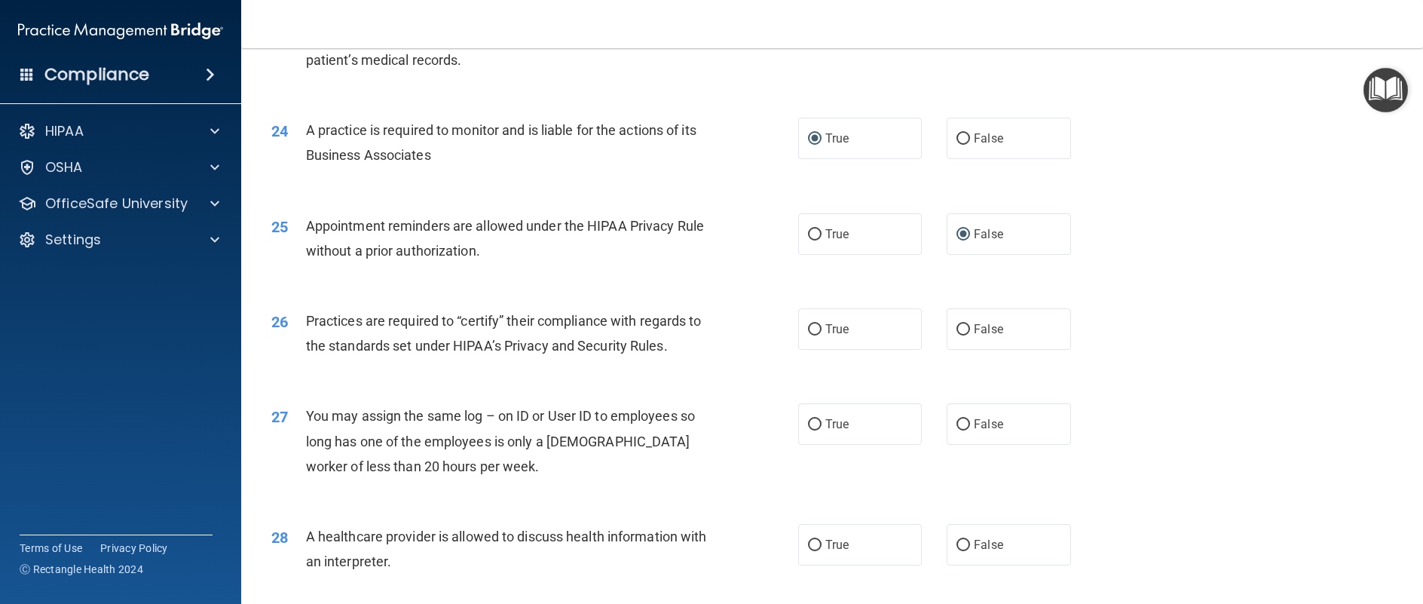
scroll to position [2714, 0]
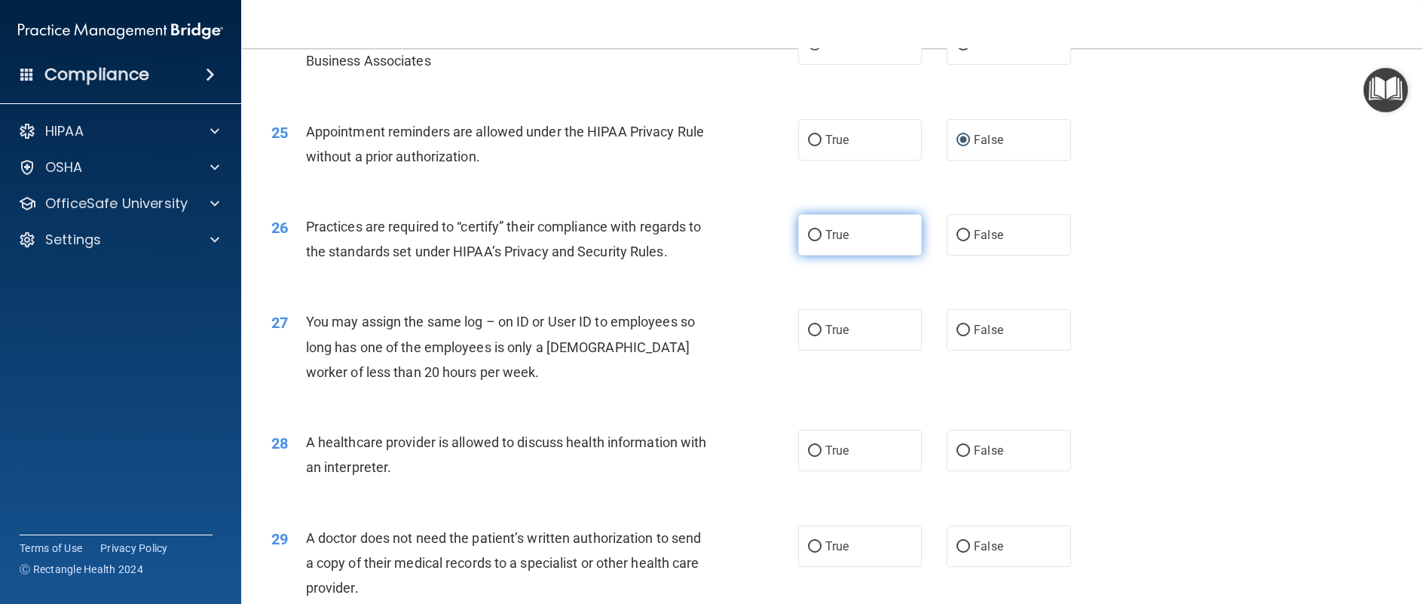
click at [808, 241] on input "True" at bounding box center [815, 235] width 14 height 11
radio input "true"
click at [967, 351] on label "False" at bounding box center [1009, 329] width 124 height 41
click at [967, 336] on input "False" at bounding box center [964, 330] width 14 height 11
radio input "true"
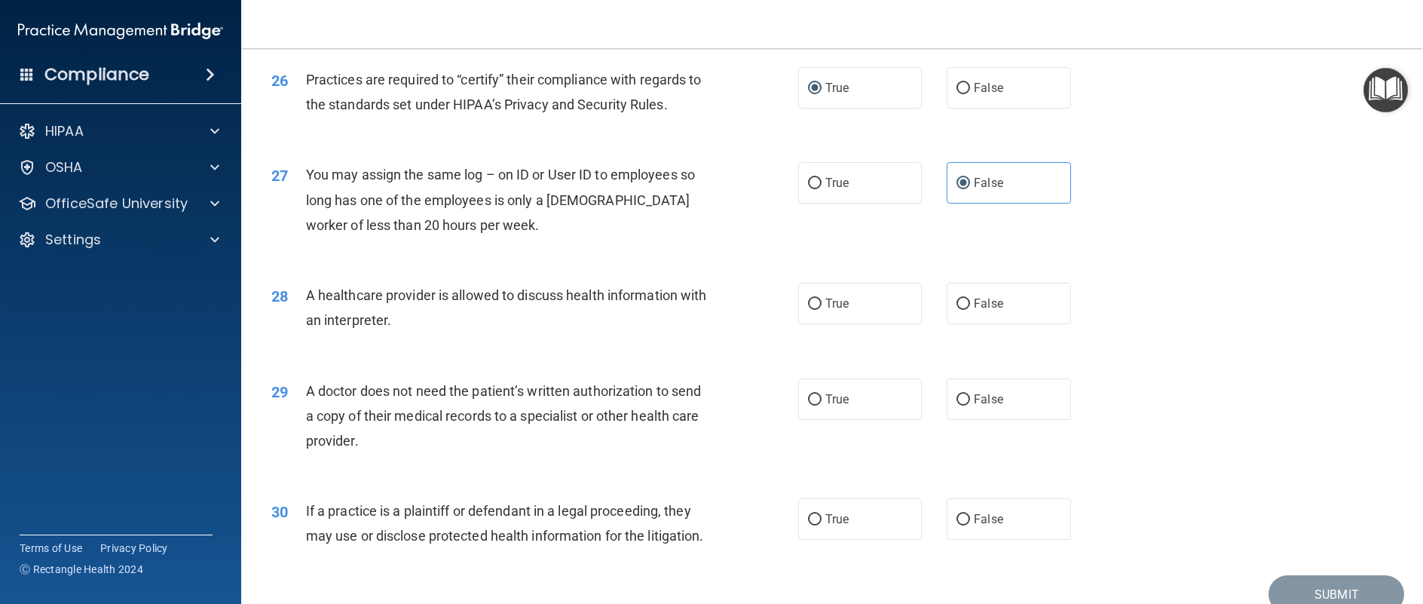
scroll to position [2865, 0]
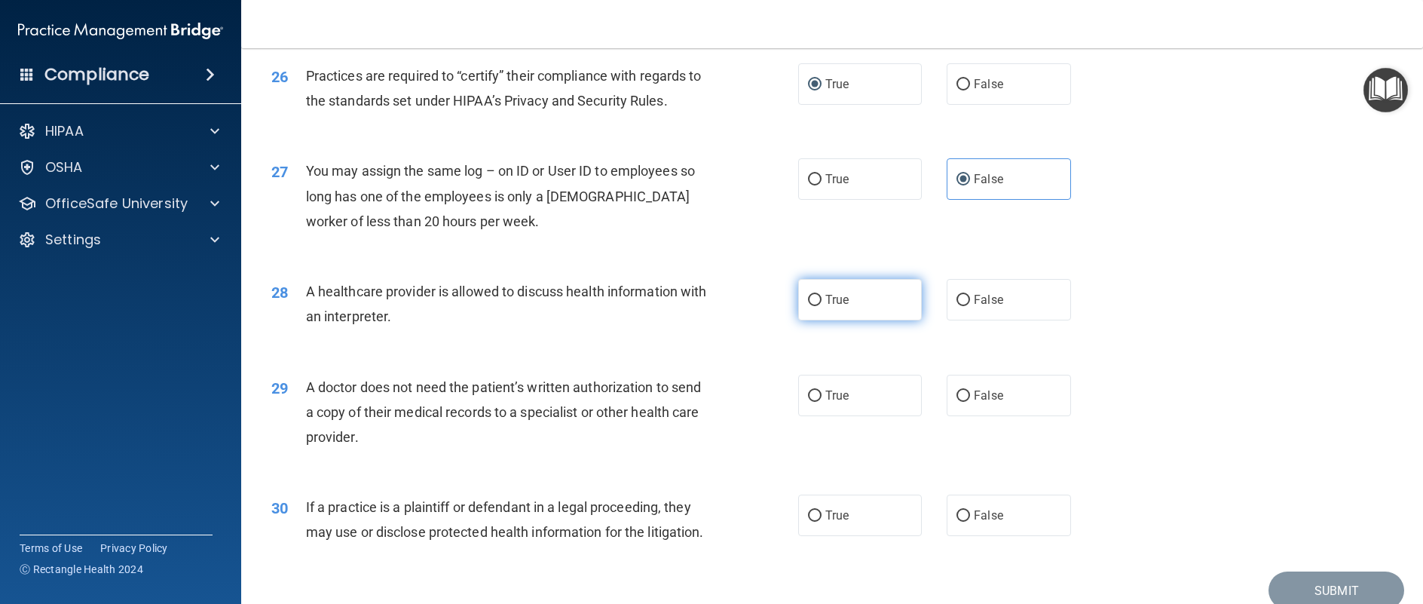
click at [810, 306] on input "True" at bounding box center [815, 300] width 14 height 11
radio input "true"
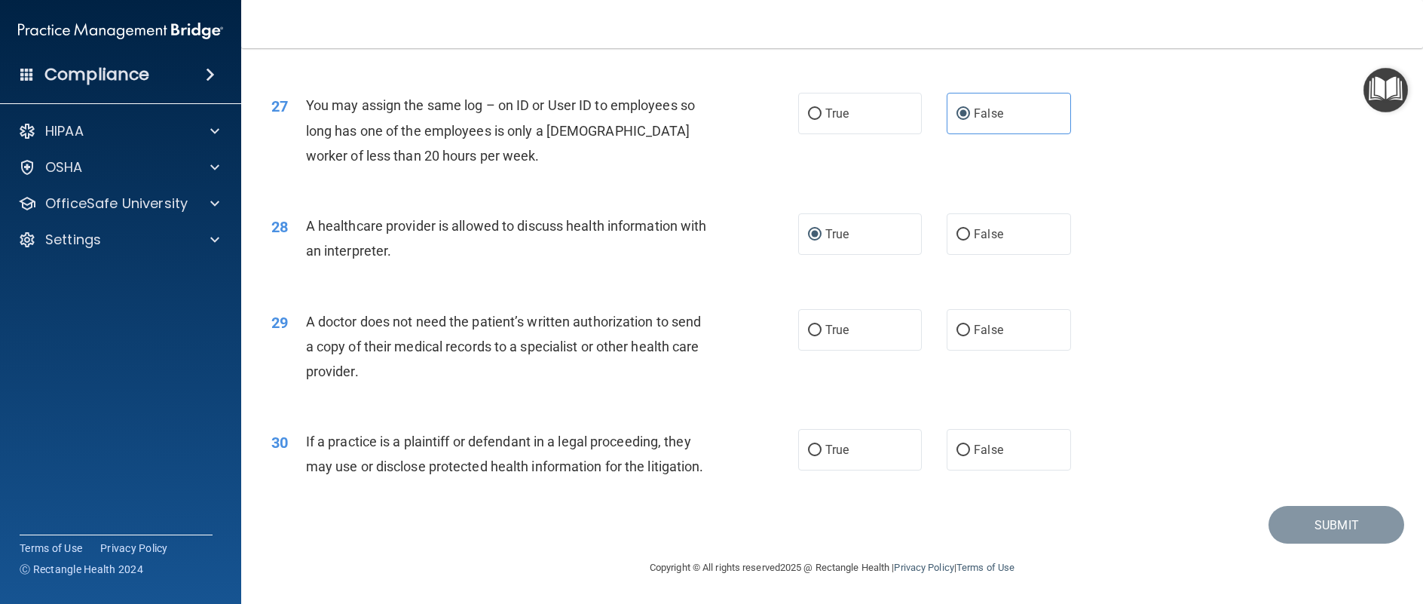
scroll to position [3006, 0]
click at [957, 325] on input "False" at bounding box center [964, 330] width 14 height 11
radio input "true"
click at [957, 445] on input "False" at bounding box center [964, 450] width 14 height 11
radio input "true"
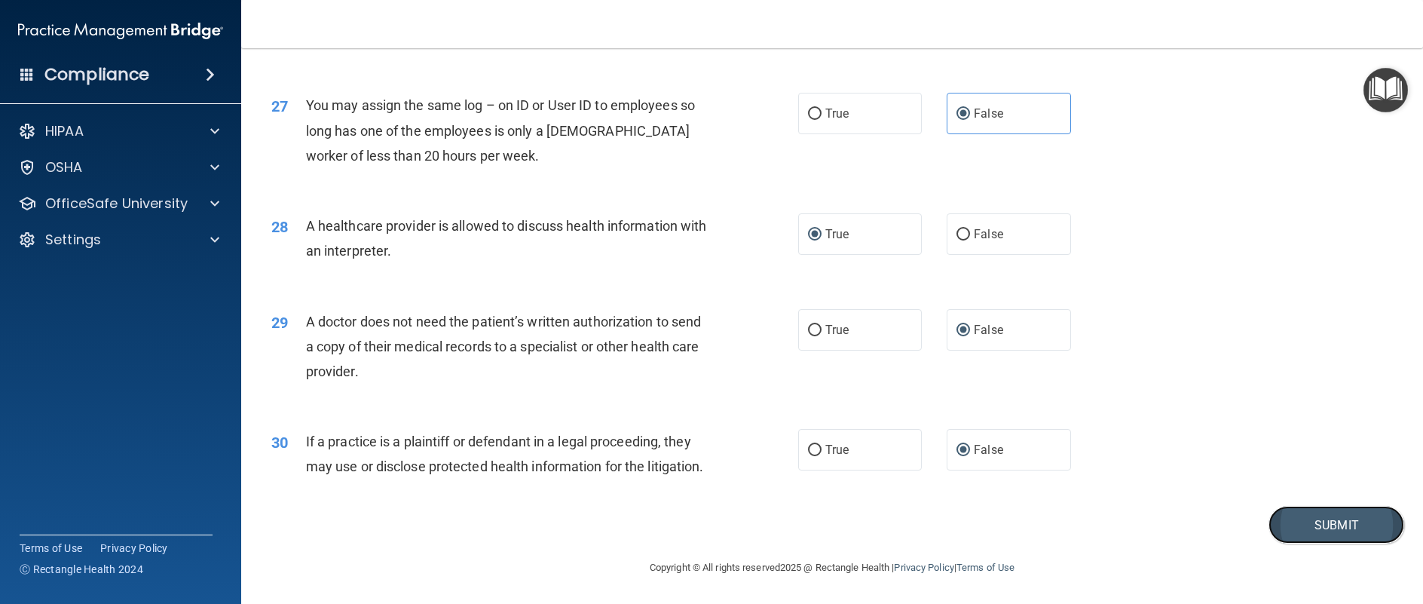
click at [1311, 519] on button "Submit" at bounding box center [1337, 525] width 136 height 38
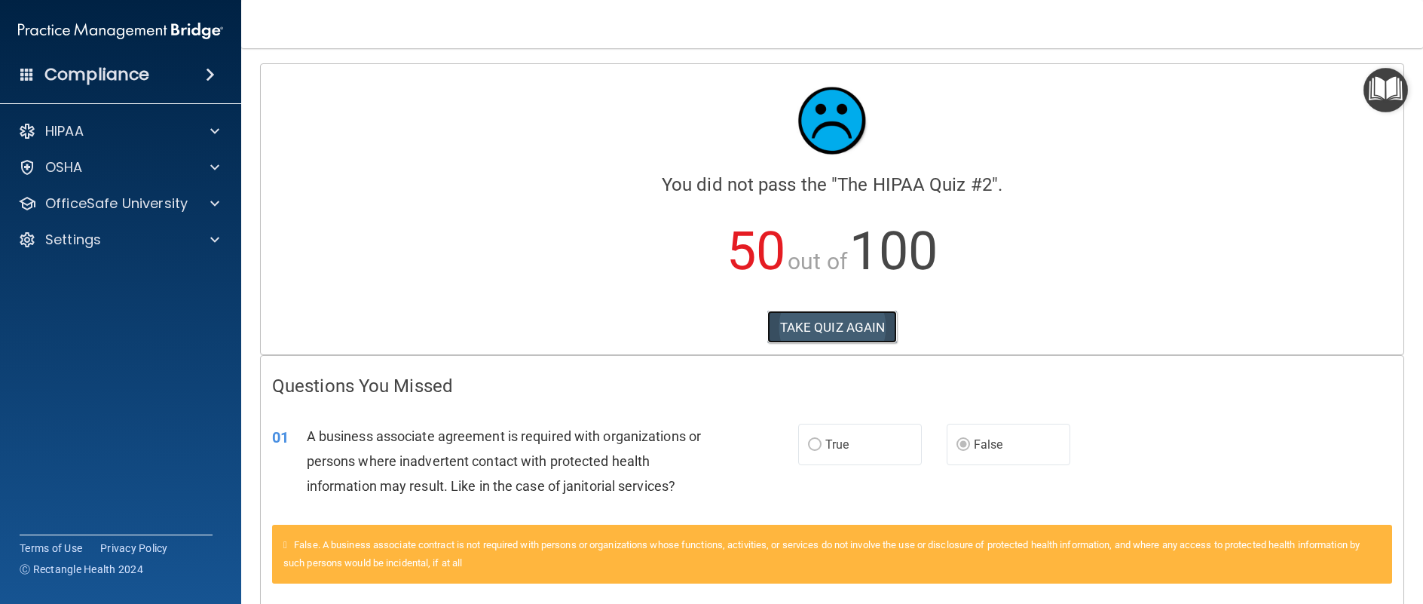
click at [818, 321] on button "TAKE QUIZ AGAIN" at bounding box center [833, 327] width 130 height 33
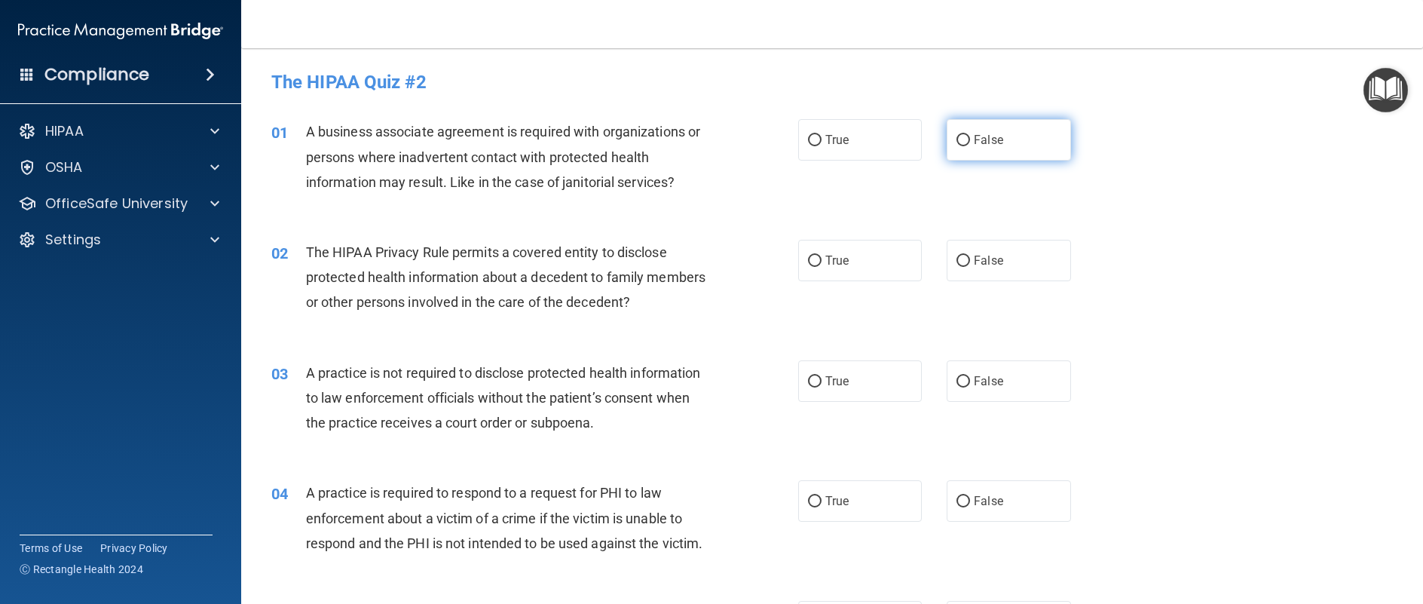
click at [959, 136] on input "False" at bounding box center [964, 140] width 14 height 11
radio input "true"
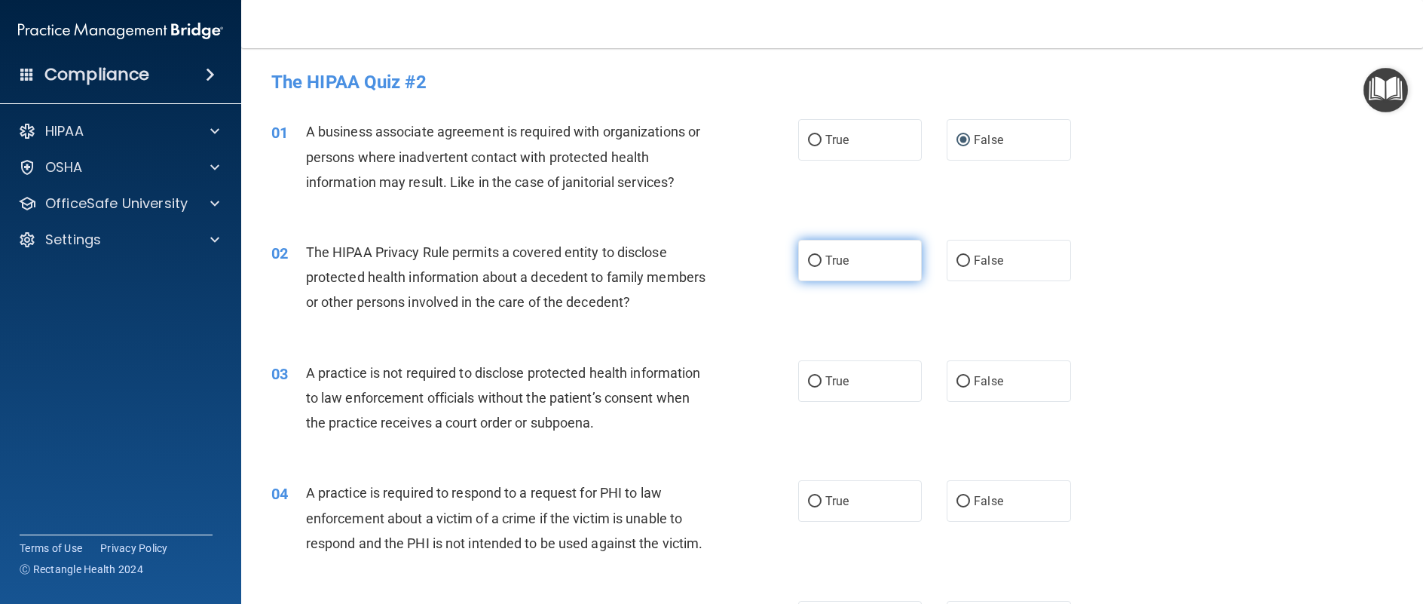
click at [809, 260] on input "True" at bounding box center [815, 261] width 14 height 11
radio input "true"
click at [961, 378] on input "False" at bounding box center [964, 381] width 14 height 11
radio input "true"
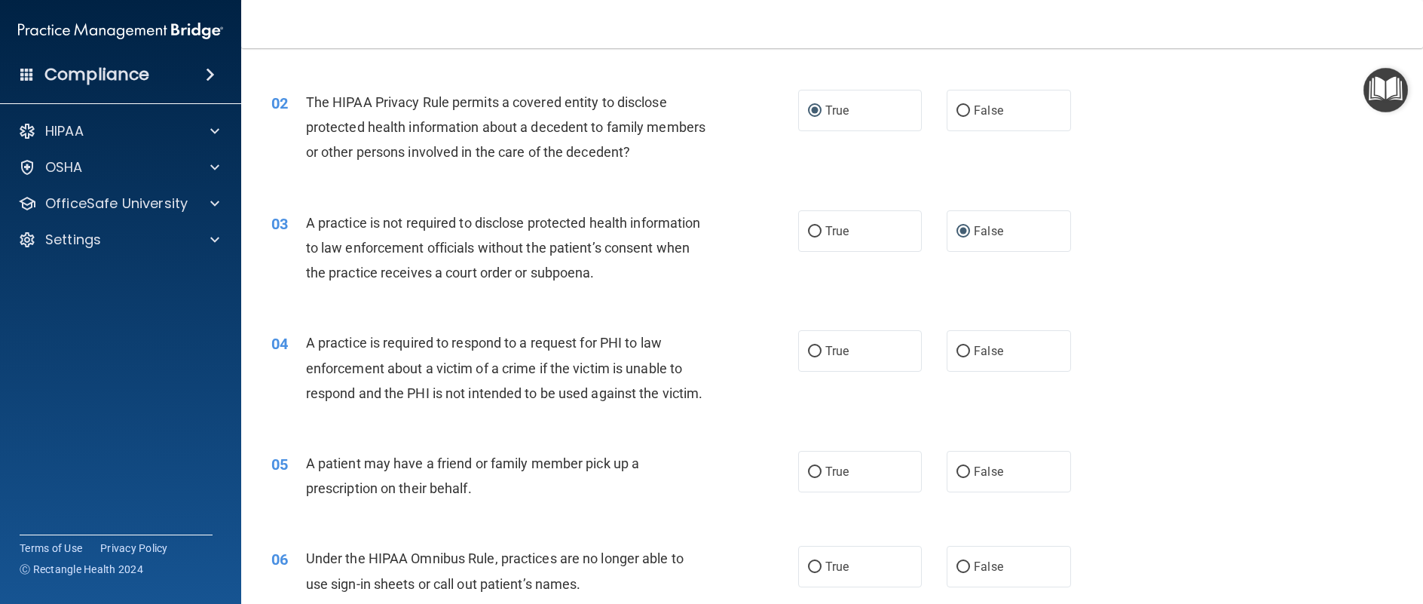
scroll to position [151, 0]
click at [809, 348] on input "True" at bounding box center [815, 350] width 14 height 11
radio input "true"
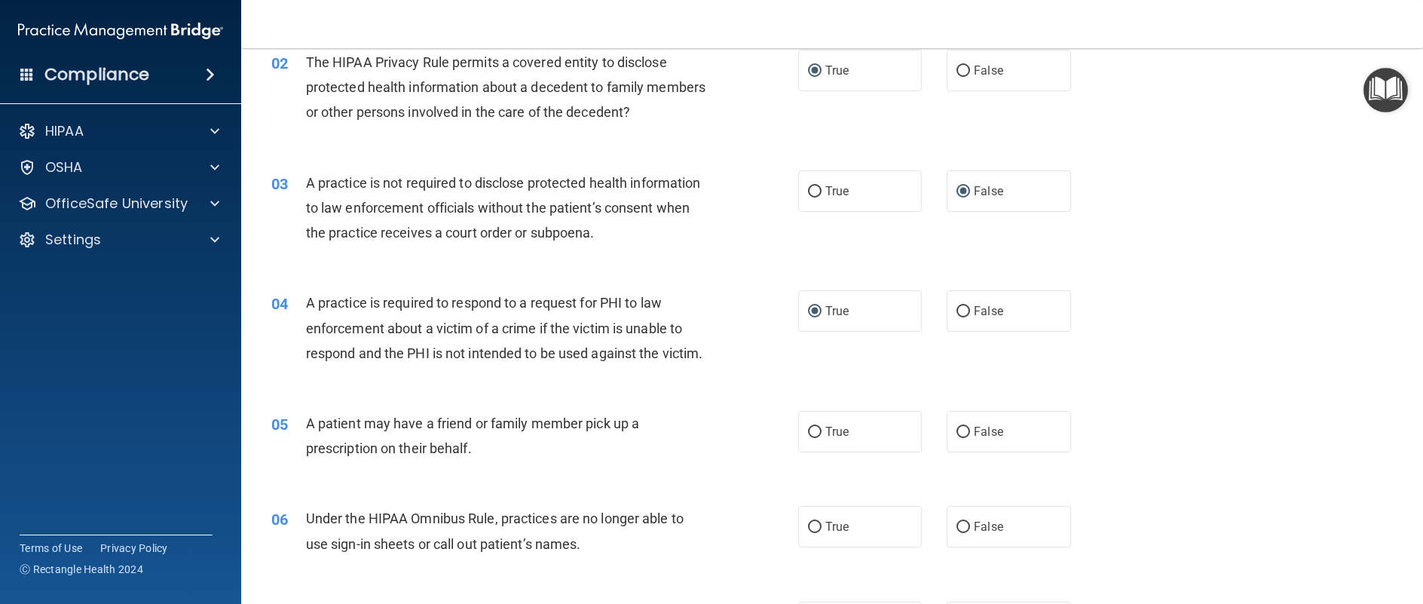
scroll to position [226, 0]
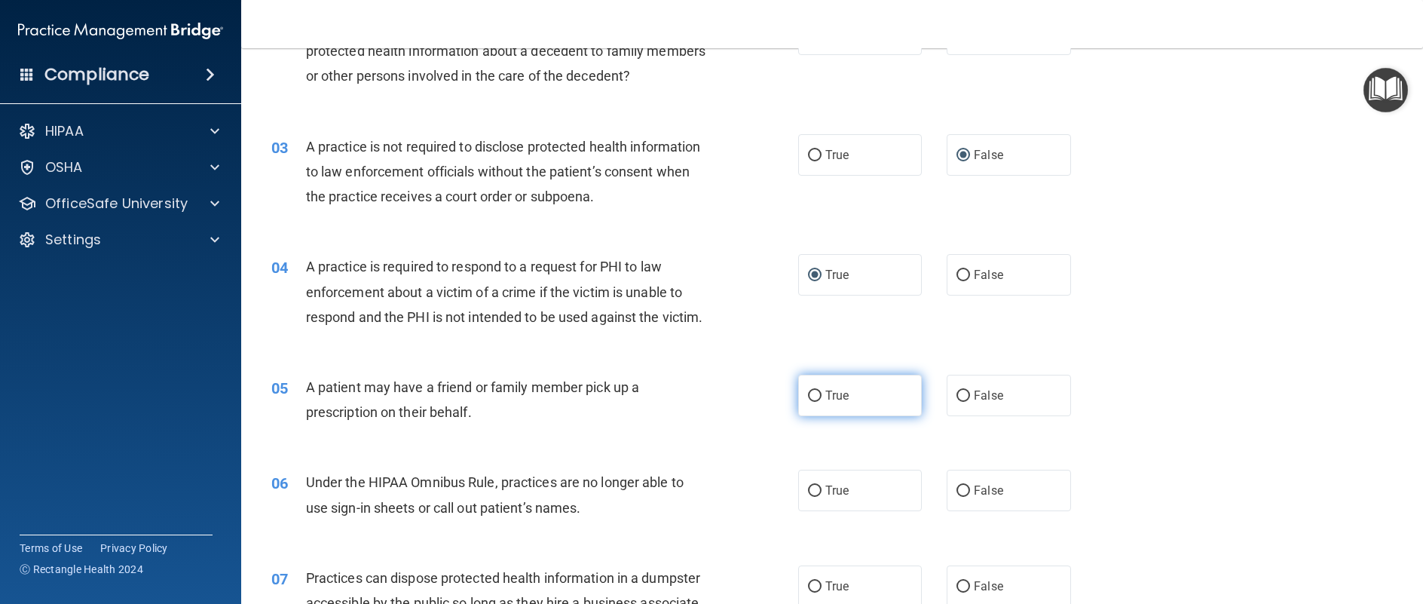
click at [810, 402] on input "True" at bounding box center [815, 396] width 14 height 11
radio input "true"
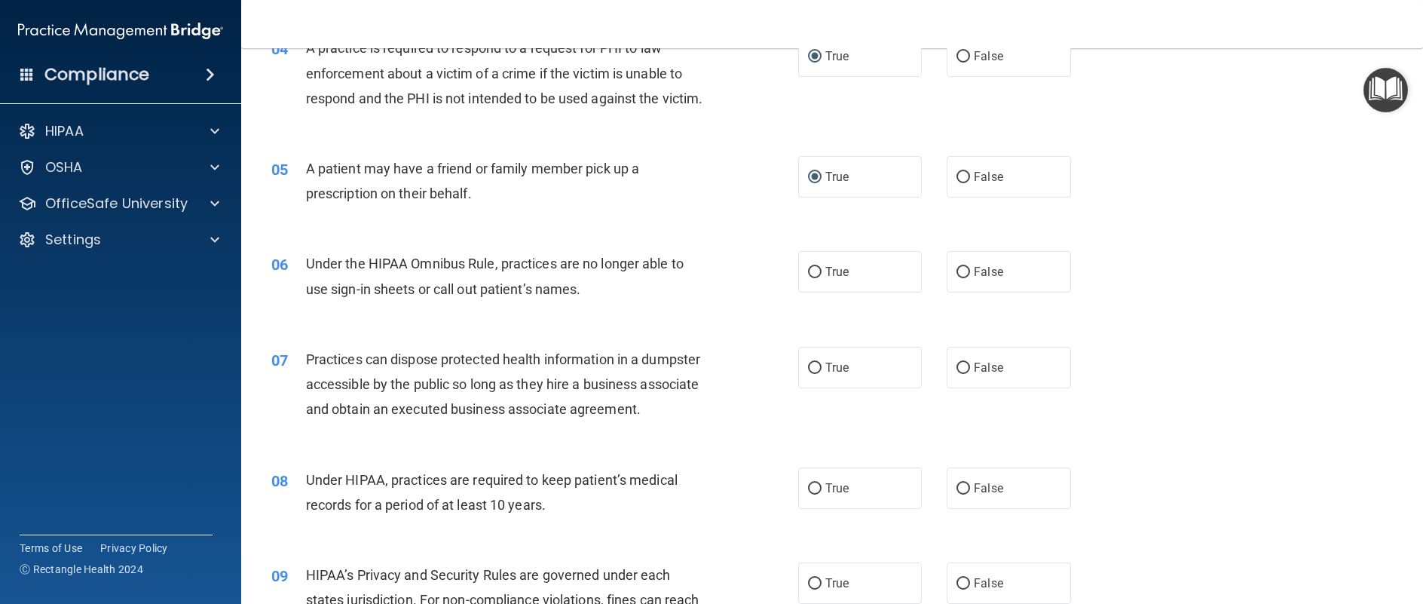
scroll to position [452, 0]
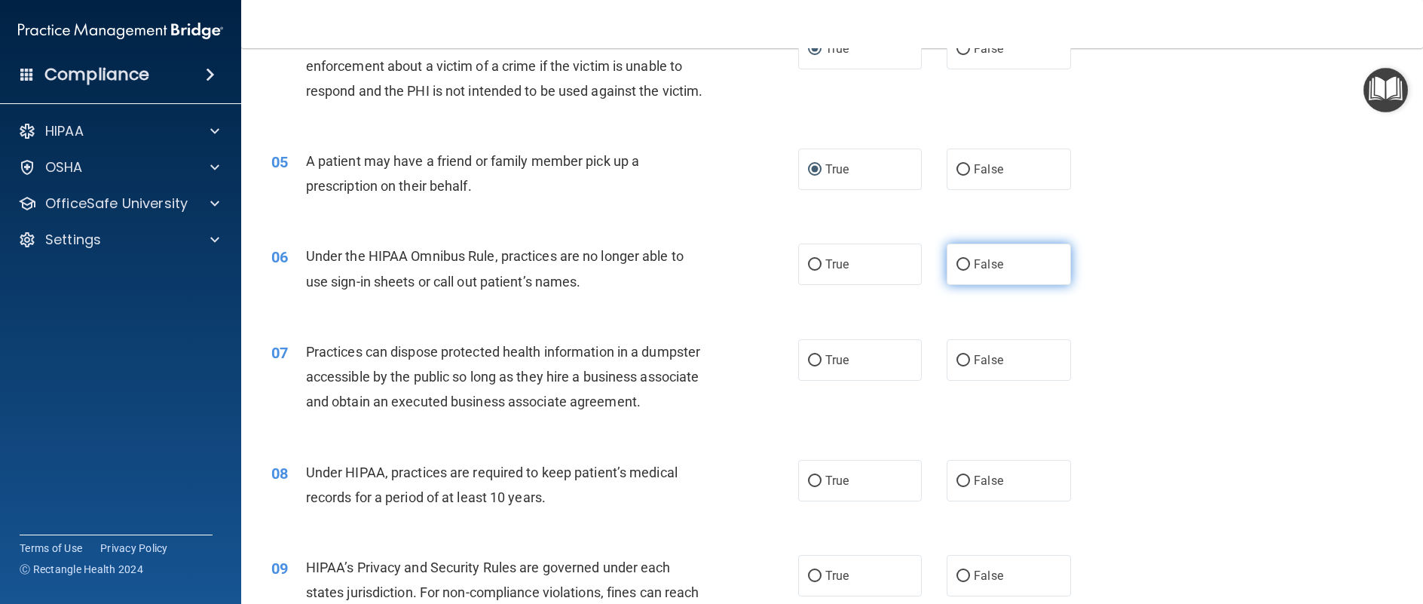
click at [959, 271] on input "False" at bounding box center [964, 264] width 14 height 11
radio input "true"
click at [959, 366] on input "False" at bounding box center [964, 360] width 14 height 11
radio input "true"
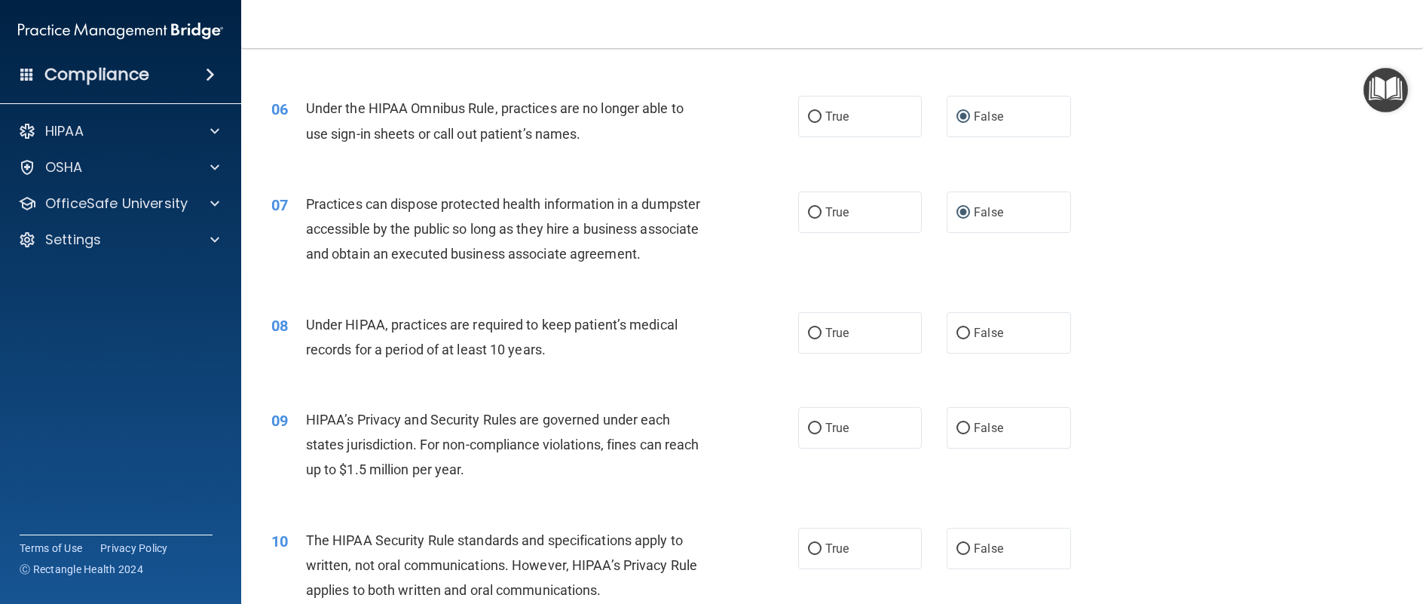
scroll to position [603, 0]
click at [958, 336] on input "False" at bounding box center [964, 330] width 14 height 11
radio input "true"
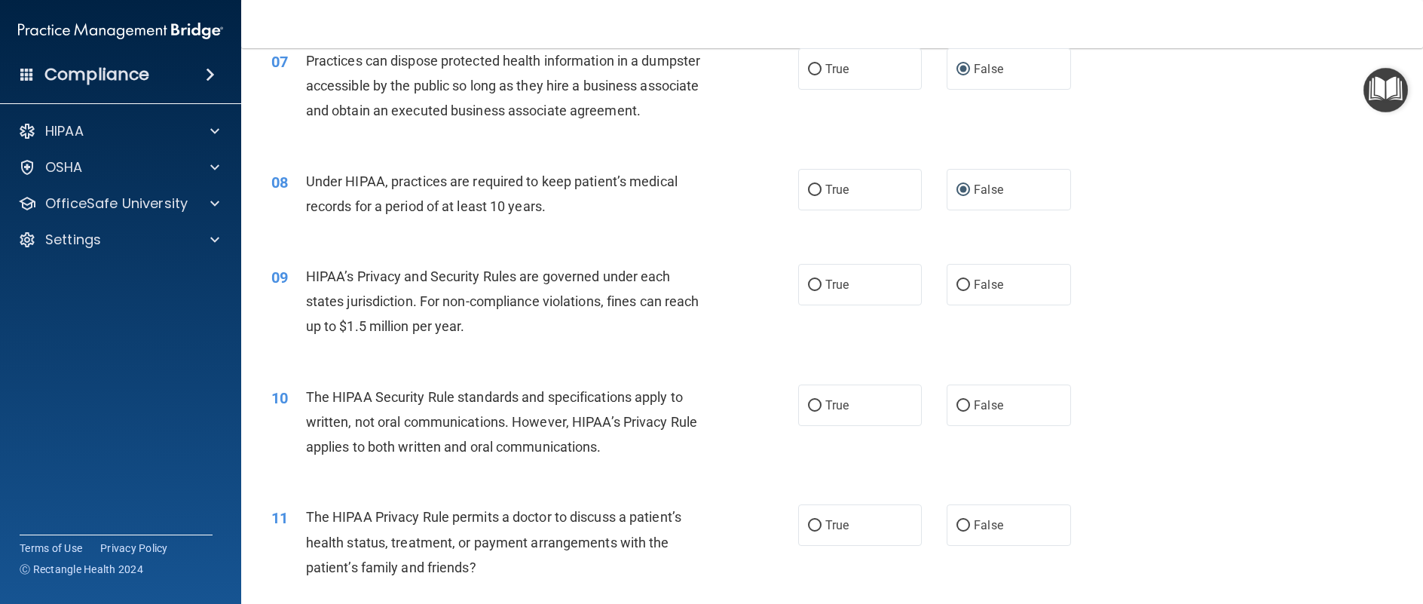
scroll to position [754, 0]
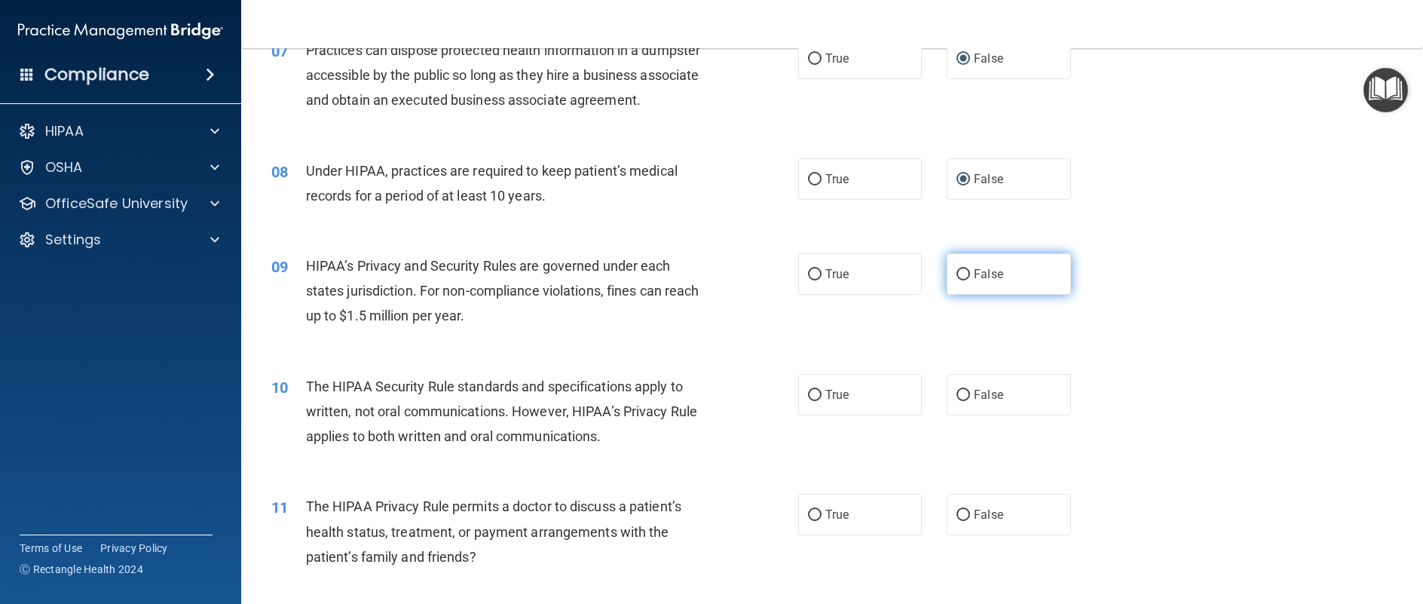
click at [961, 280] on input "False" at bounding box center [964, 274] width 14 height 11
radio input "true"
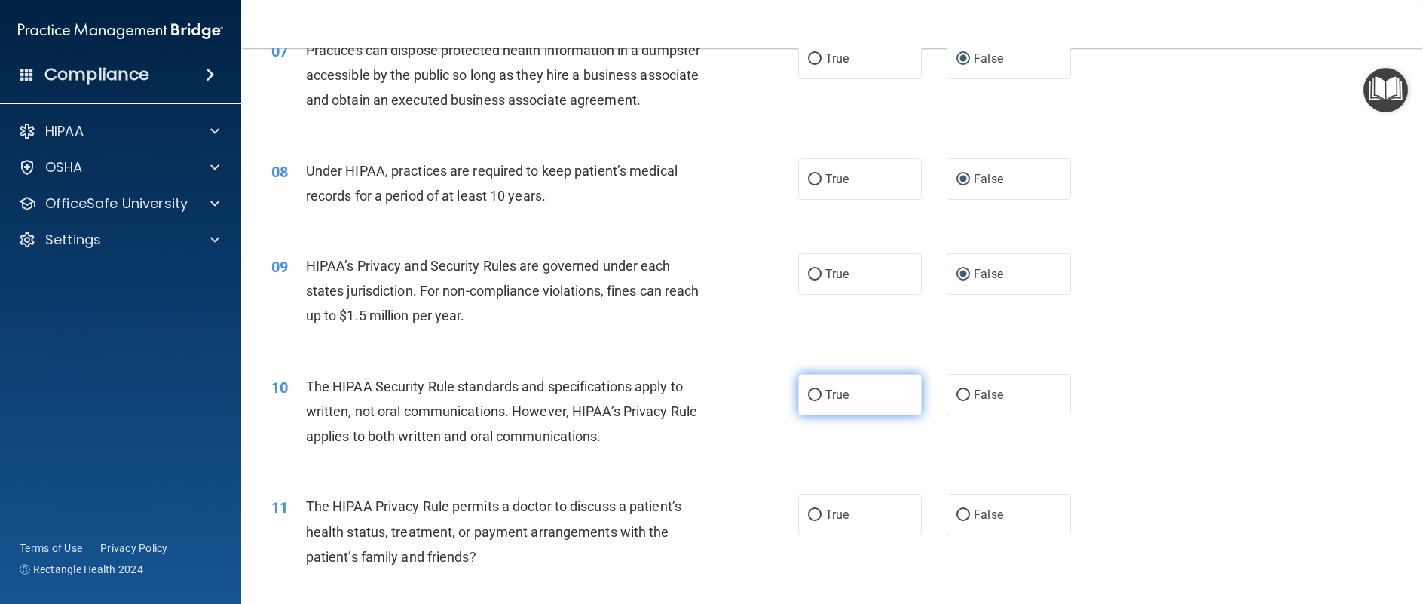
click at [812, 401] on input "True" at bounding box center [815, 395] width 14 height 11
radio input "true"
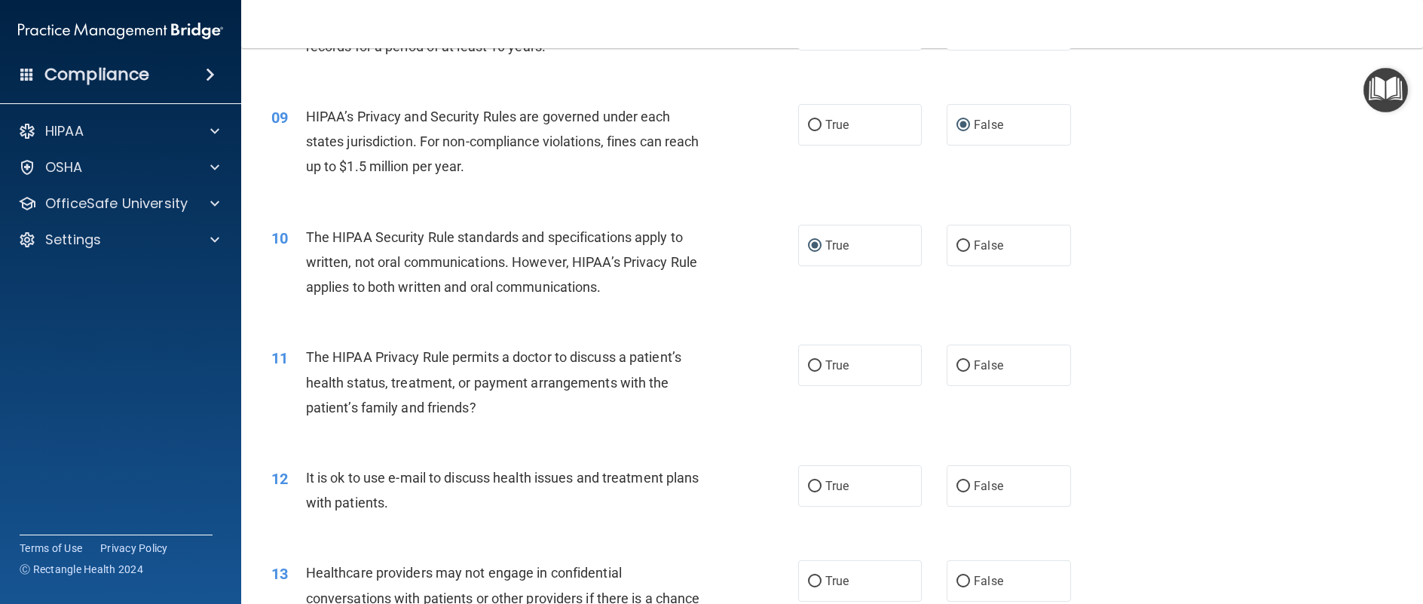
scroll to position [905, 0]
click at [808, 370] on input "True" at bounding box center [815, 364] width 14 height 11
radio input "true"
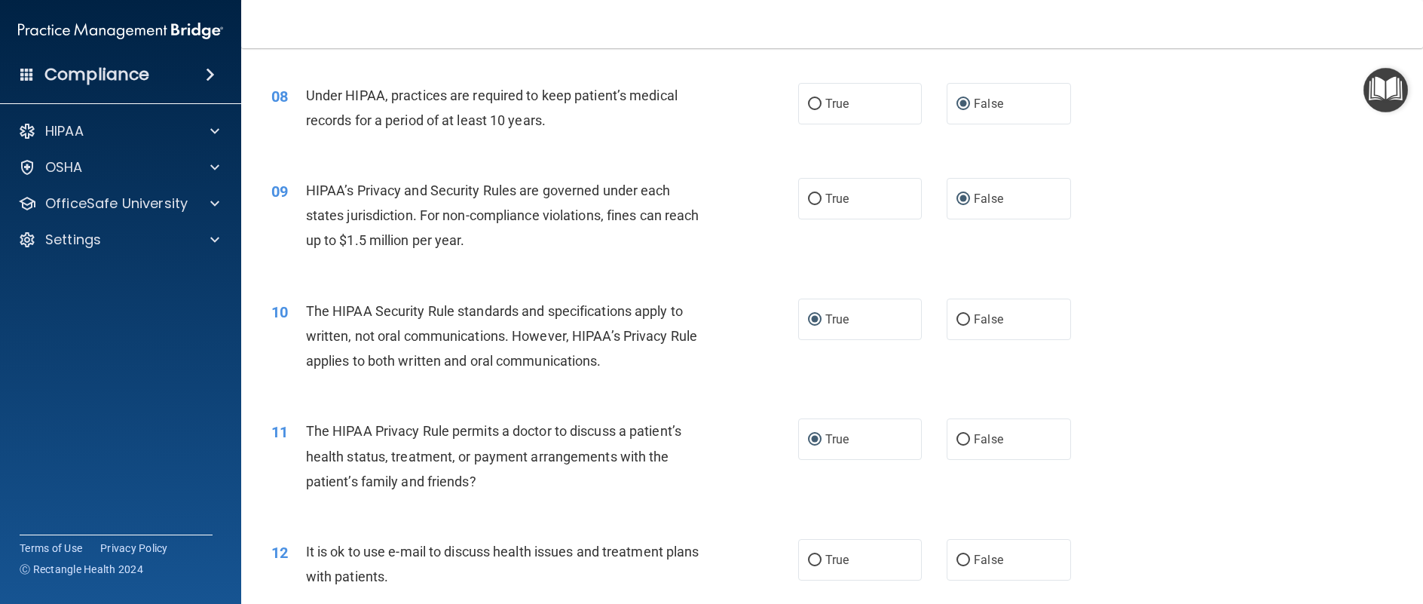
scroll to position [980, 0]
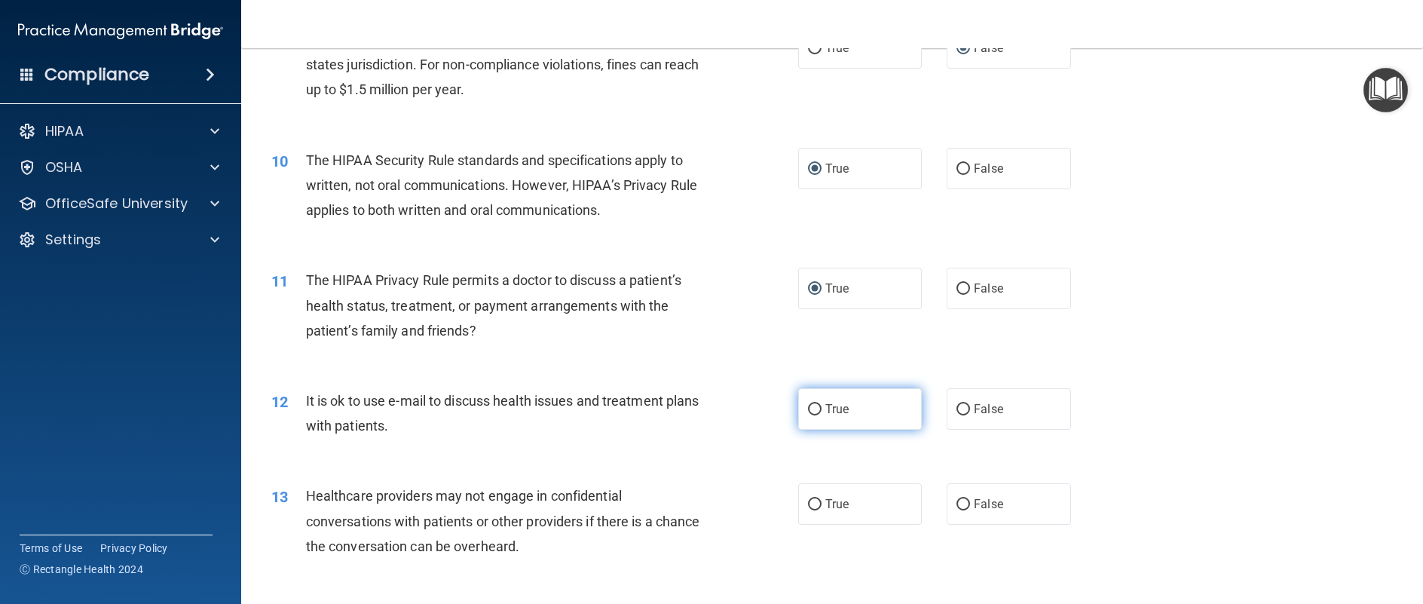
click at [811, 415] on input "True" at bounding box center [815, 409] width 14 height 11
radio input "true"
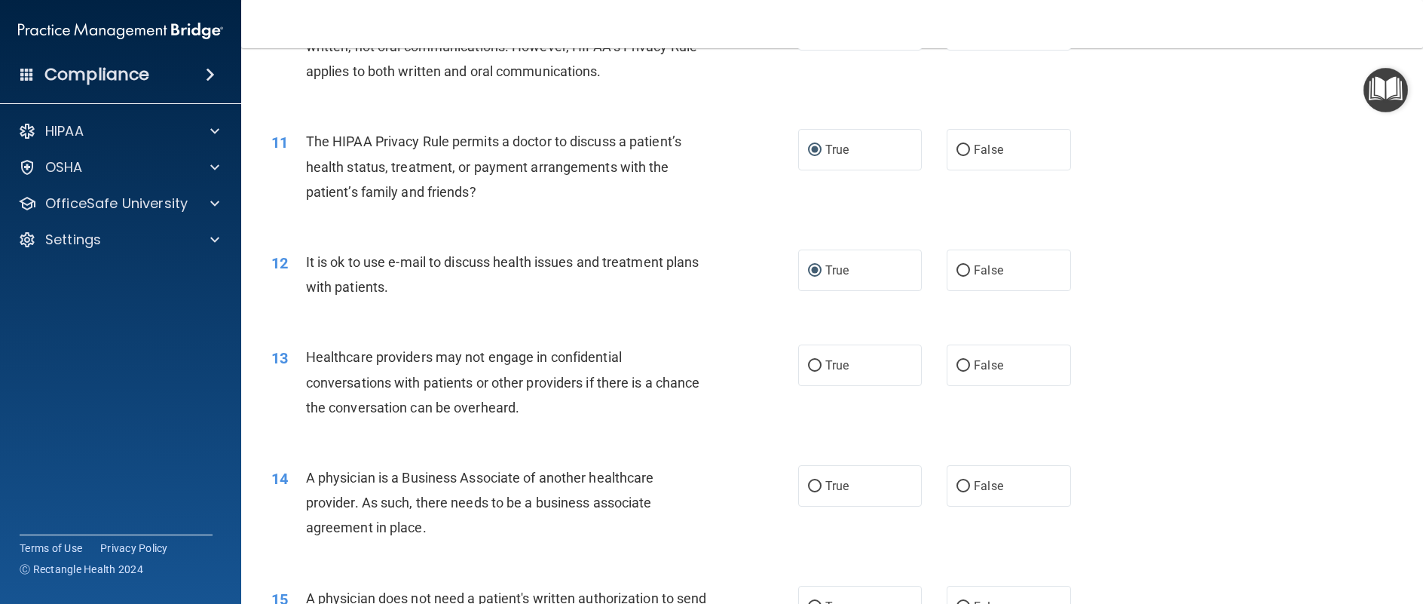
scroll to position [1131, 0]
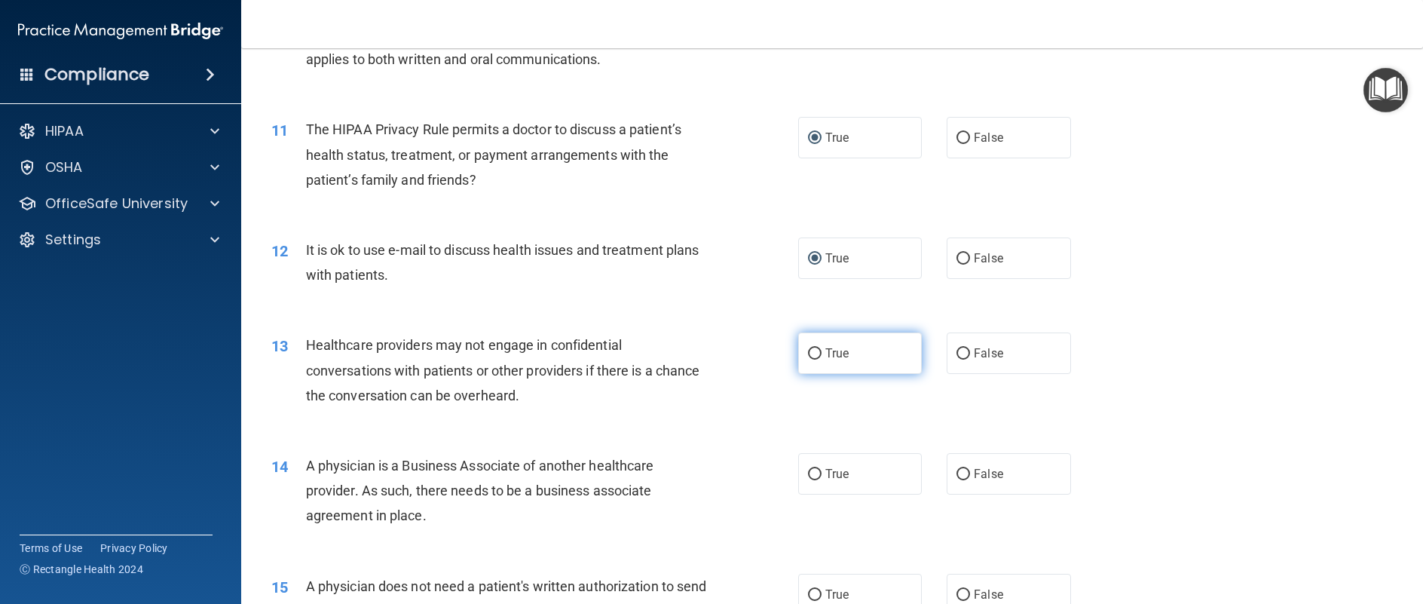
click at [809, 360] on input "True" at bounding box center [815, 353] width 14 height 11
radio input "true"
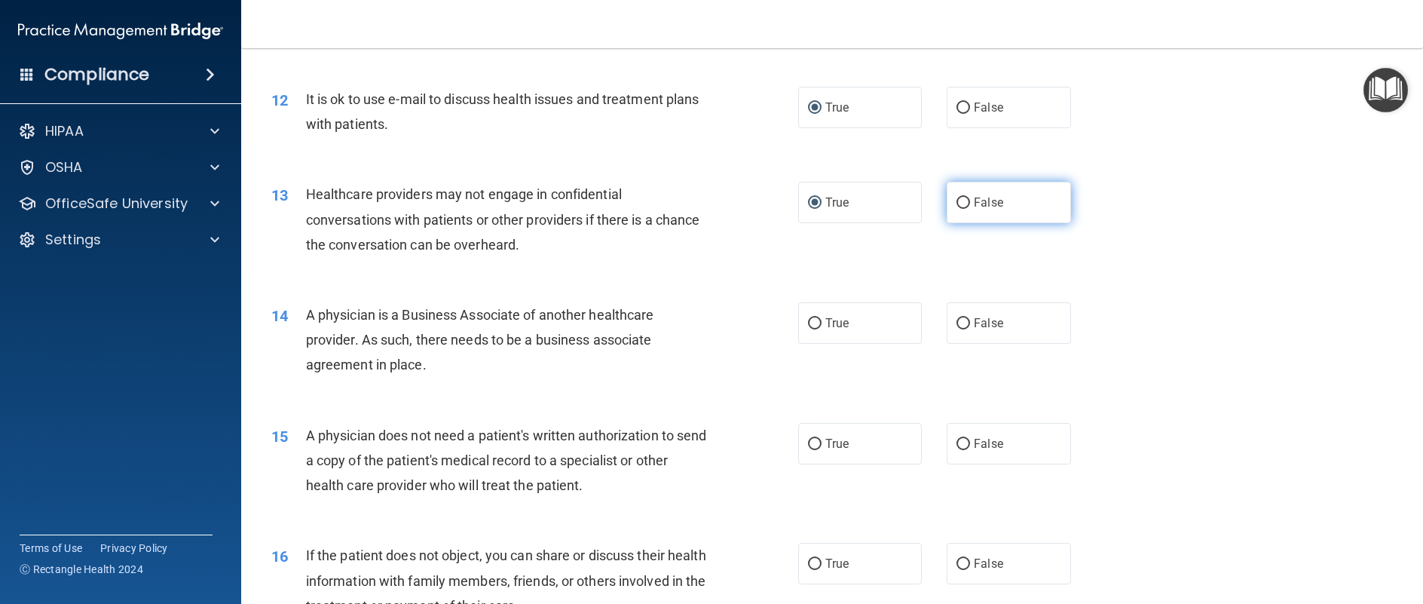
click at [961, 209] on input "False" at bounding box center [964, 203] width 14 height 11
radio input "true"
radio input "false"
click at [957, 329] on input "False" at bounding box center [964, 323] width 14 height 11
radio input "true"
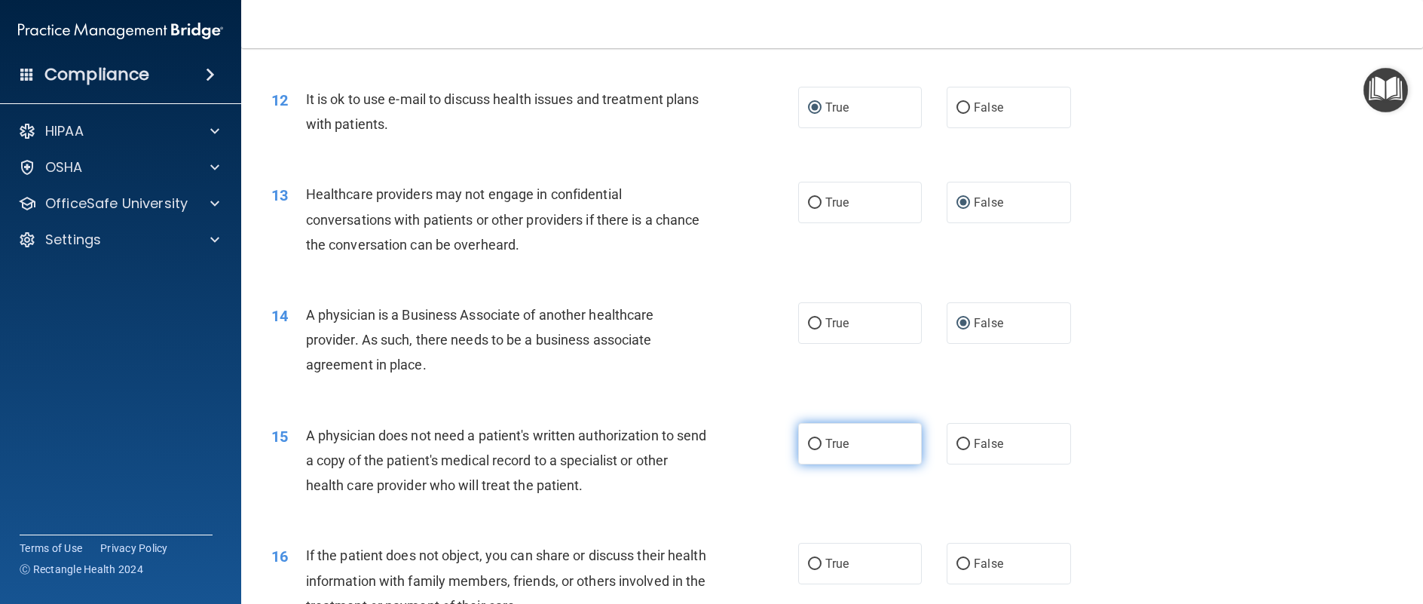
click at [808, 450] on input "True" at bounding box center [815, 444] width 14 height 11
radio input "true"
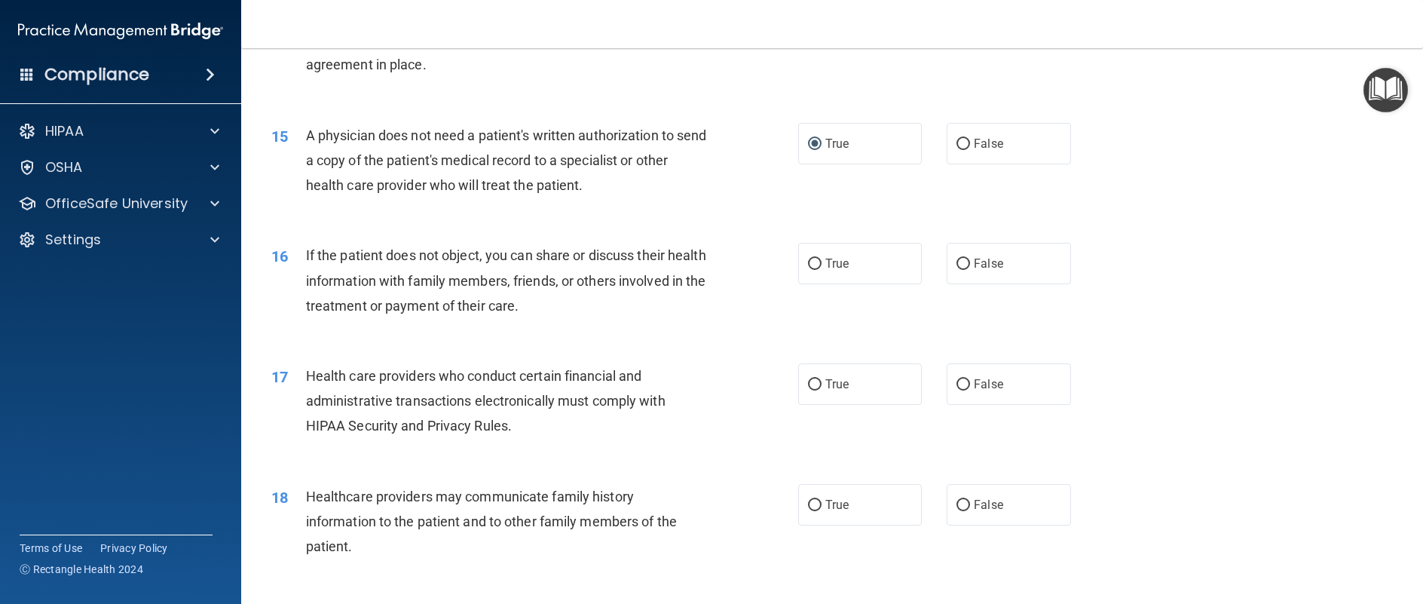
scroll to position [1583, 0]
click at [810, 268] on input "True" at bounding box center [815, 262] width 14 height 11
radio input "true"
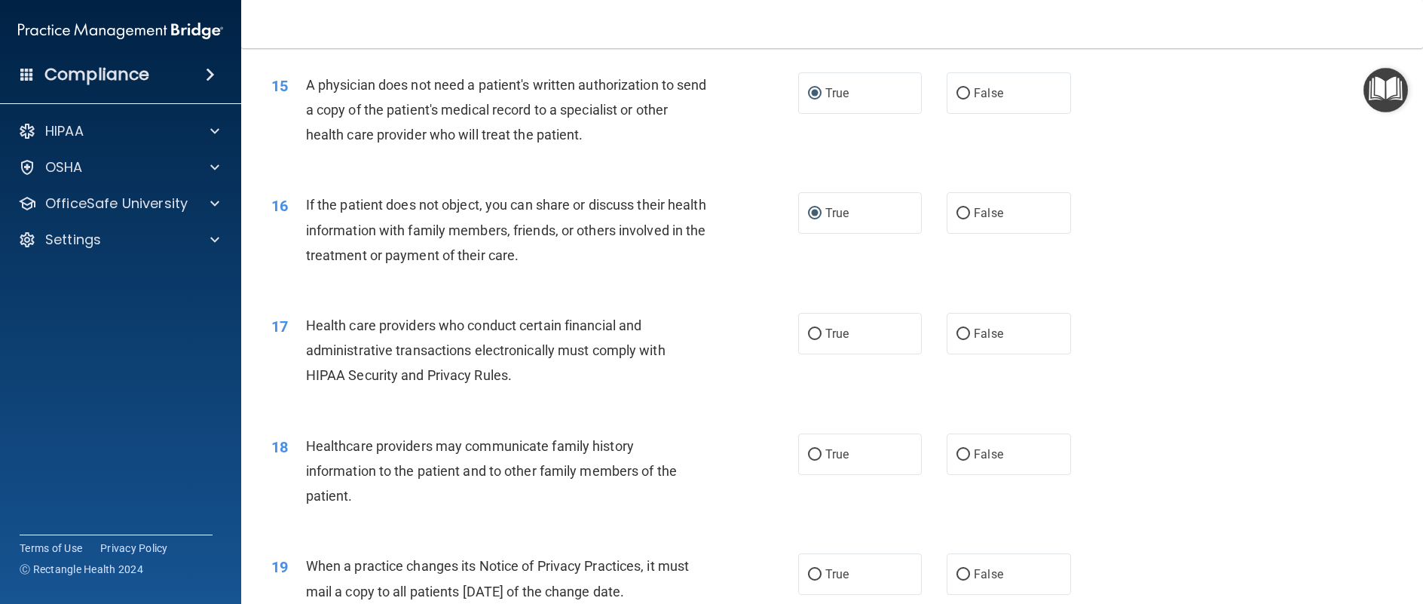
scroll to position [1659, 0]
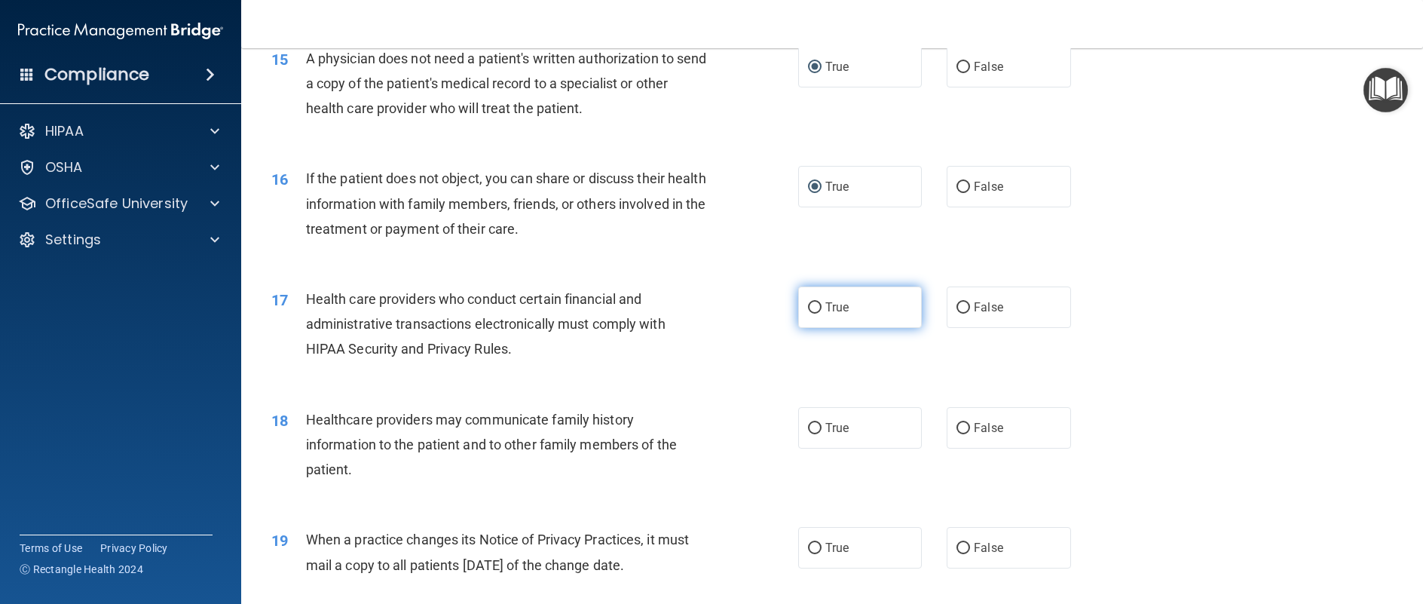
click at [810, 314] on input "True" at bounding box center [815, 307] width 14 height 11
radio input "true"
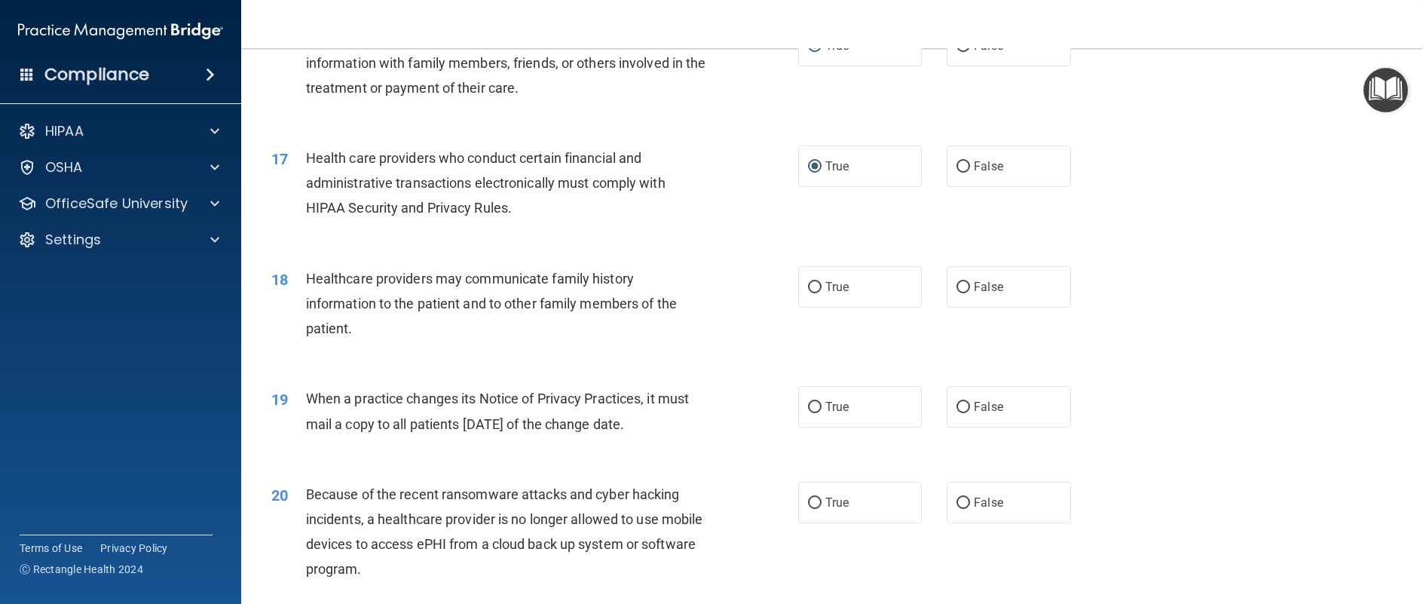
scroll to position [1809, 0]
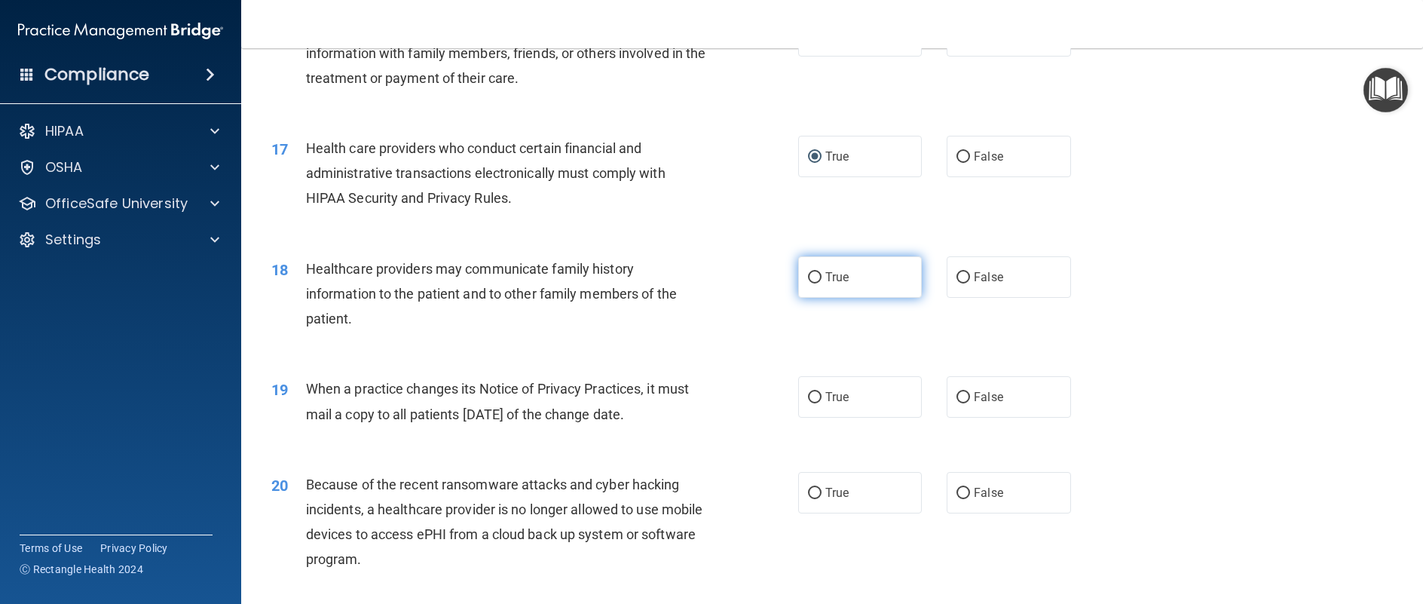
click at [811, 283] on input "True" at bounding box center [815, 277] width 14 height 11
radio input "true"
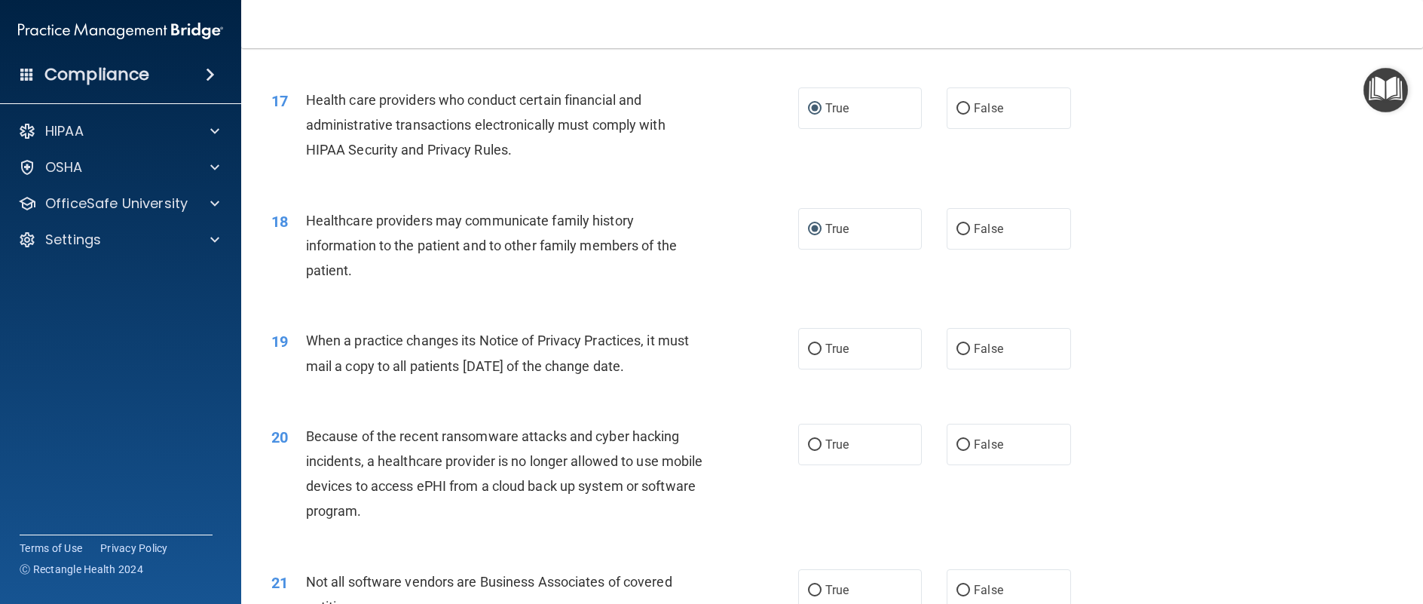
scroll to position [1960, 0]
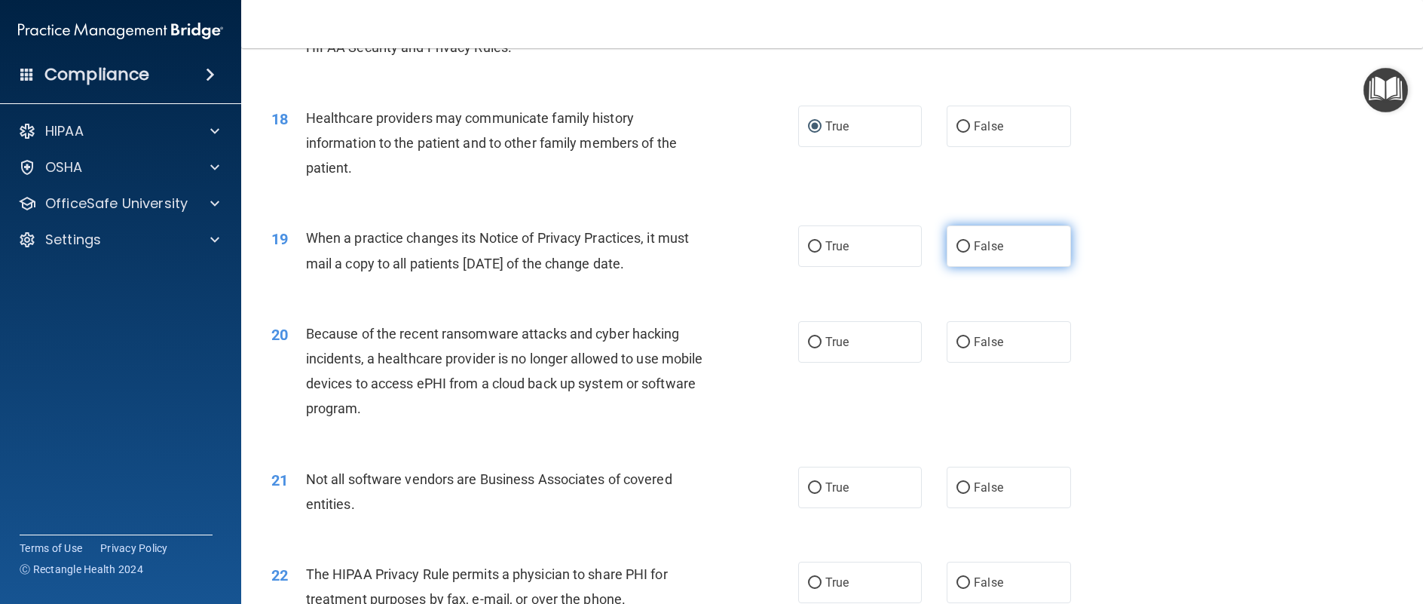
click at [957, 253] on input "False" at bounding box center [964, 246] width 14 height 11
radio input "true"
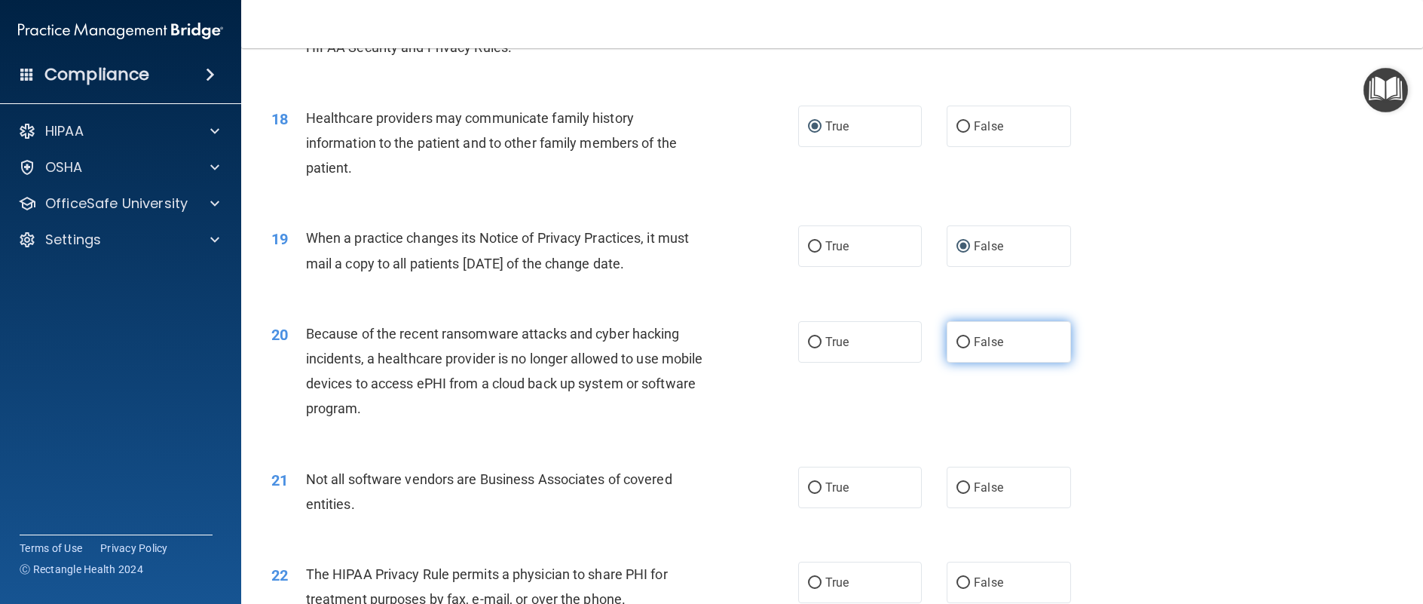
click at [957, 348] on input "False" at bounding box center [964, 342] width 14 height 11
radio input "true"
click at [811, 494] on input "True" at bounding box center [815, 488] width 14 height 11
radio input "true"
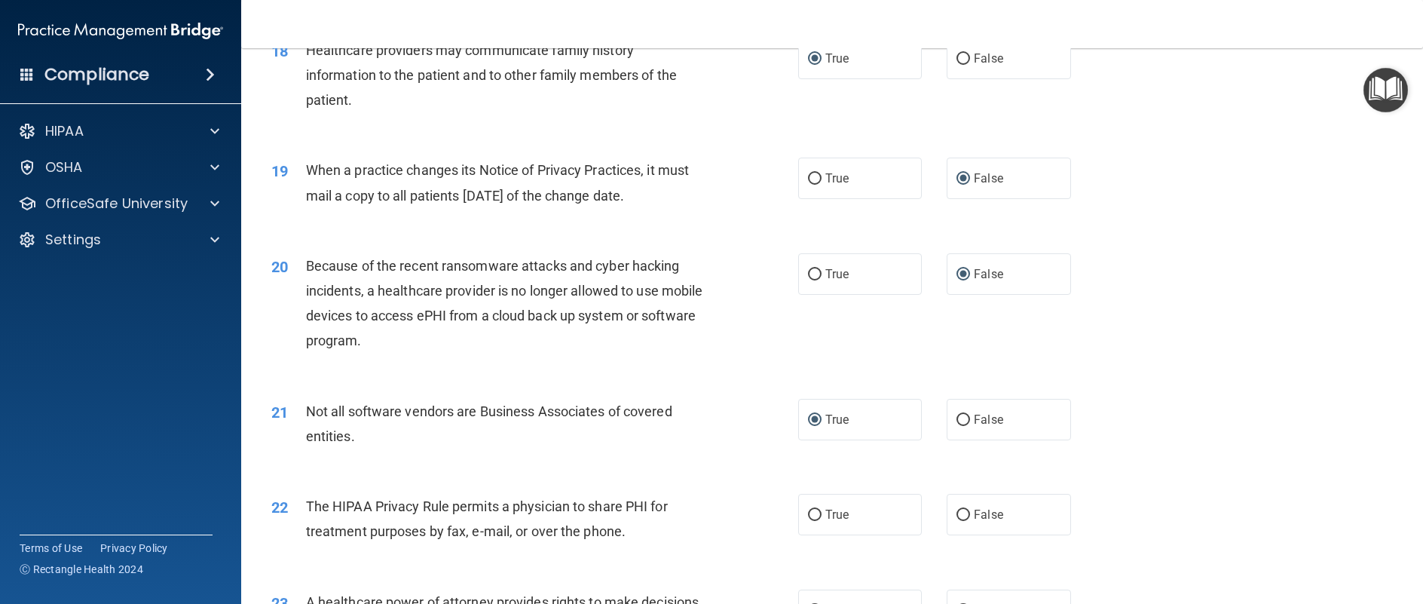
scroll to position [2186, 0]
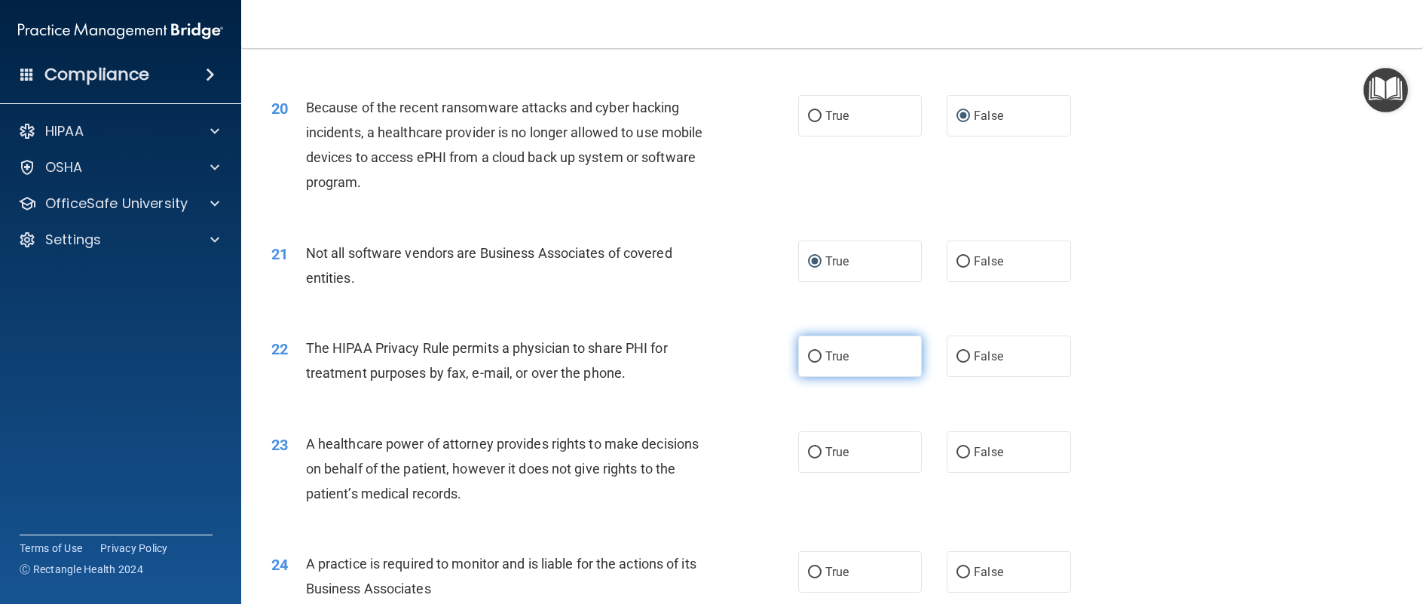
click at [810, 363] on input "True" at bounding box center [815, 356] width 14 height 11
radio input "true"
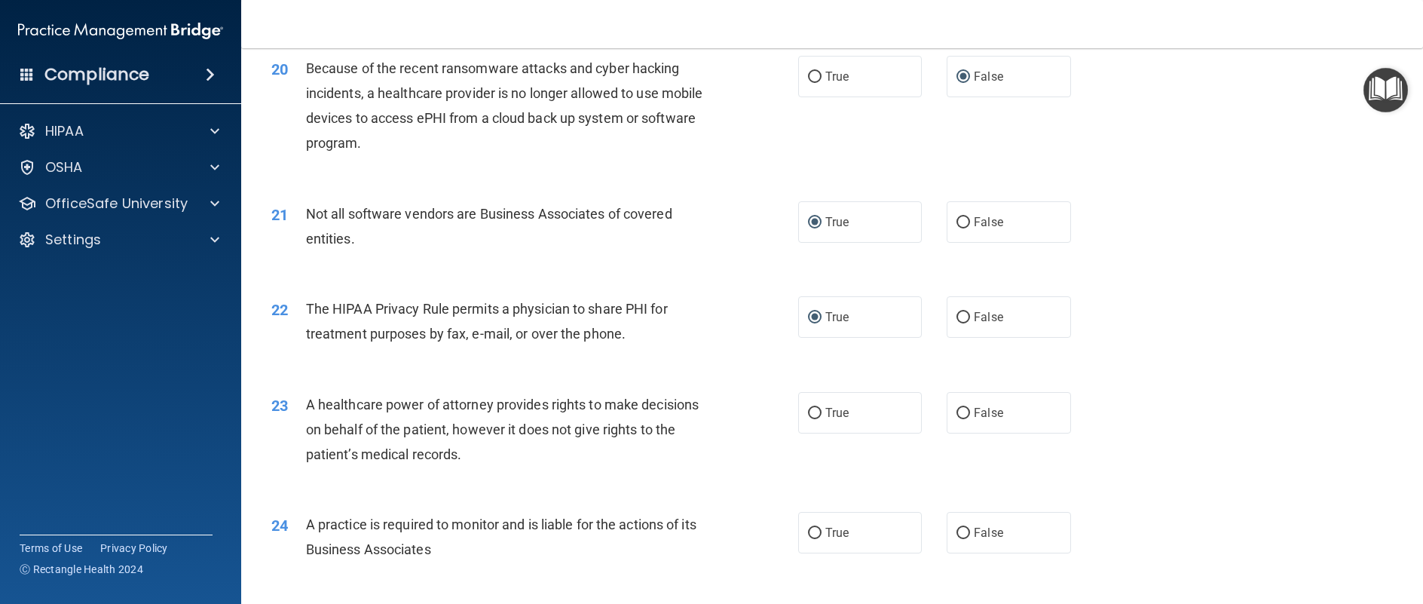
scroll to position [2337, 0]
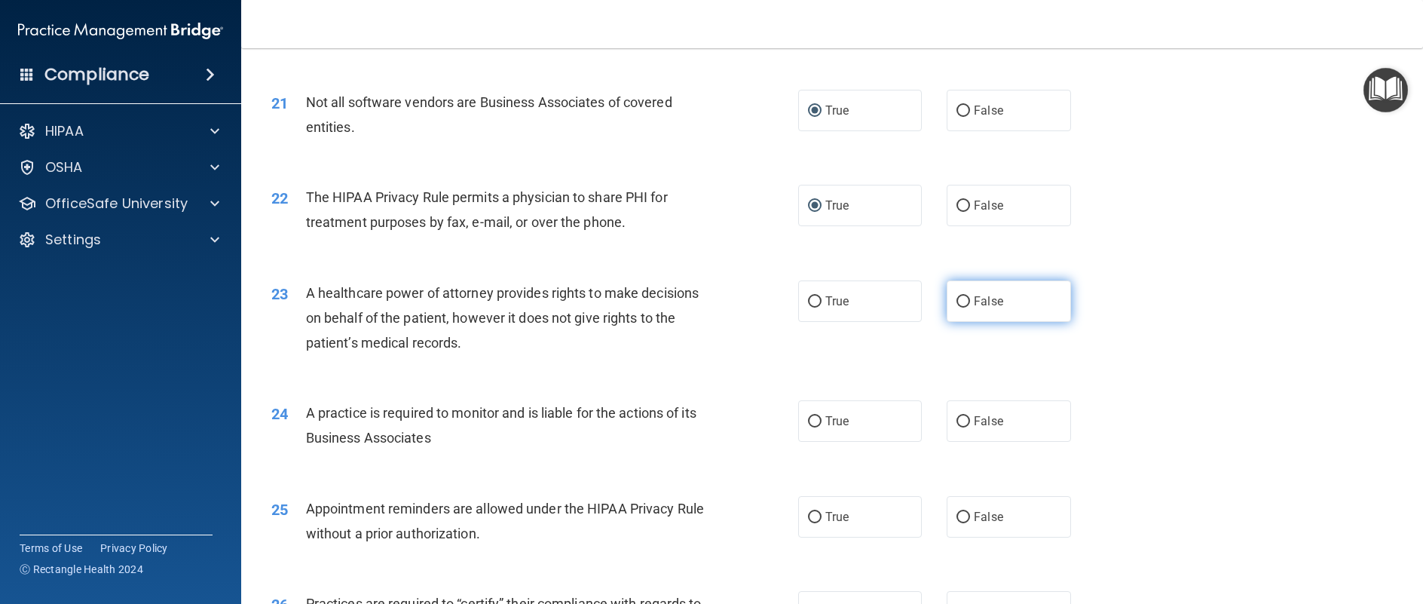
click at [958, 308] on input "False" at bounding box center [964, 301] width 14 height 11
radio input "true"
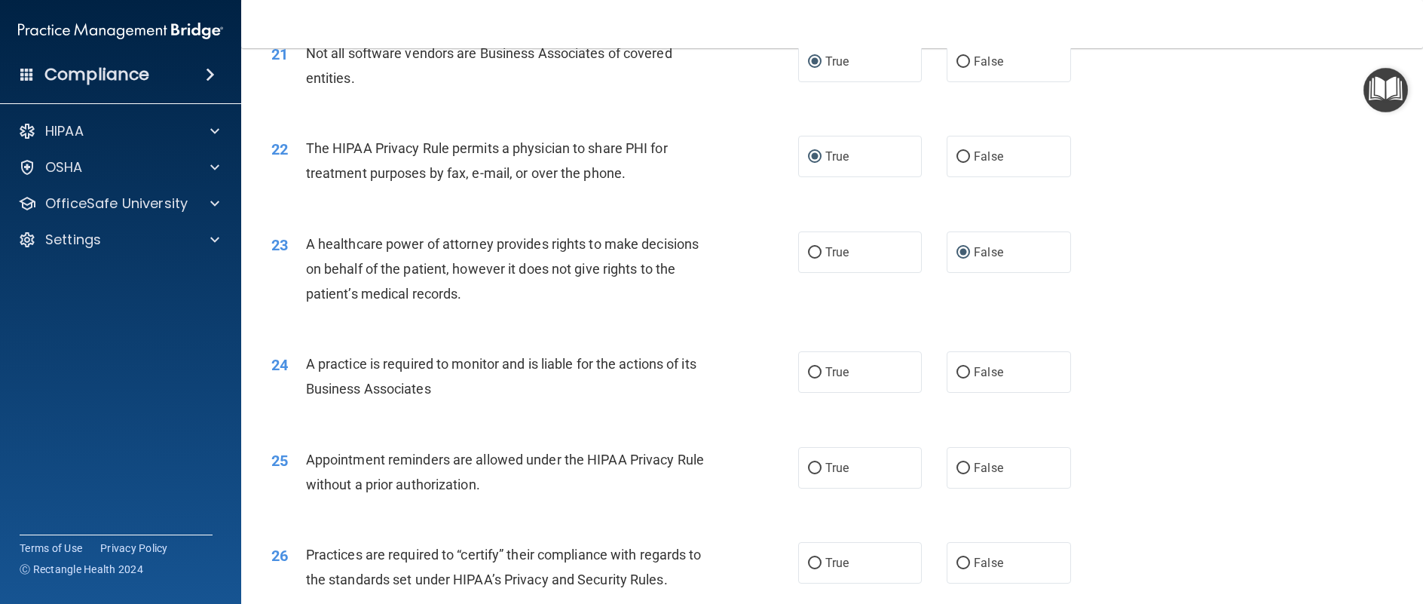
scroll to position [2413, 0]
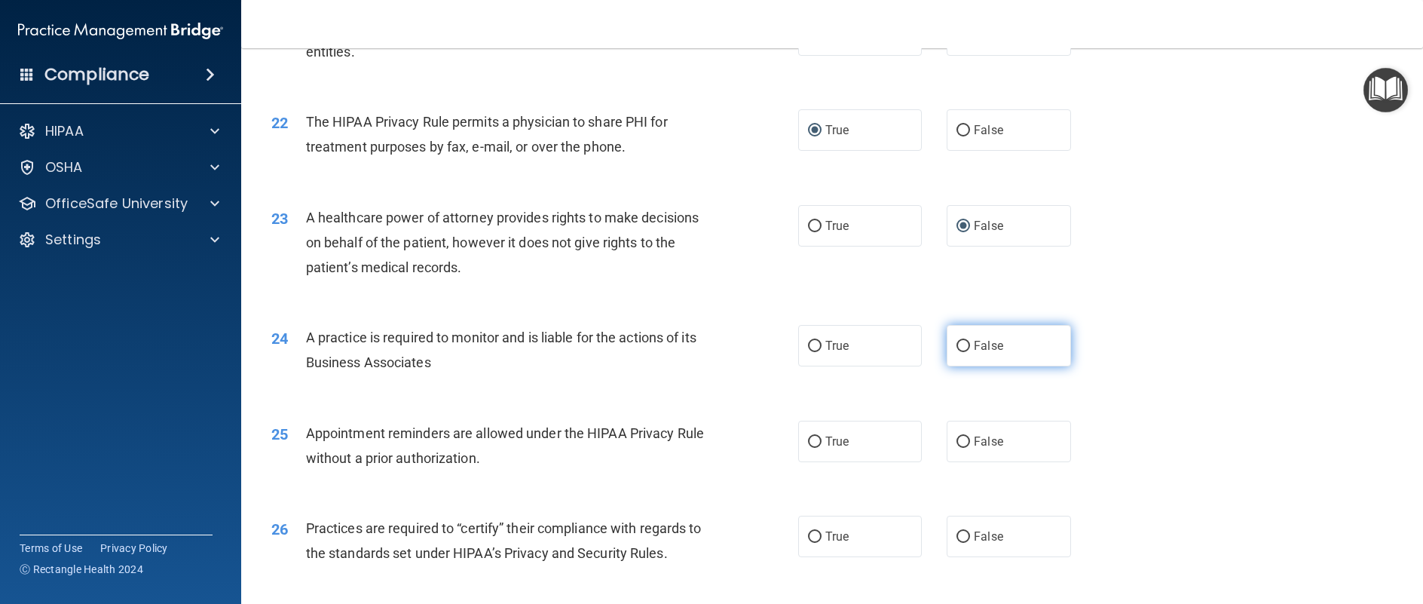
click at [957, 352] on input "False" at bounding box center [964, 346] width 14 height 11
radio input "true"
click at [812, 448] on input "True" at bounding box center [815, 442] width 14 height 11
radio input "true"
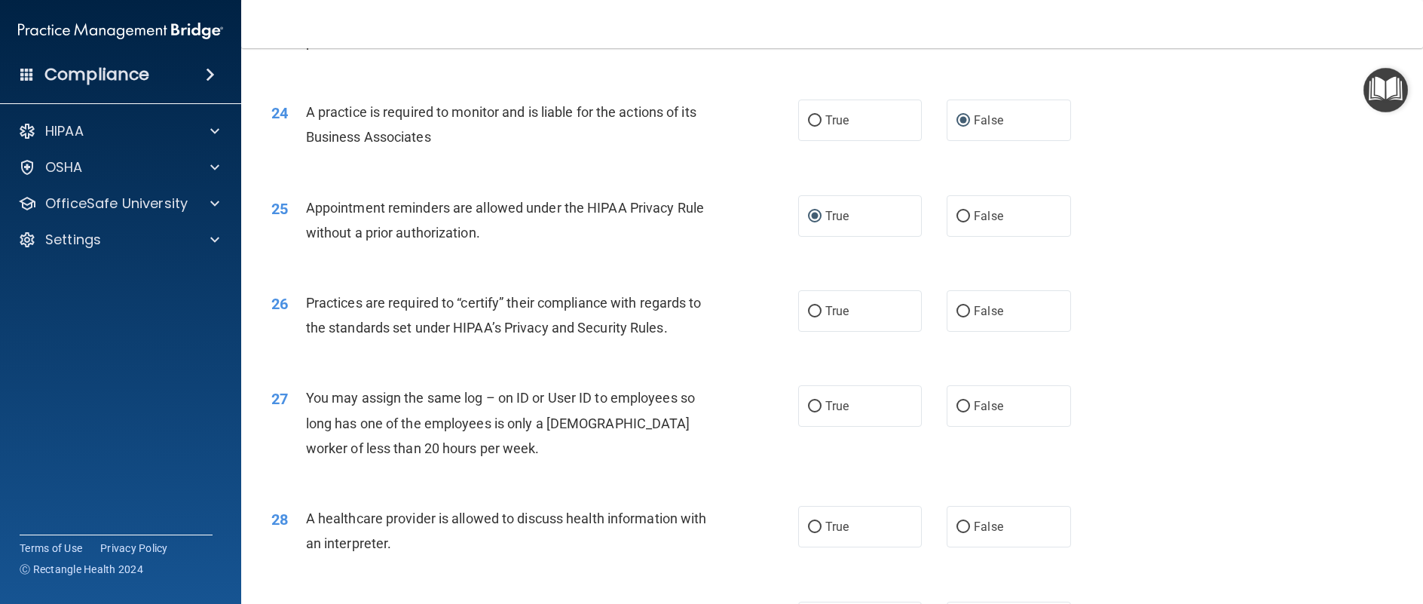
scroll to position [2639, 0]
click at [957, 317] on input "False" at bounding box center [964, 310] width 14 height 11
radio input "true"
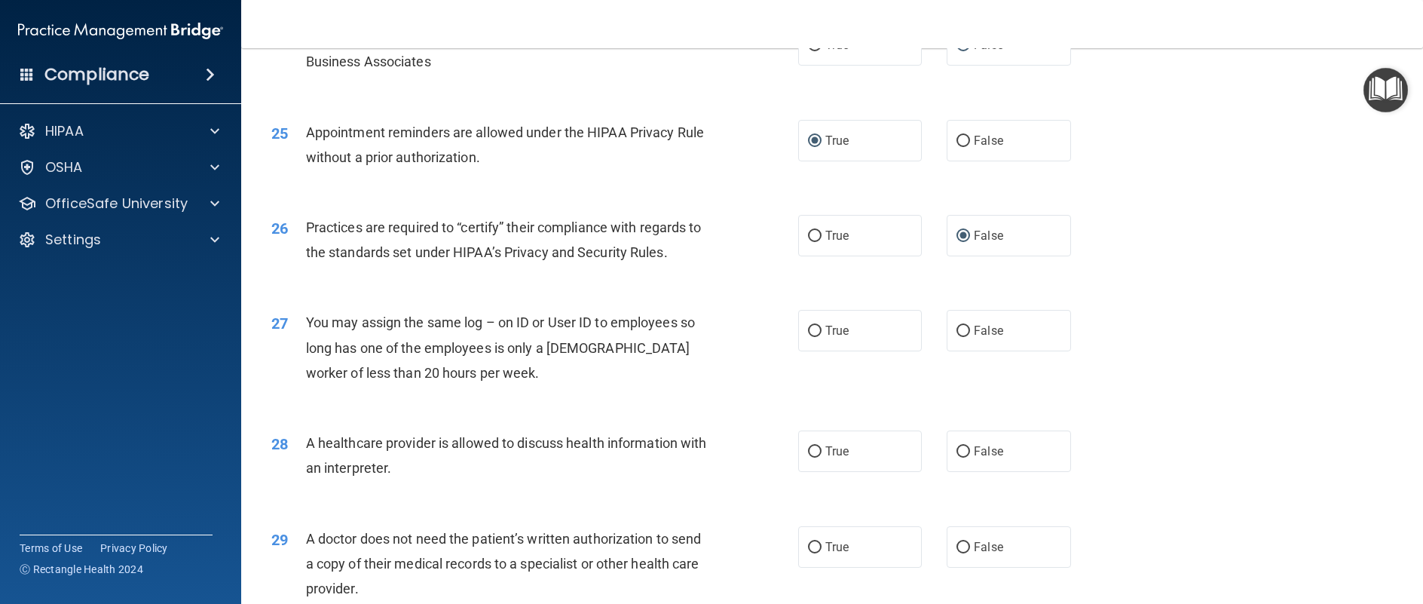
scroll to position [2865, 0]
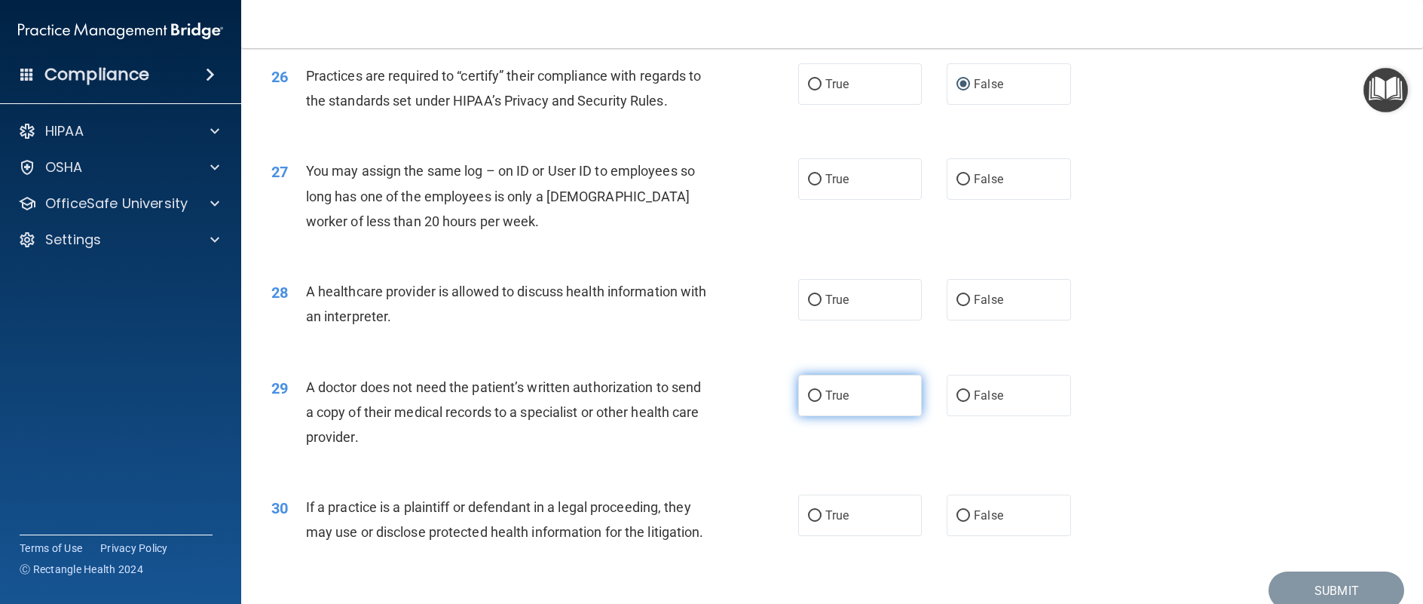
click at [812, 402] on input "True" at bounding box center [815, 396] width 14 height 11
radio input "true"
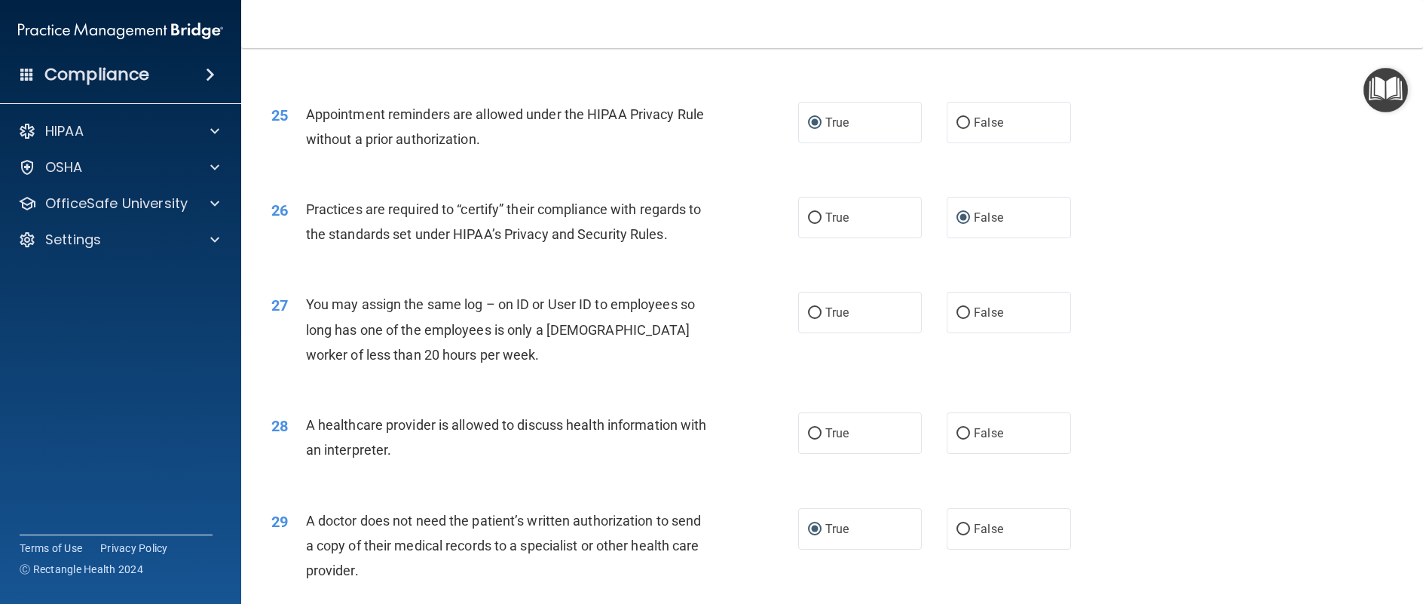
scroll to position [2714, 0]
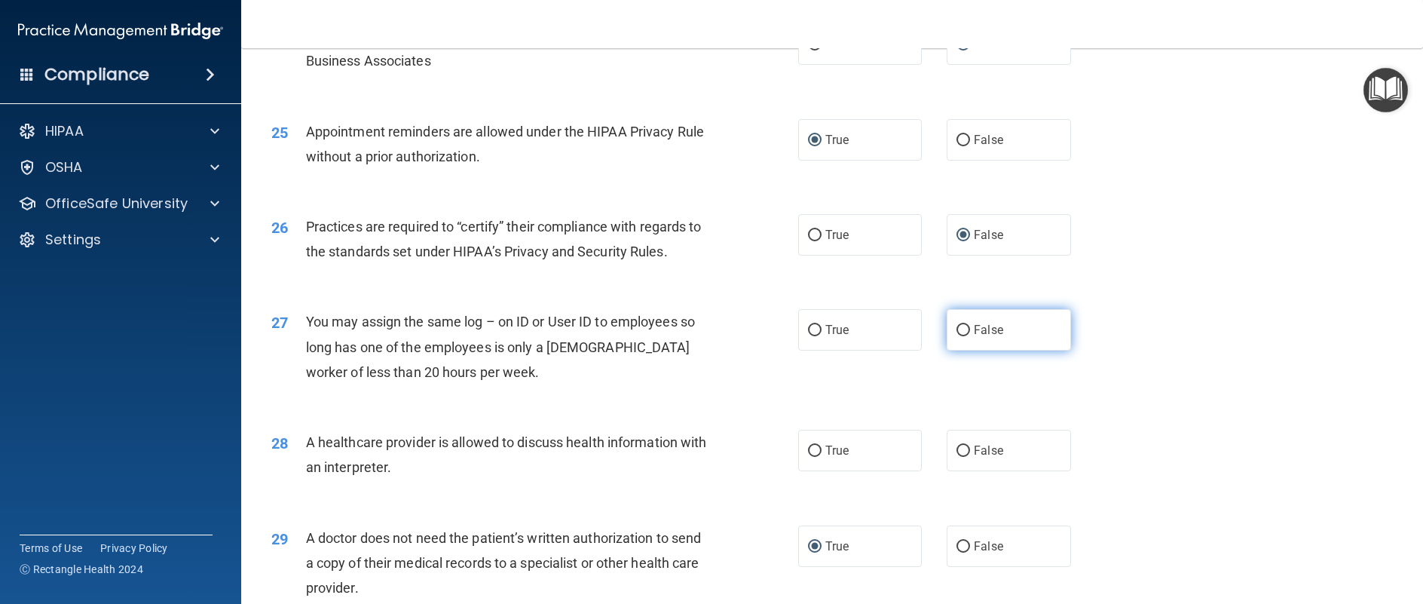
click at [962, 336] on input "False" at bounding box center [964, 330] width 14 height 11
radio input "true"
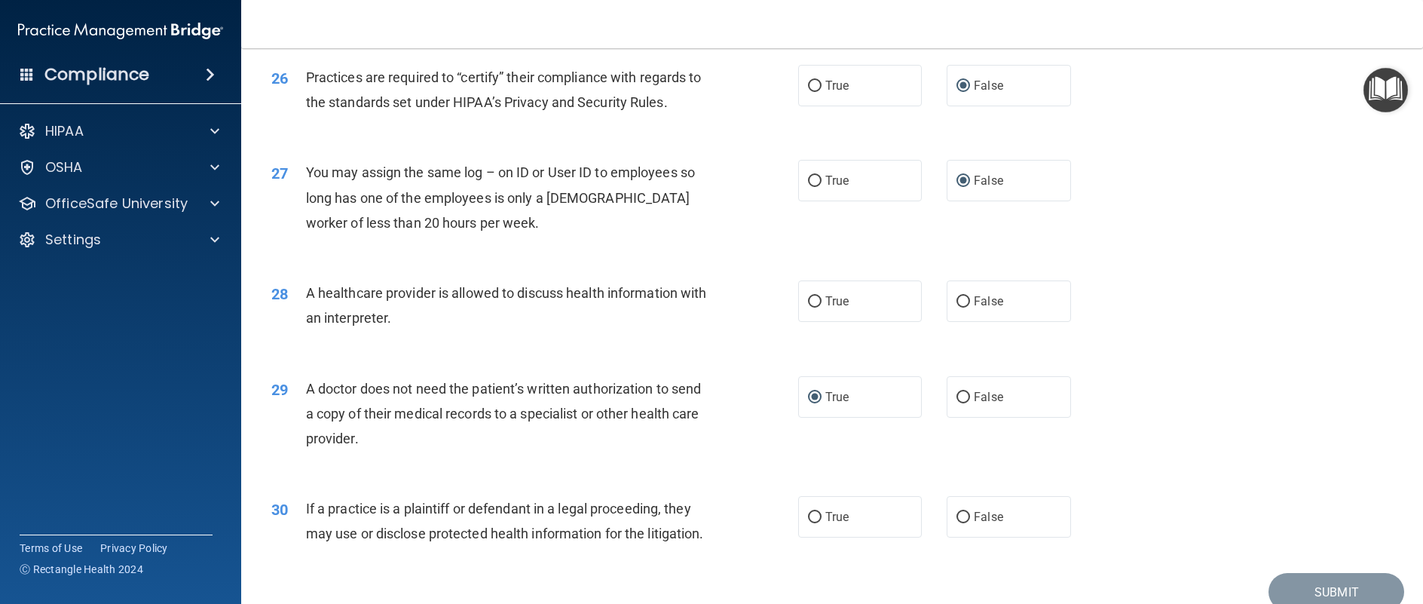
scroll to position [2865, 0]
click at [810, 306] on input "True" at bounding box center [815, 300] width 14 height 11
radio input "true"
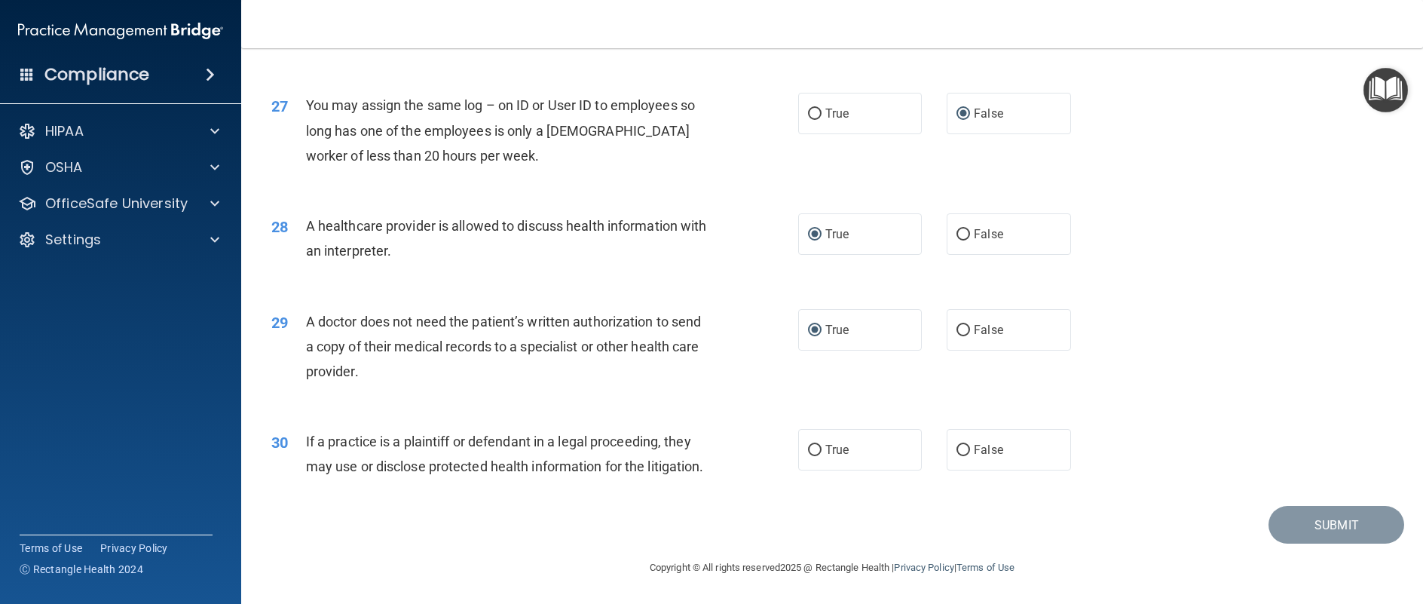
scroll to position [3006, 0]
click at [810, 445] on input "True" at bounding box center [815, 450] width 14 height 11
radio input "true"
click at [1337, 525] on button "Submit" at bounding box center [1337, 525] width 136 height 38
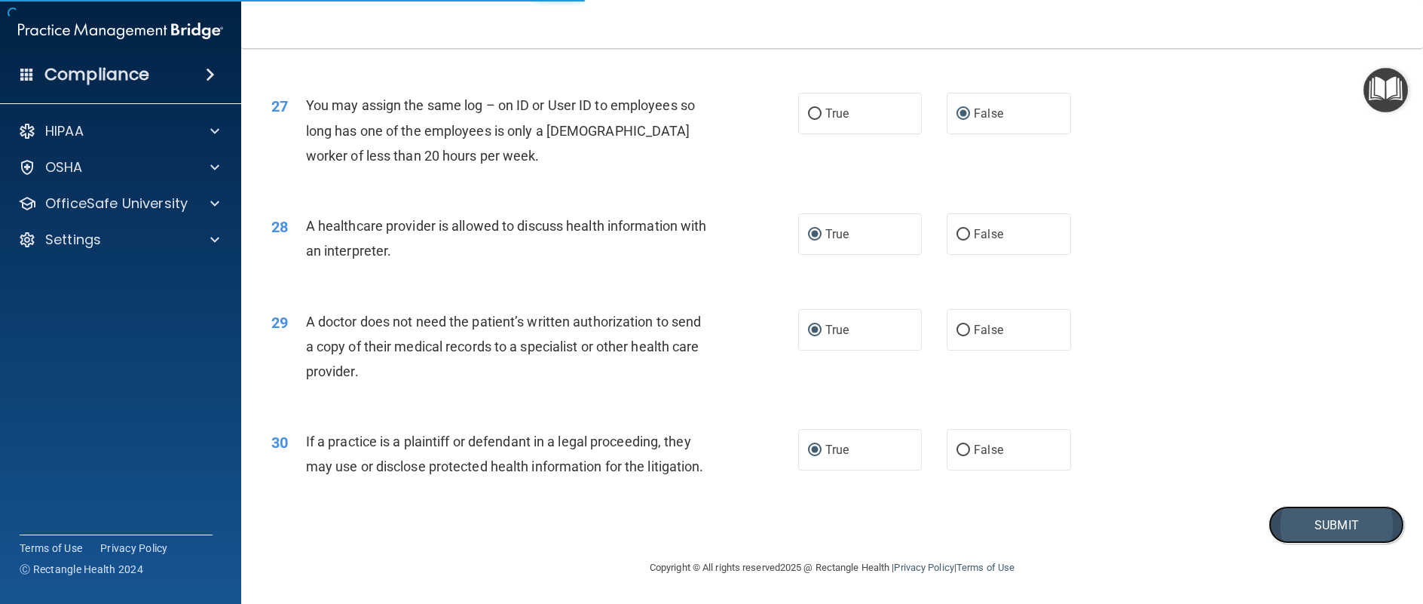
click at [1317, 517] on button "Submit" at bounding box center [1337, 525] width 136 height 38
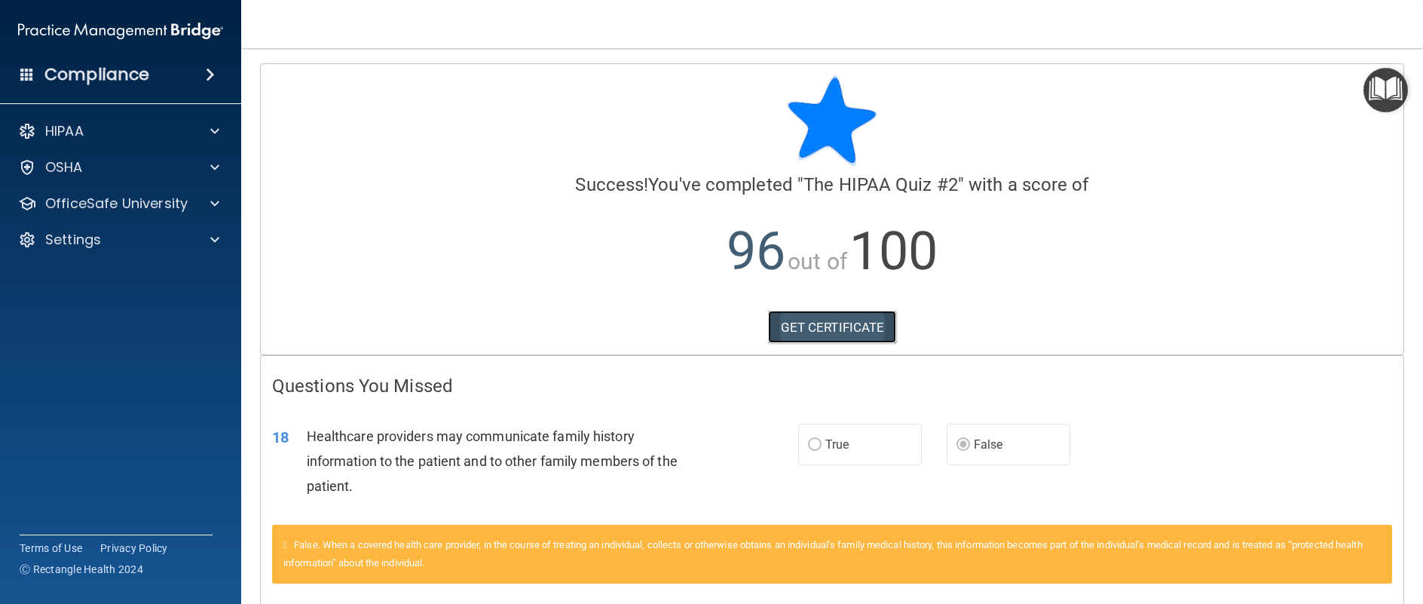
click at [829, 329] on link "GET CERTIFICATE" at bounding box center [832, 327] width 129 height 33
click at [222, 159] on div at bounding box center [213, 167] width 38 height 18
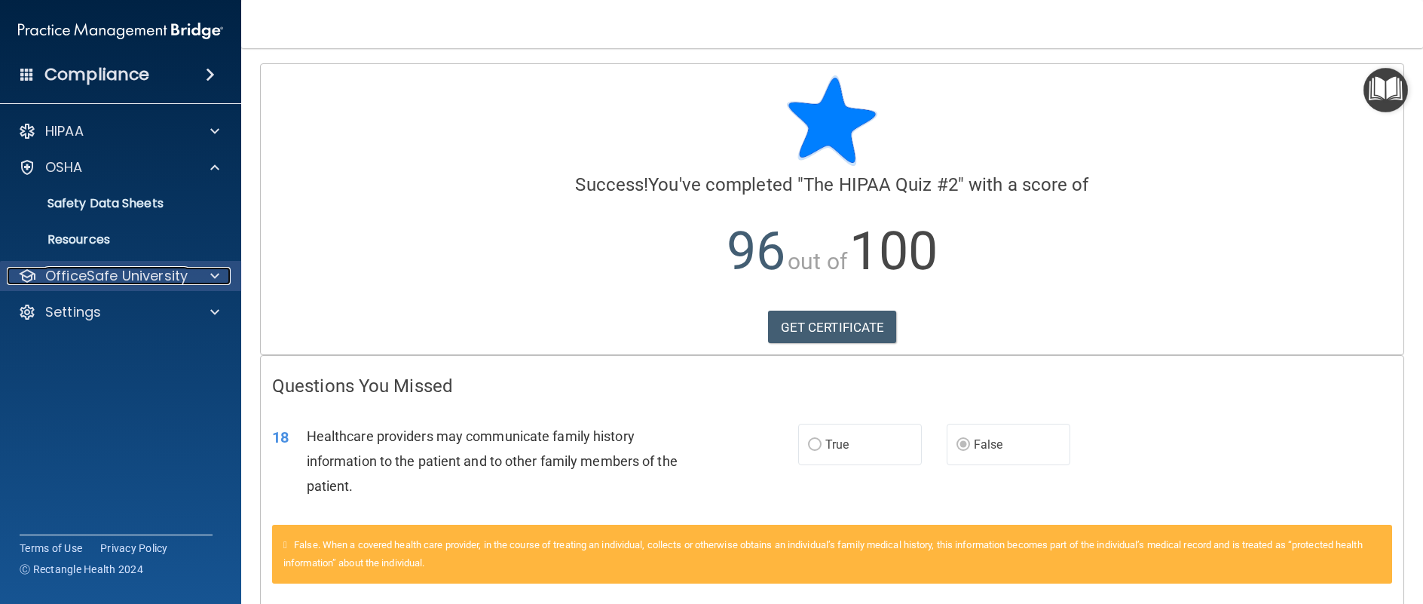
click at [151, 278] on p "OfficeSafe University" at bounding box center [116, 276] width 142 height 18
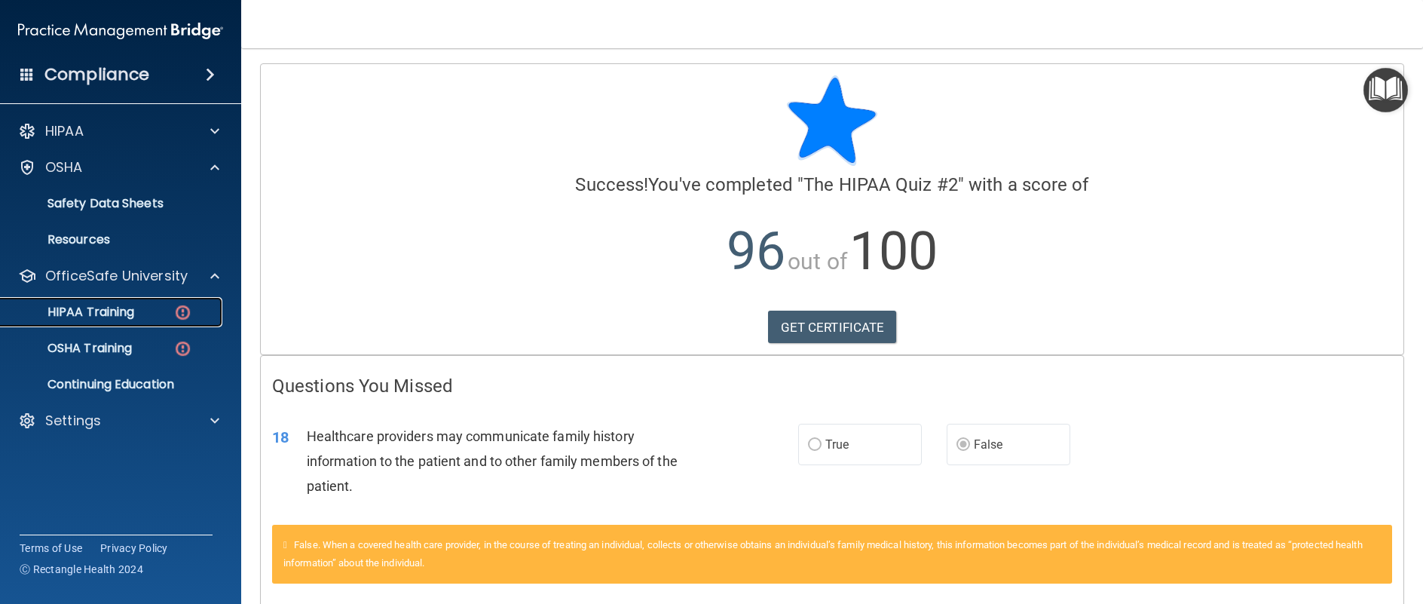
click at [115, 315] on p "HIPAA Training" at bounding box center [72, 312] width 124 height 15
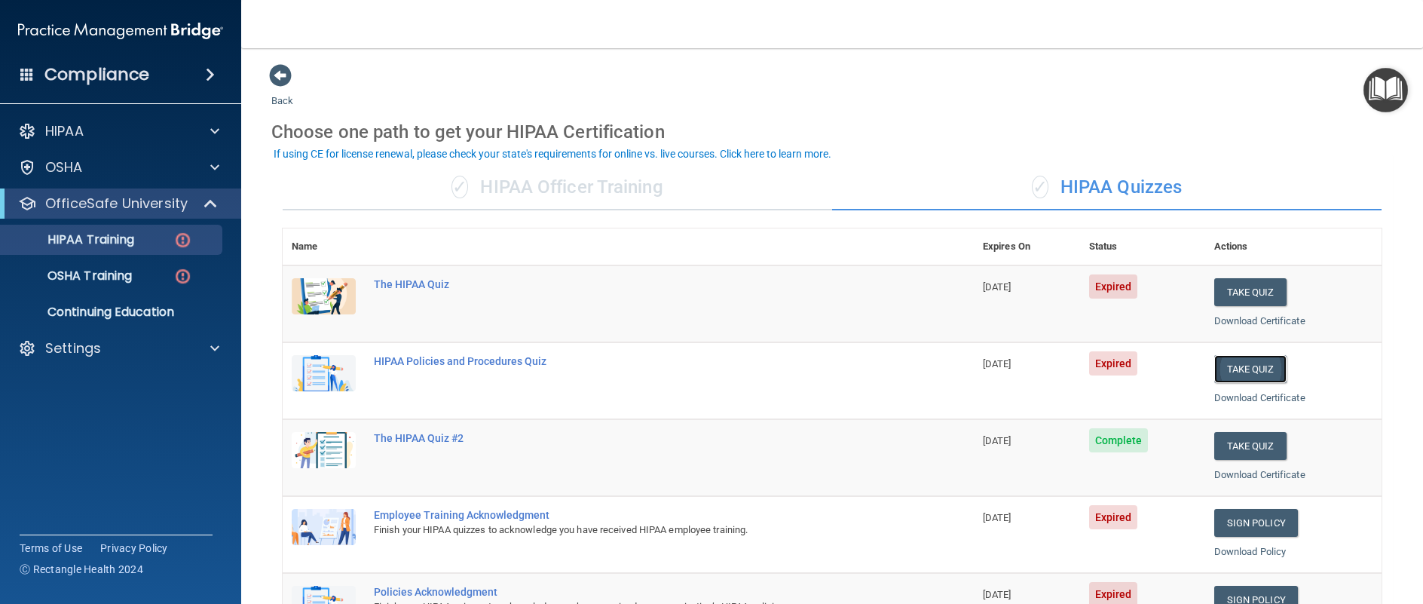
click at [1241, 370] on button "Take Quiz" at bounding box center [1251, 369] width 72 height 28
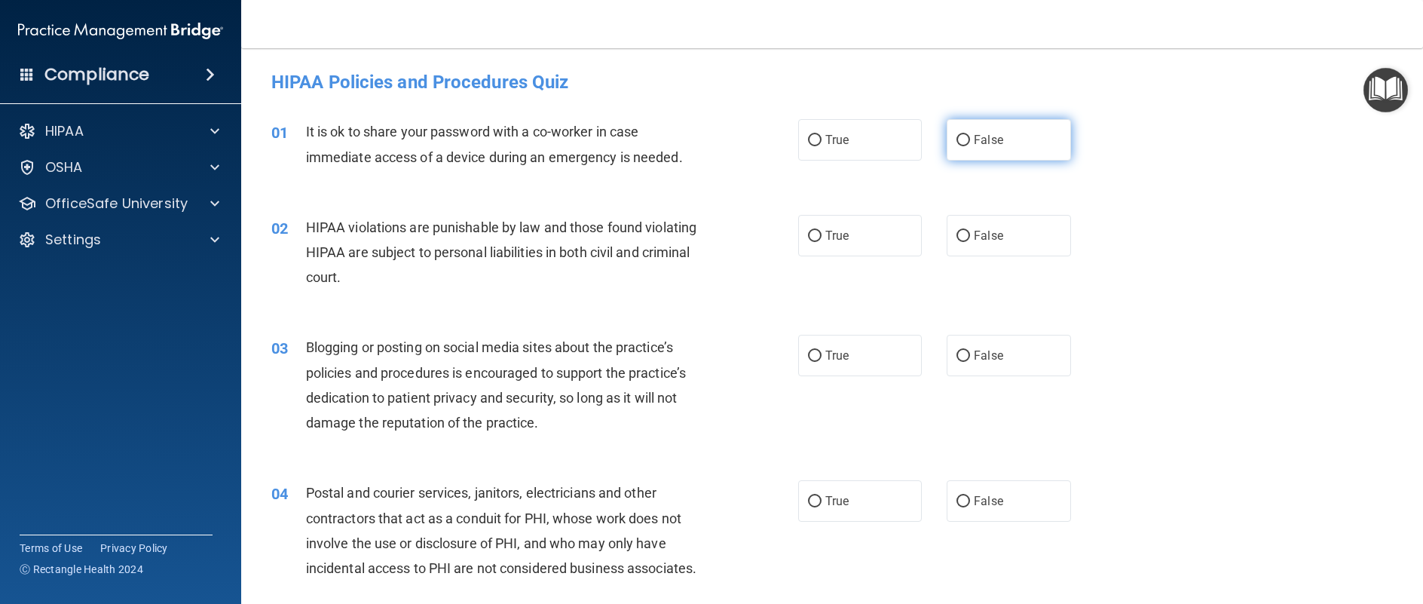
click at [960, 138] on input "False" at bounding box center [964, 140] width 14 height 11
radio input "true"
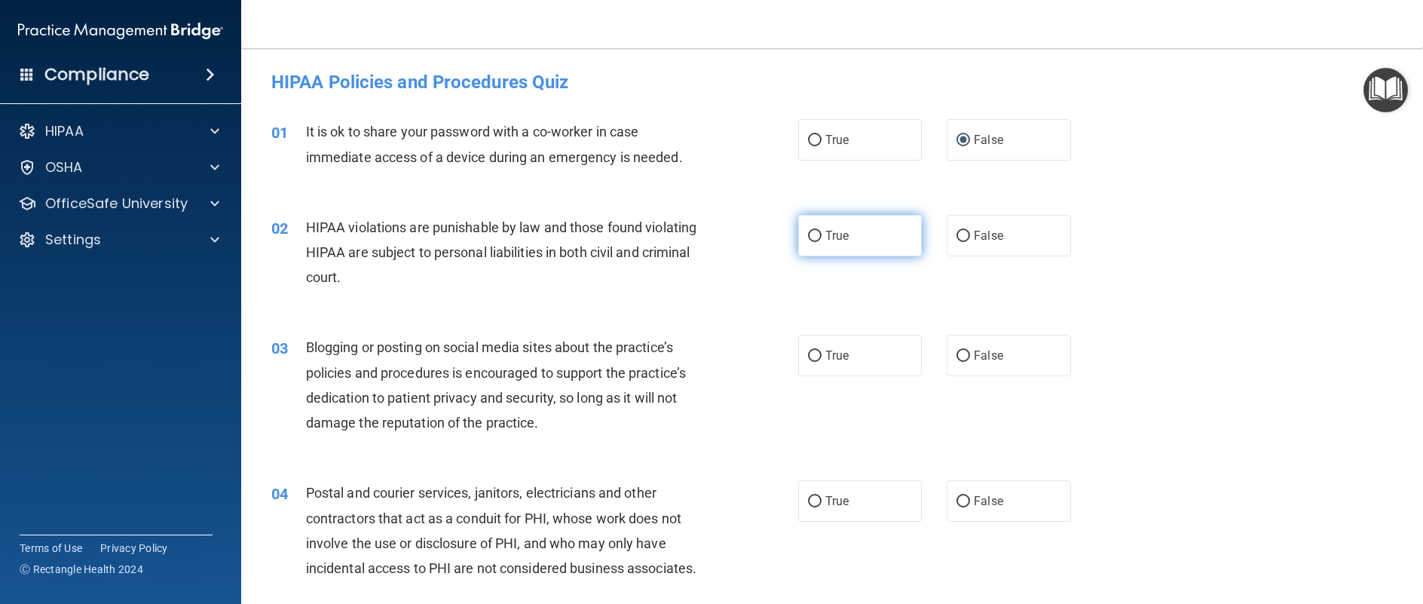
click at [810, 234] on input "True" at bounding box center [815, 236] width 14 height 11
radio input "true"
click at [810, 353] on input "True" at bounding box center [815, 356] width 14 height 11
radio input "true"
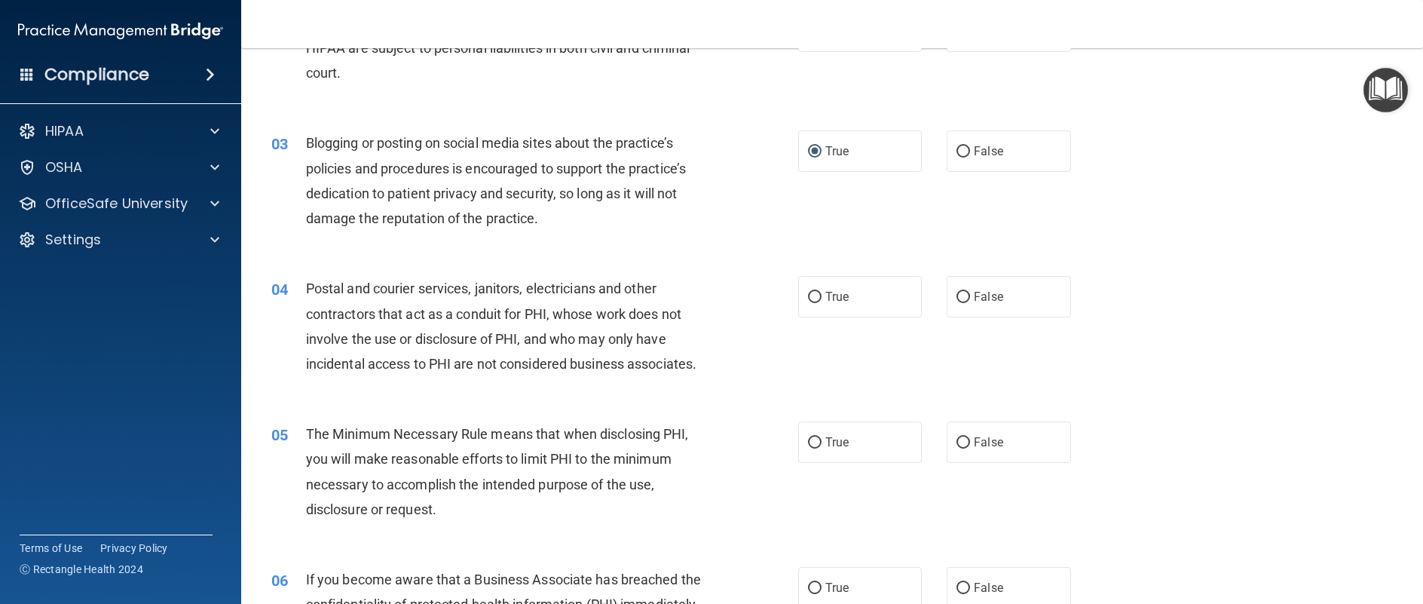
scroll to position [226, 0]
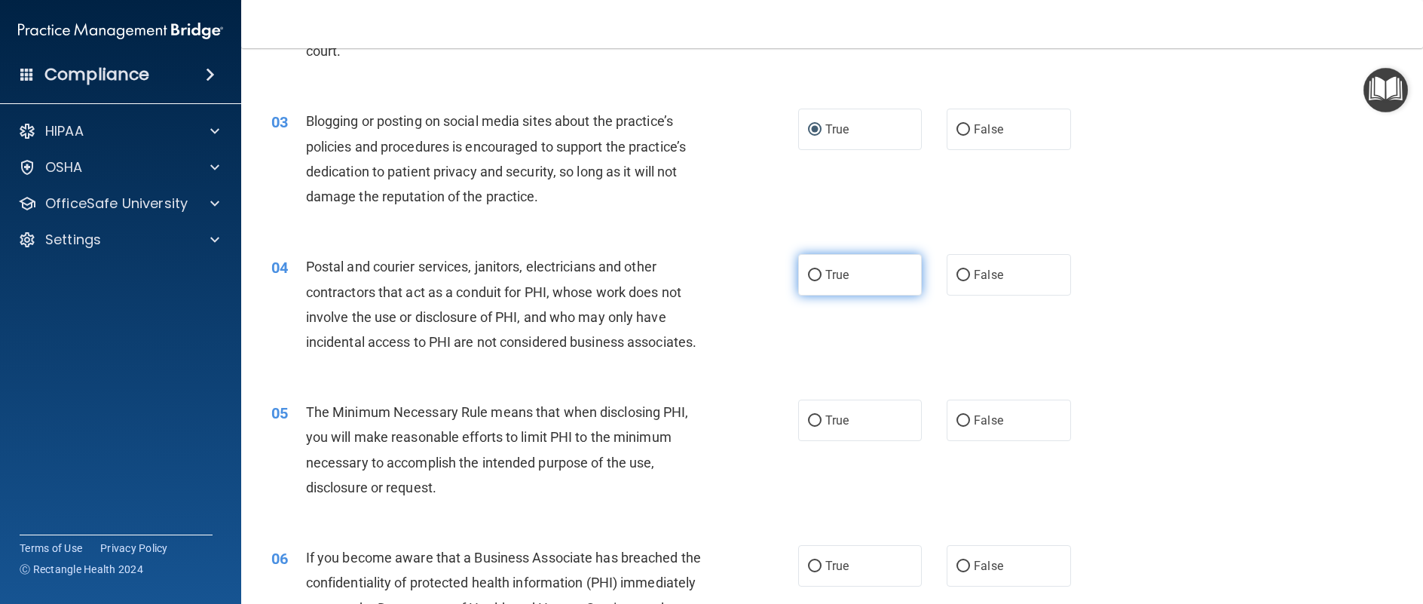
click at [811, 274] on input "True" at bounding box center [815, 275] width 14 height 11
radio input "true"
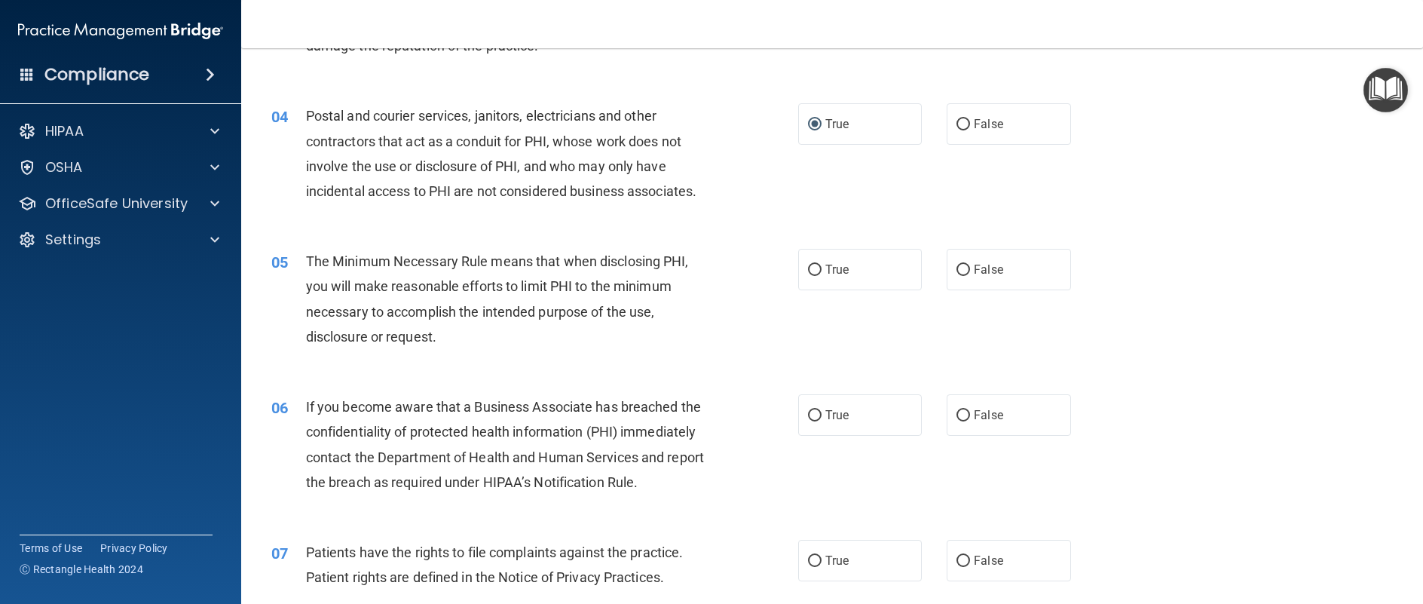
scroll to position [75, 0]
